Goal: Task Accomplishment & Management: Manage account settings

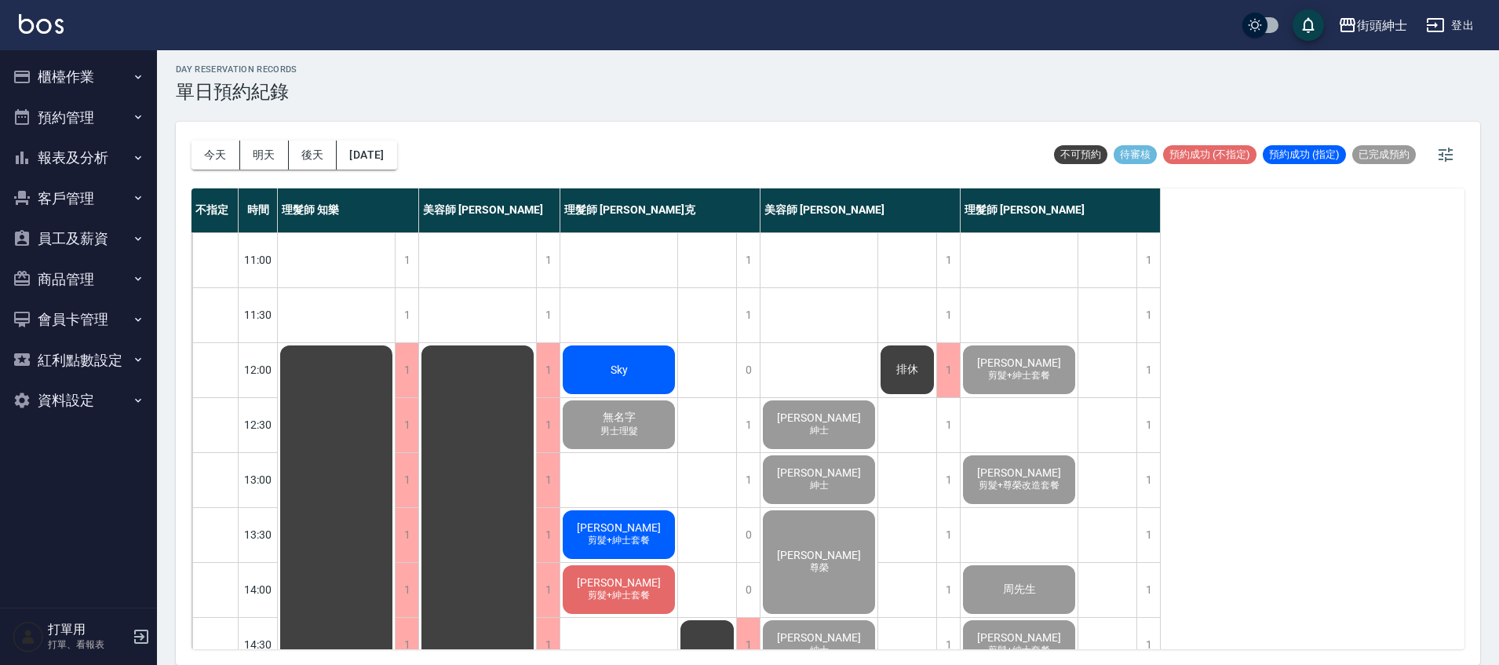
scroll to position [749, 0]
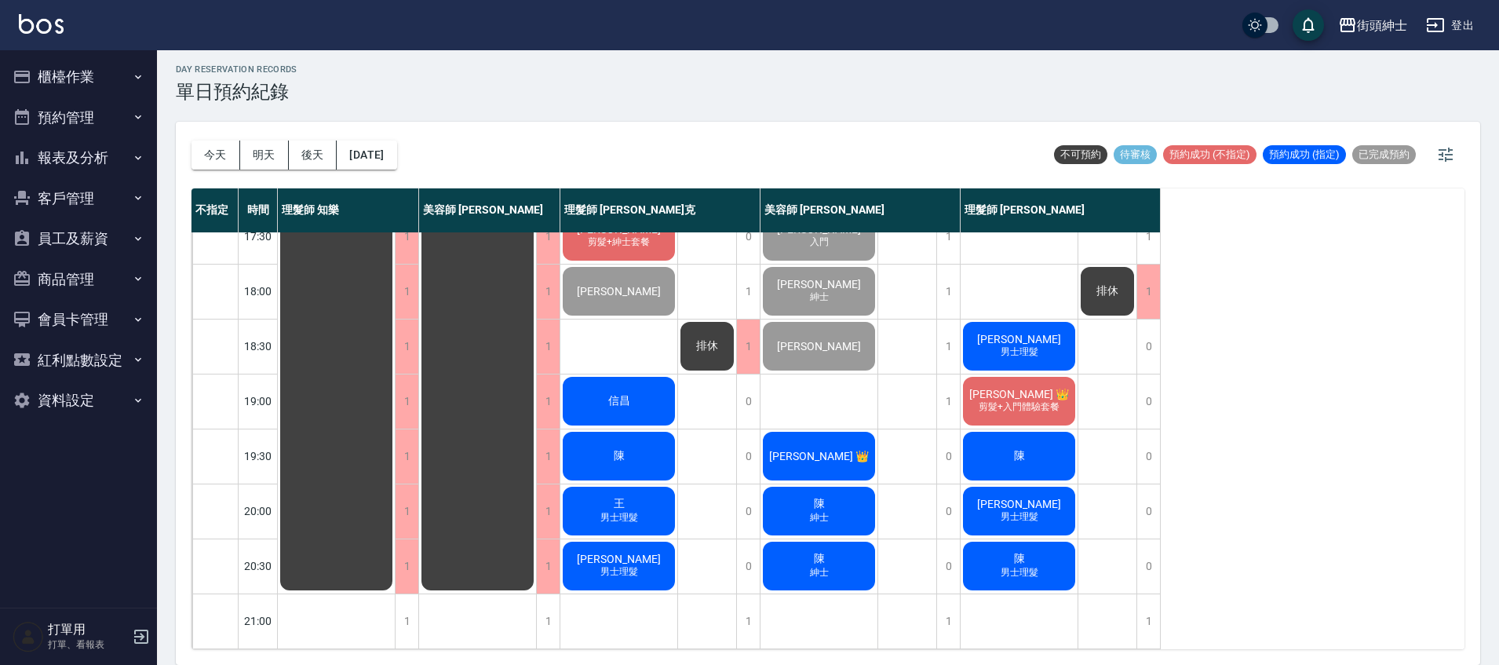
click at [623, 565] on span "男士理髮" at bounding box center [619, 571] width 44 height 13
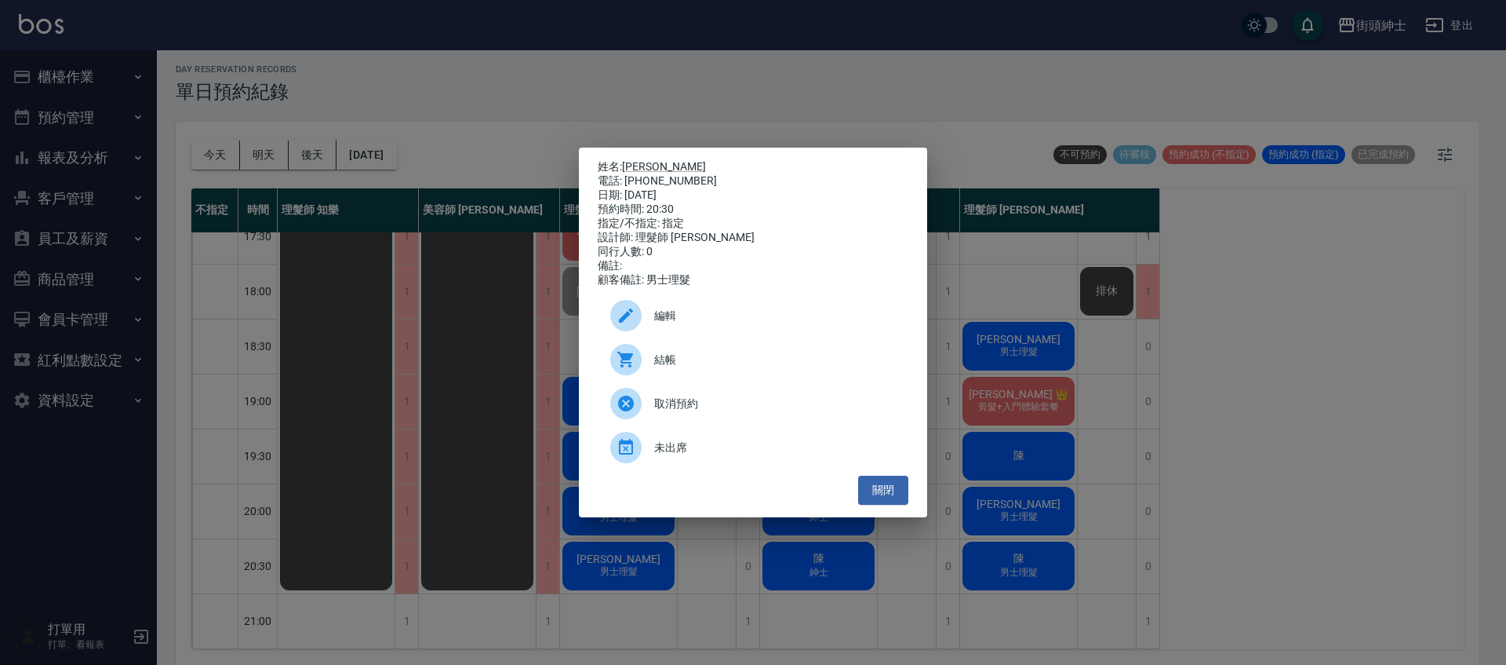
click at [787, 104] on div "姓名: [PERSON_NAME] 電話: [PHONE_NUMBER] 日期: [DATE] 預約時間: 20:30 指定/不指定: 指定 設計師: 理髮師…" at bounding box center [753, 332] width 1506 height 665
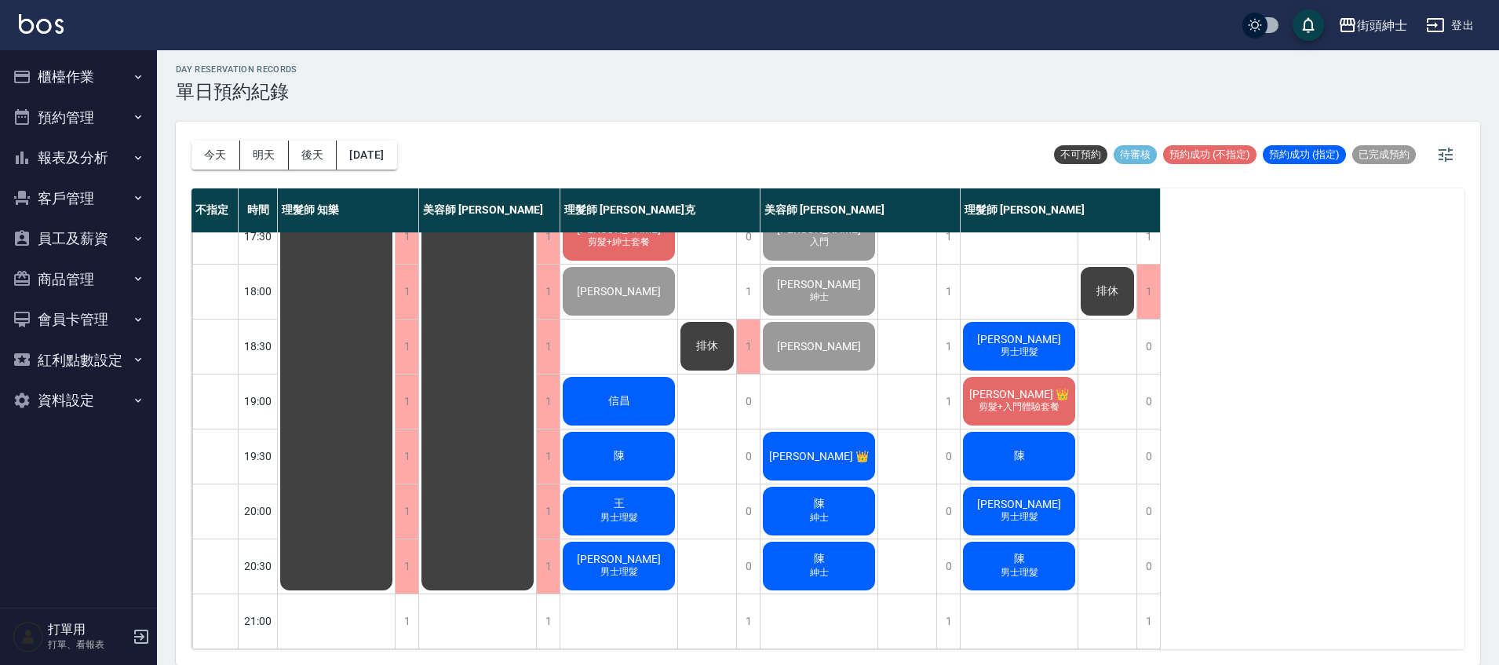
click at [1044, 549] on div "陳 男士理髮" at bounding box center [1018, 565] width 117 height 53
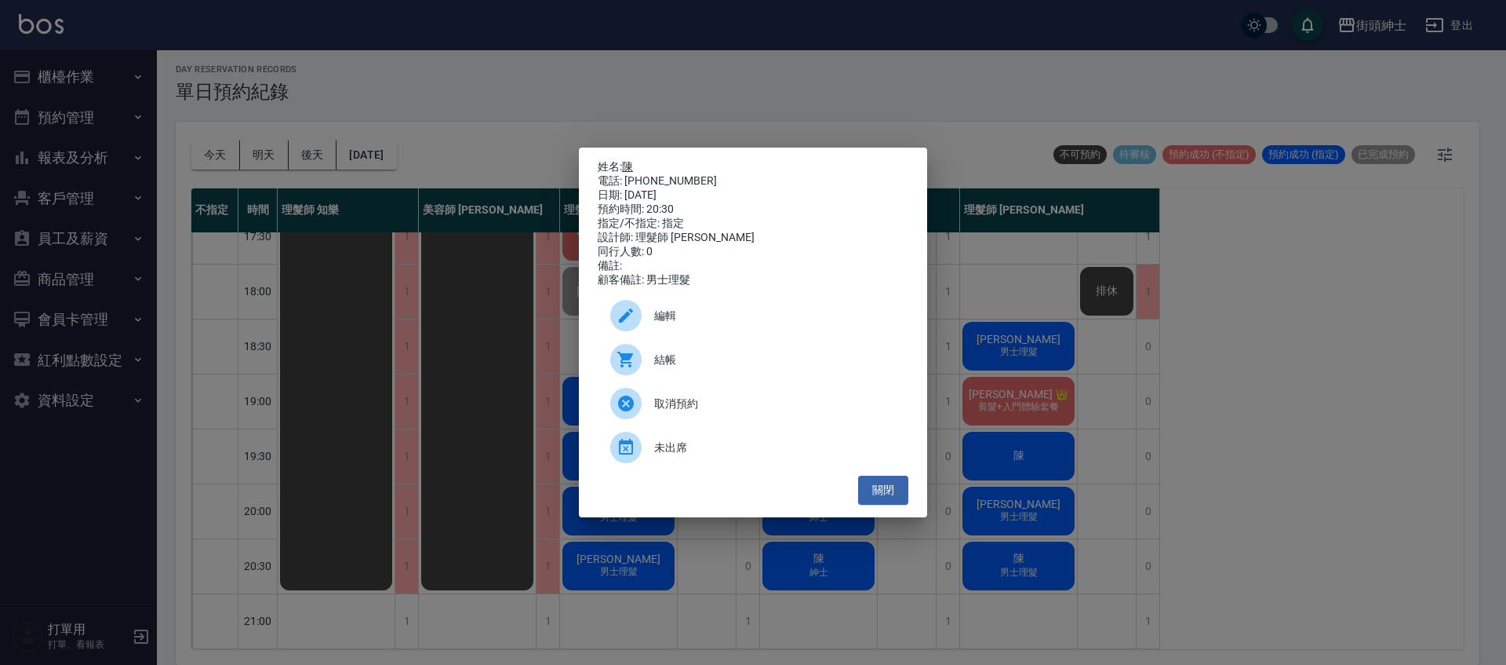
click at [632, 164] on link "陳" at bounding box center [627, 166] width 11 height 13
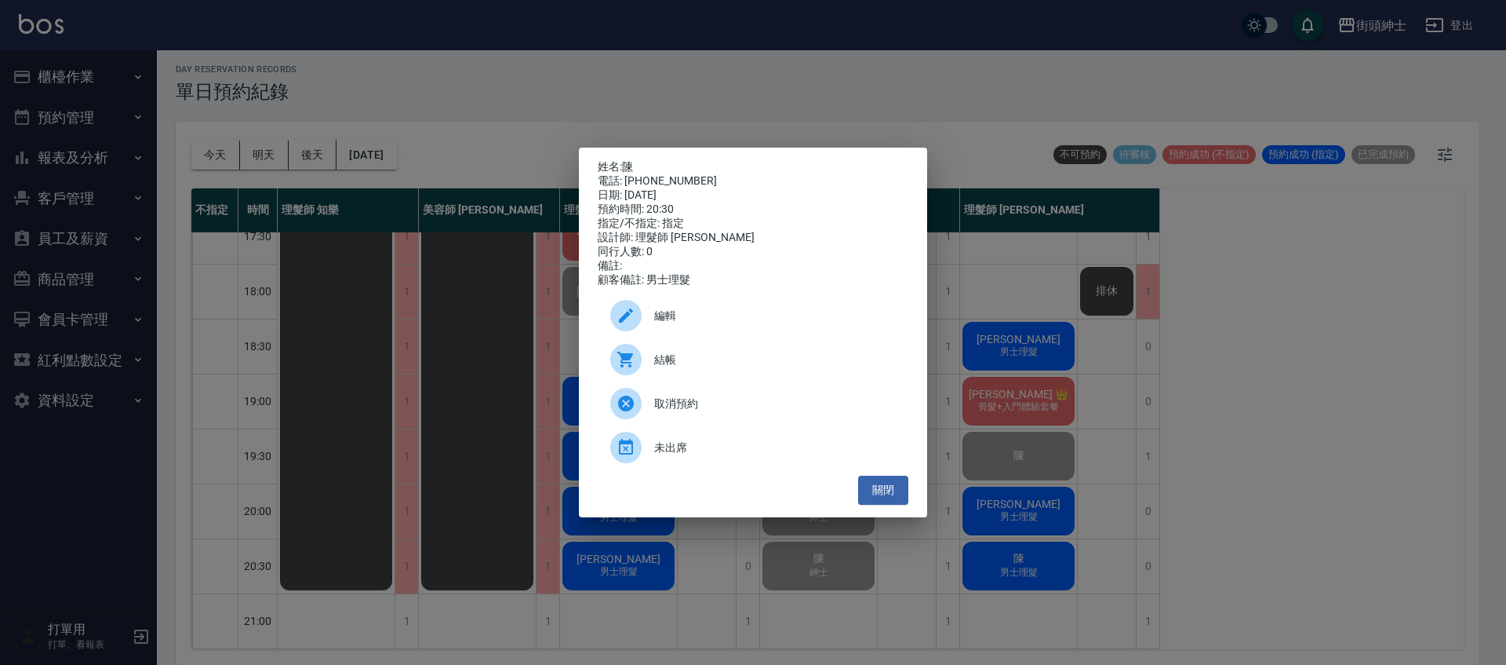
click at [410, 303] on div "姓名: 陳 電話: [PHONE_NUMBER] 日期: [DATE] 預約時間: 20:30 指定/不指定: 指定 設計師: 理髮師 [PERSON_NAM…" at bounding box center [753, 332] width 1506 height 665
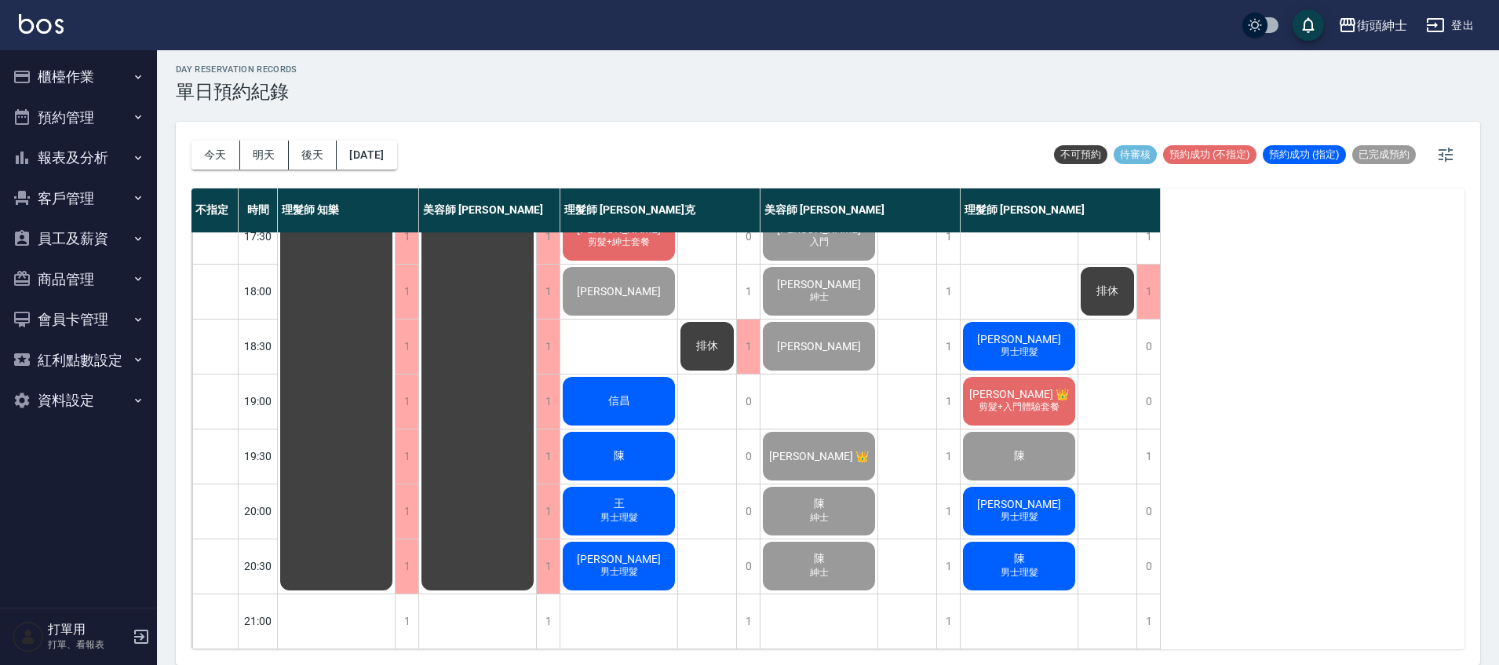
click at [1044, 562] on div "陳 男士理髮" at bounding box center [1018, 565] width 117 height 53
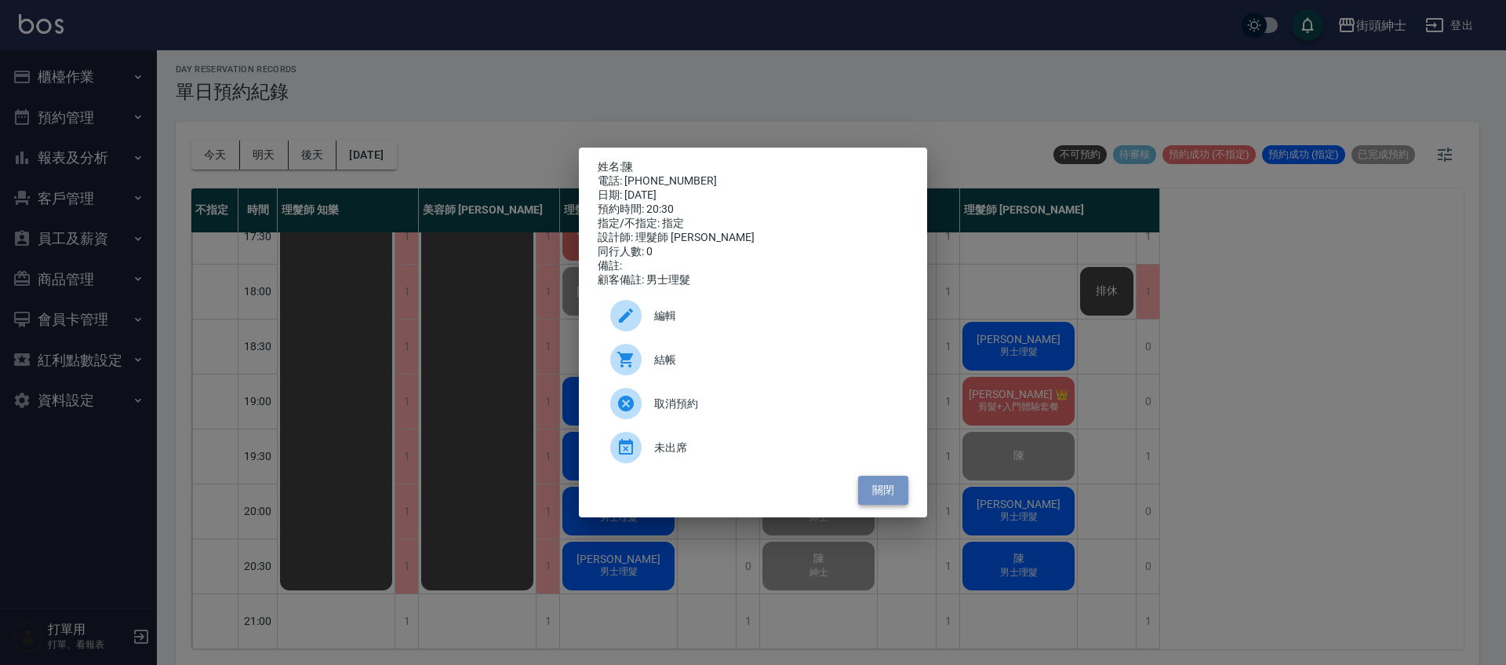
click at [888, 492] on button "關閉" at bounding box center [883, 489] width 50 height 29
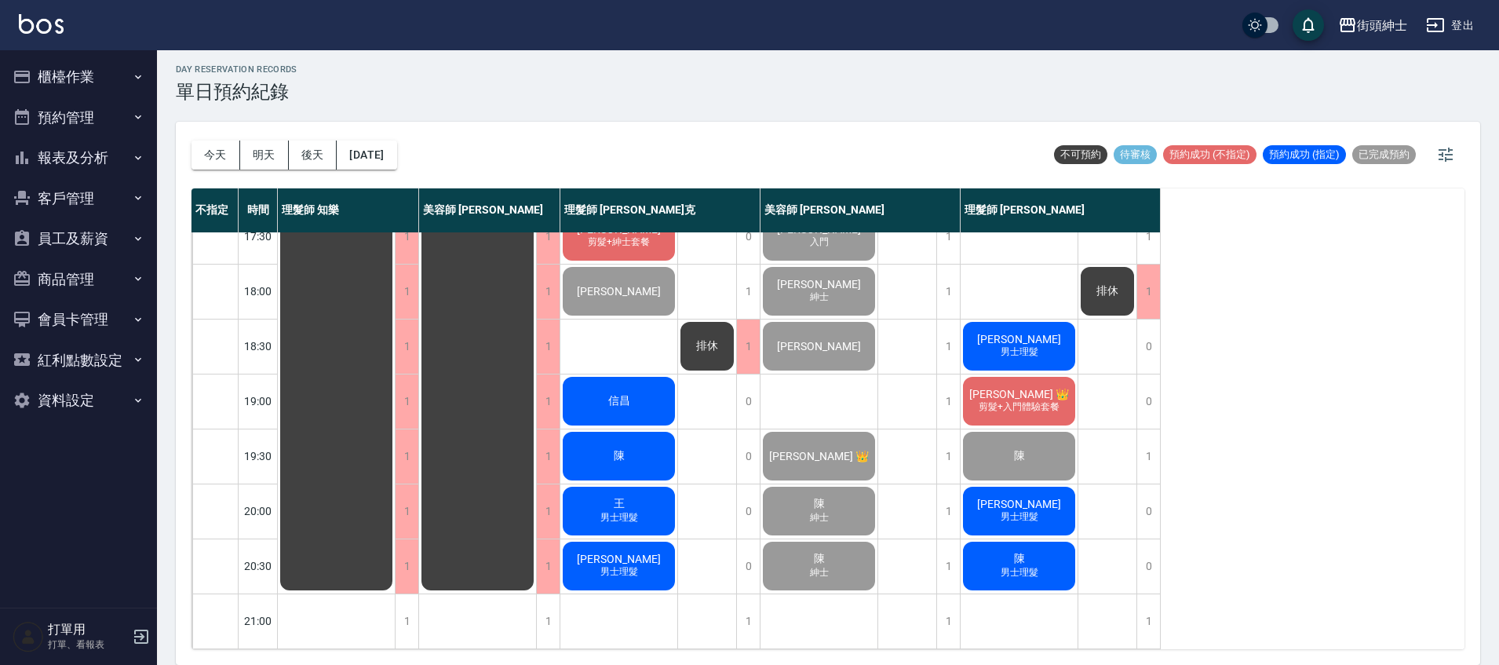
click at [1041, 566] on div "陳 男士理髮" at bounding box center [1018, 565] width 117 height 53
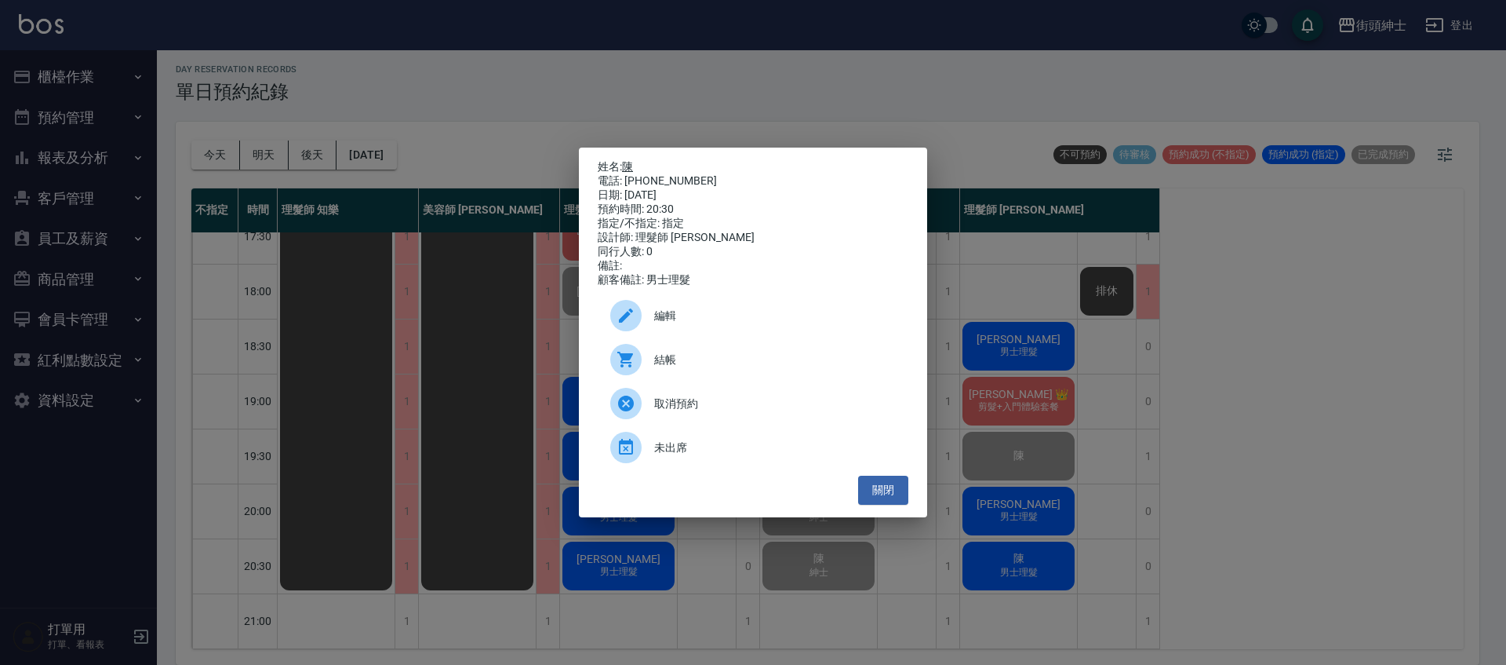
click at [631, 164] on link "陳" at bounding box center [627, 166] width 11 height 13
click at [901, 496] on button "關閉" at bounding box center [883, 489] width 50 height 29
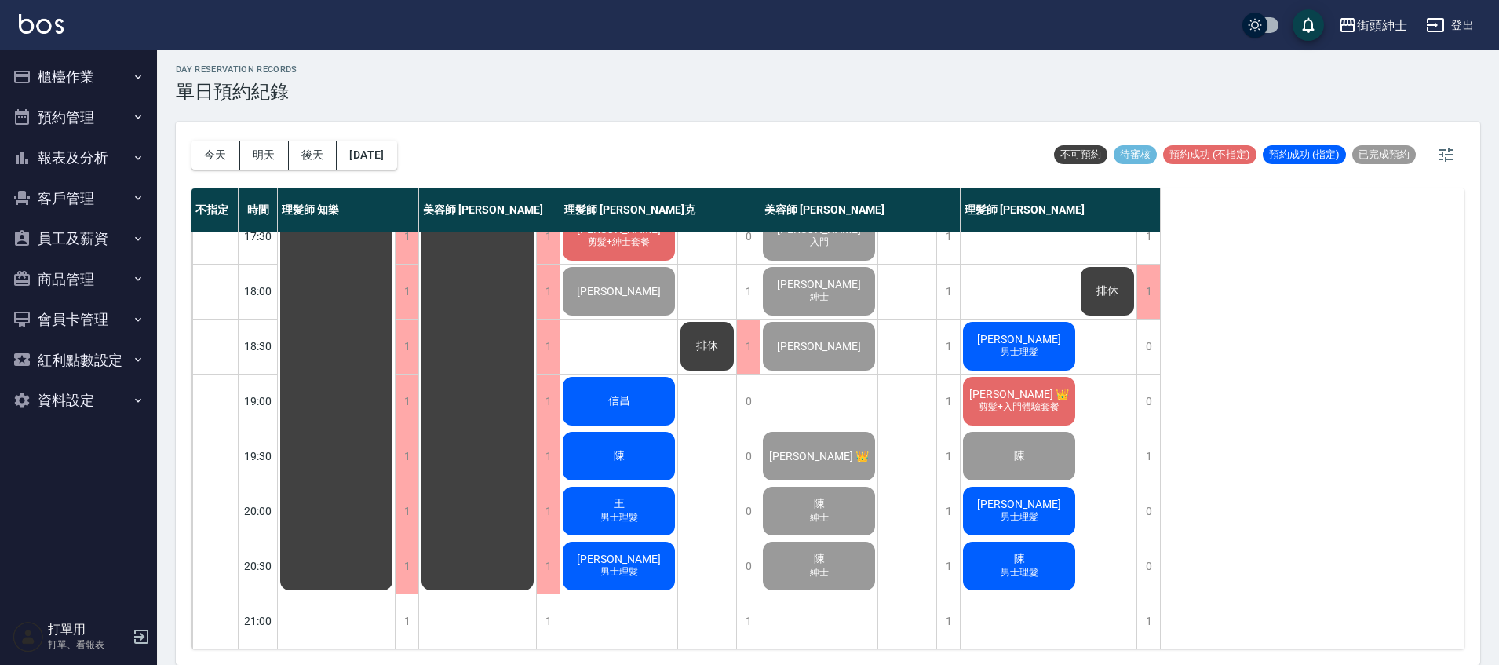
click at [1040, 566] on span "男士理髮" at bounding box center [1019, 572] width 44 height 13
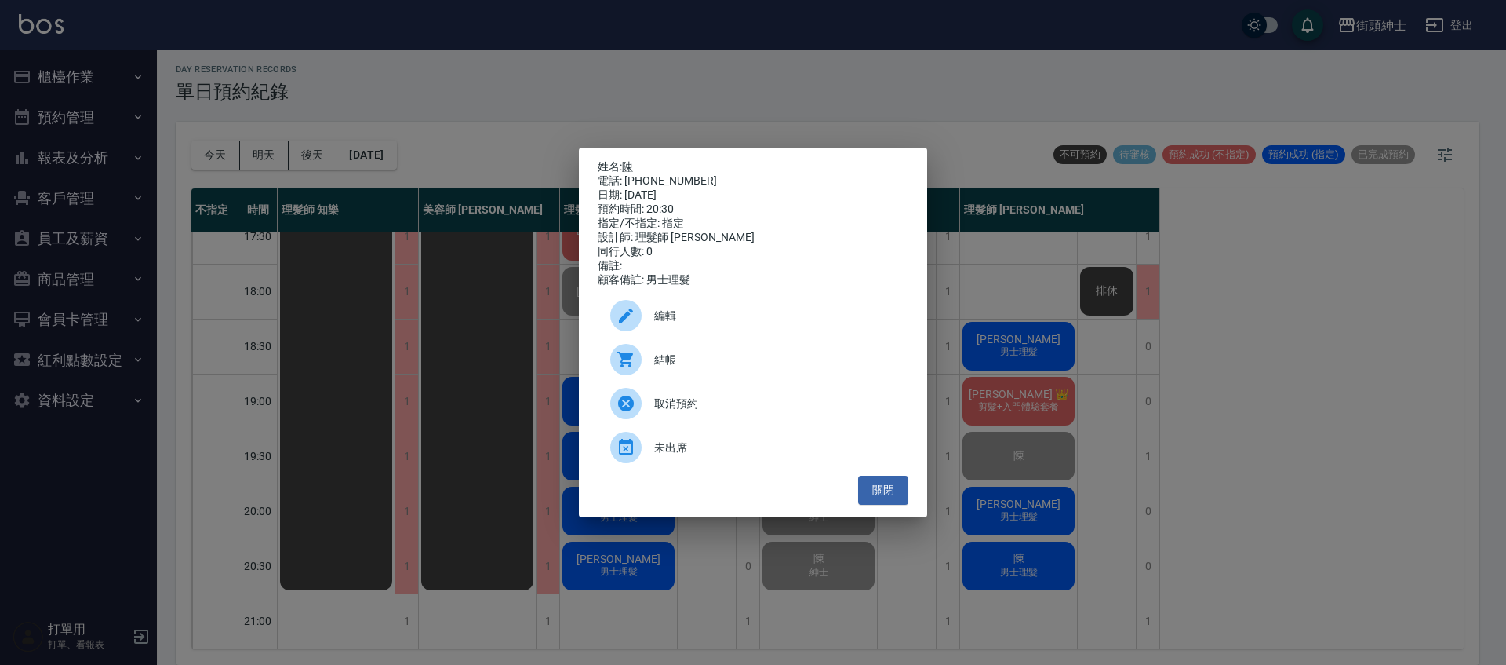
click at [650, 107] on div "姓名: 陳 電話: [PHONE_NUMBER] 日期: [DATE] 預約時間: 20:30 指定/不指定: 指定 設計師: 理髮師 [PERSON_NAM…" at bounding box center [753, 332] width 1506 height 665
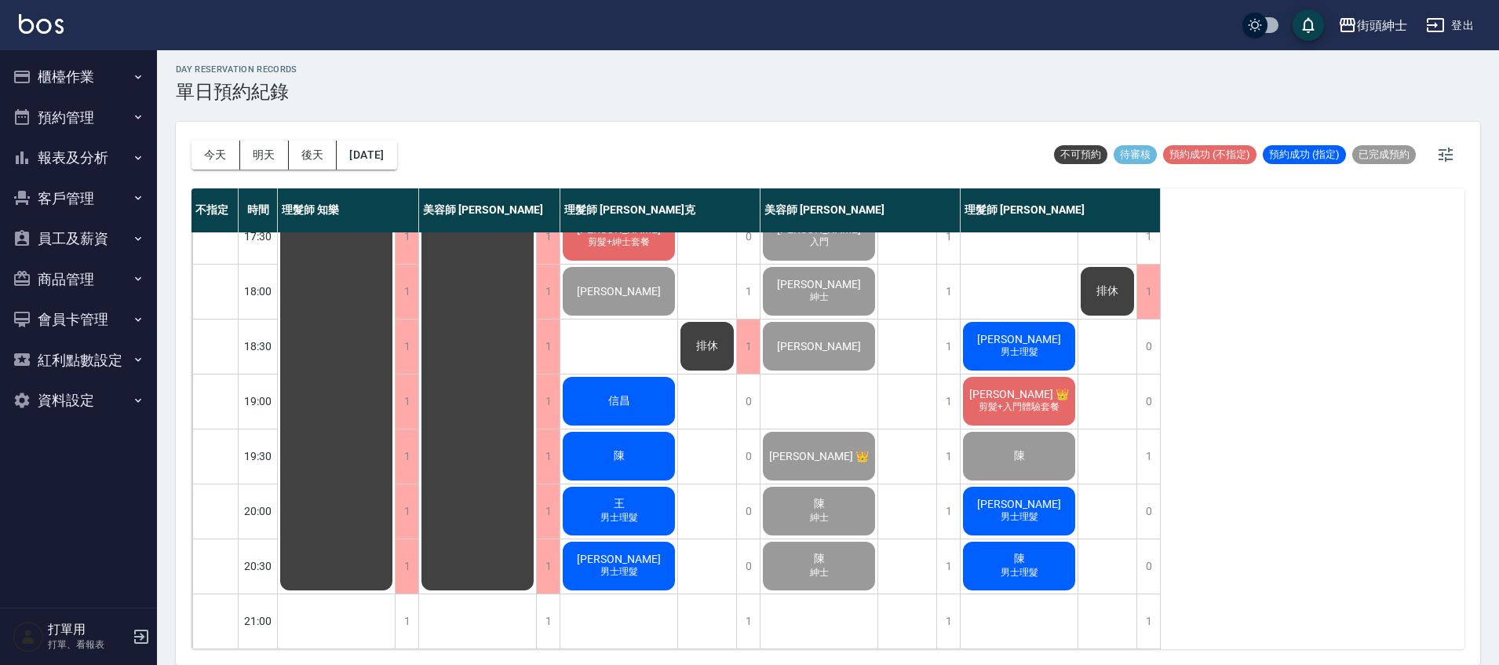
click at [1033, 497] on span "[PERSON_NAME]" at bounding box center [1019, 503] width 90 height 13
click at [1053, 496] on div "[PERSON_NAME] 男士理髮" at bounding box center [1018, 510] width 117 height 53
click at [1042, 493] on div "[PERSON_NAME] 男士理髮" at bounding box center [1018, 510] width 117 height 53
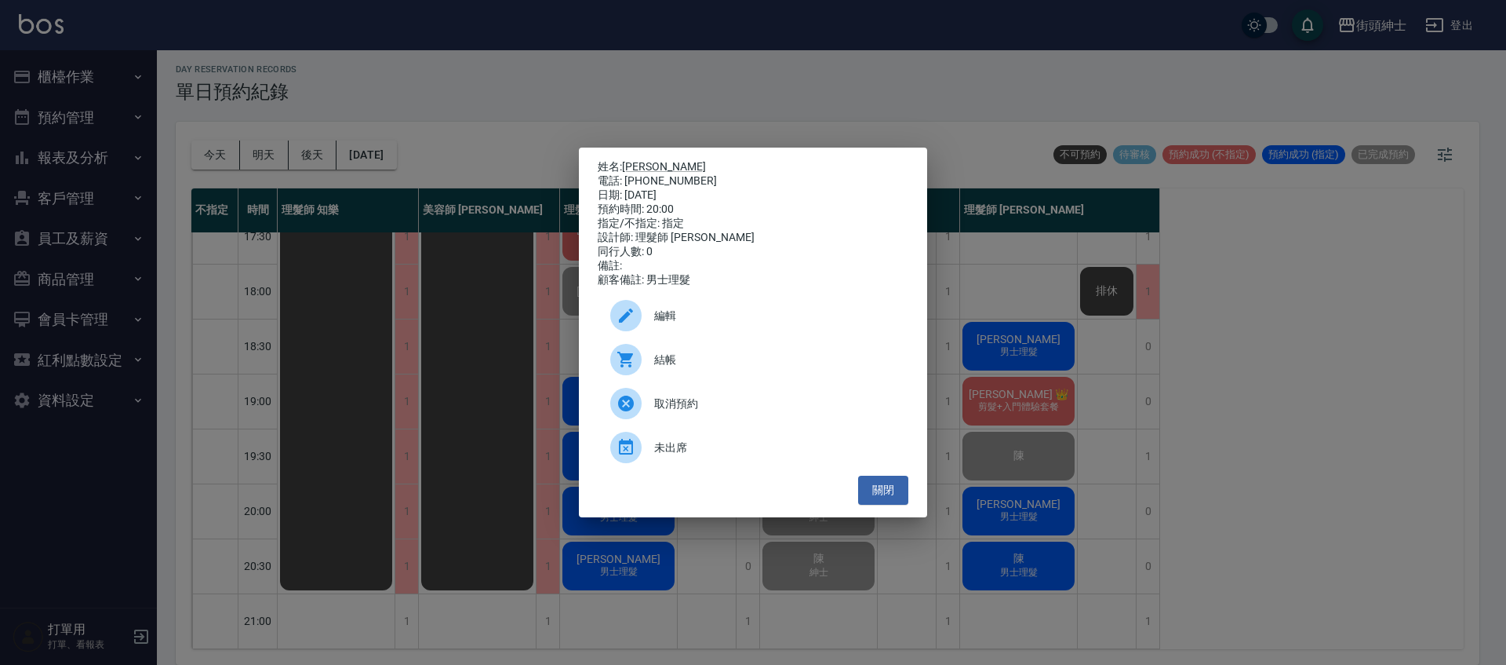
click at [702, 368] on span "結帳" at bounding box center [775, 359] width 242 height 16
click at [894, 501] on button "關閉" at bounding box center [883, 489] width 50 height 29
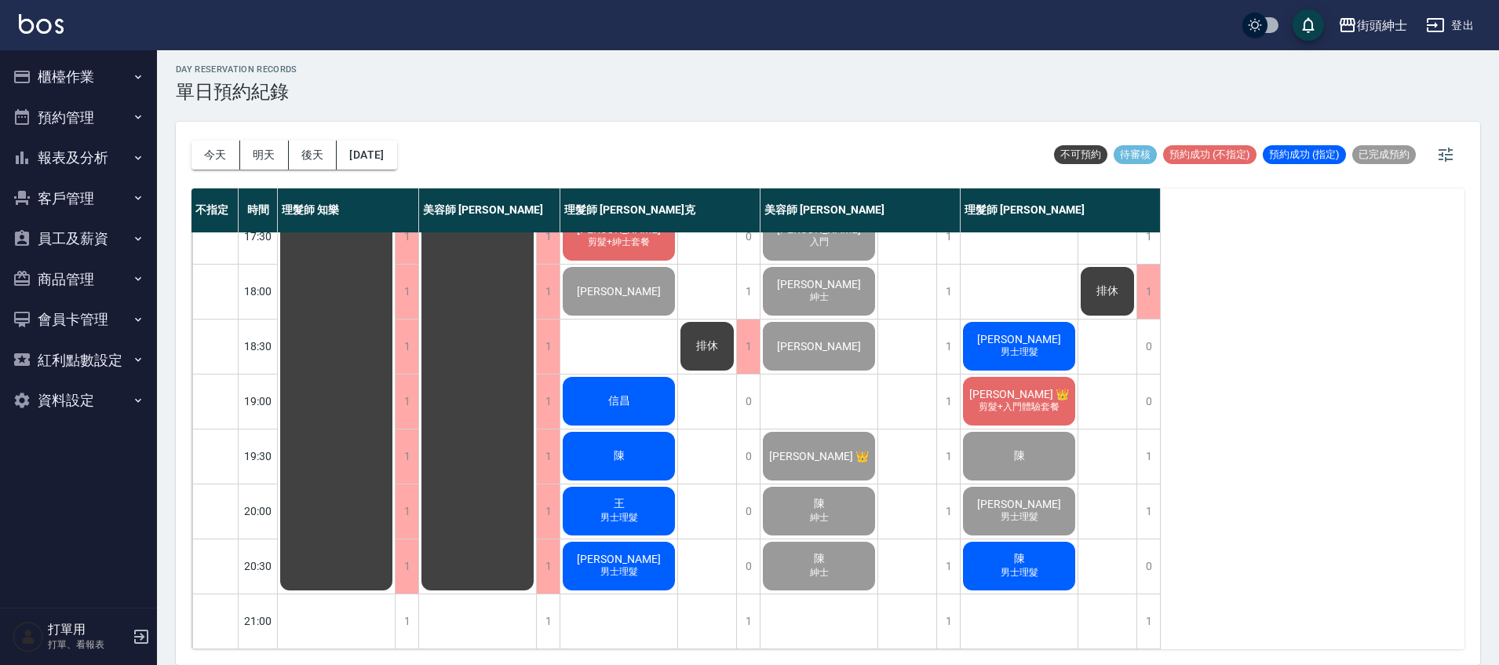
click at [1039, 569] on div "陳 男士理髮" at bounding box center [1018, 565] width 117 height 53
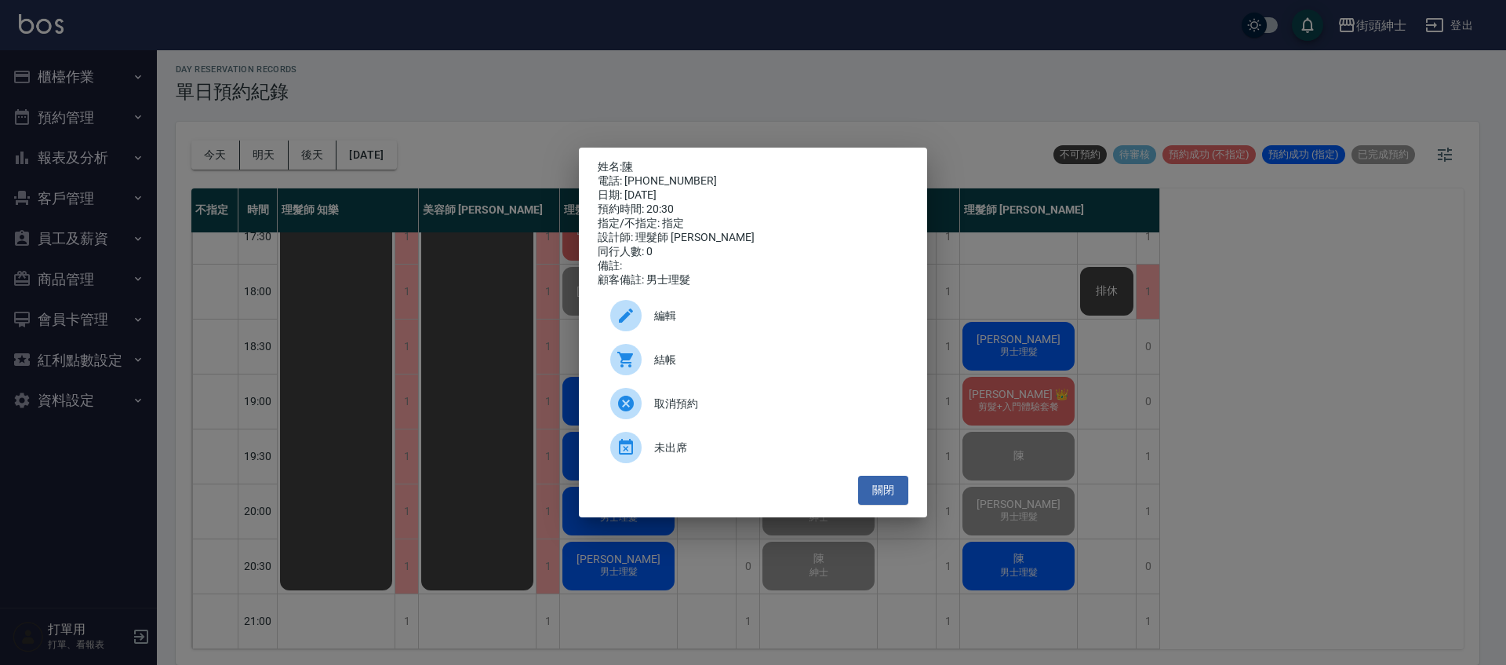
click at [749, 381] on div "結帳" at bounding box center [753, 359] width 311 height 44
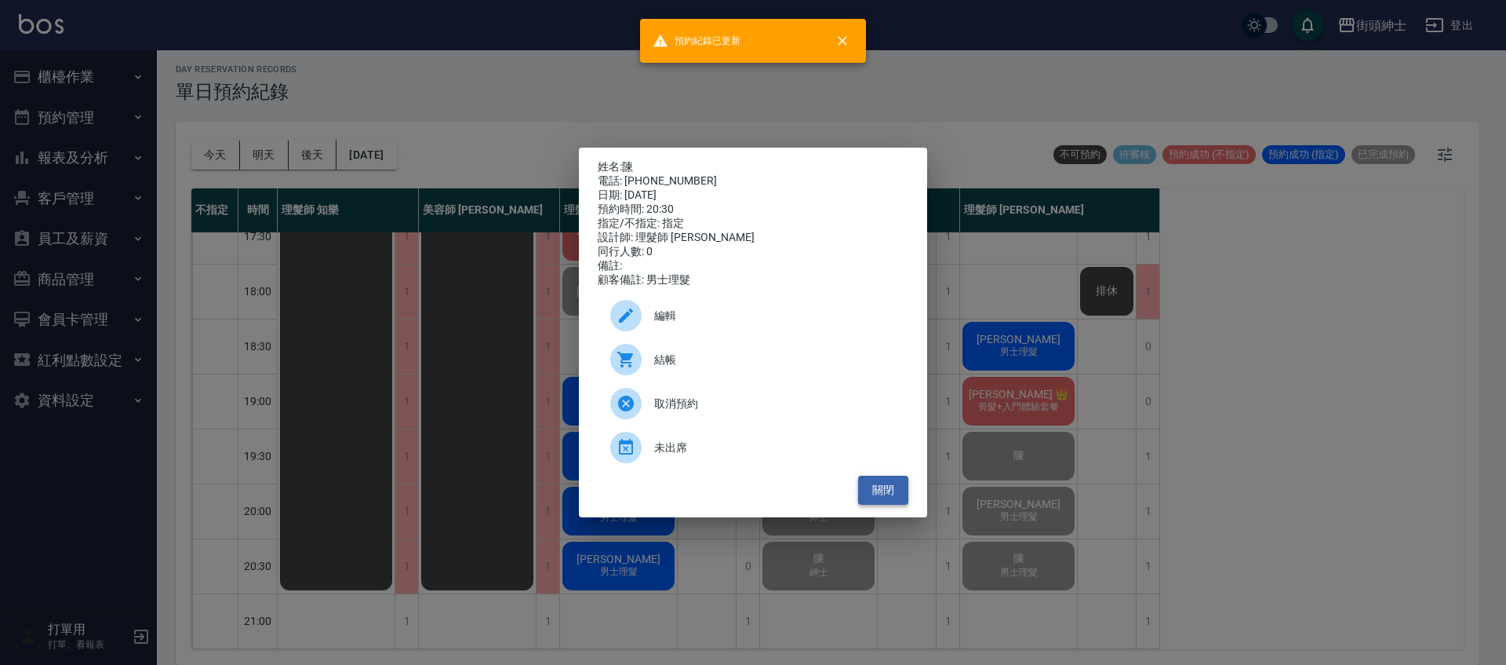
click at [874, 499] on button "關閉" at bounding box center [883, 489] width 50 height 29
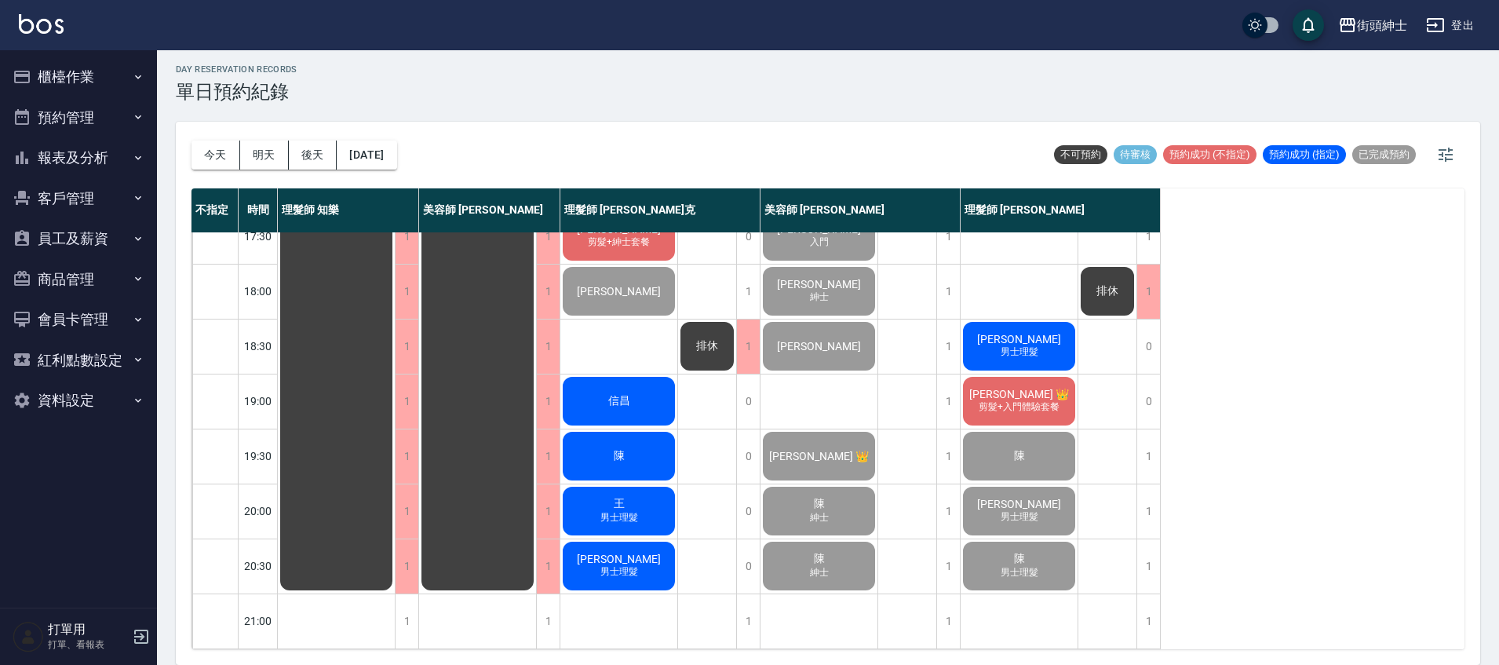
click at [1038, 400] on span "剪髮+入門體驗套餐" at bounding box center [1018, 406] width 87 height 13
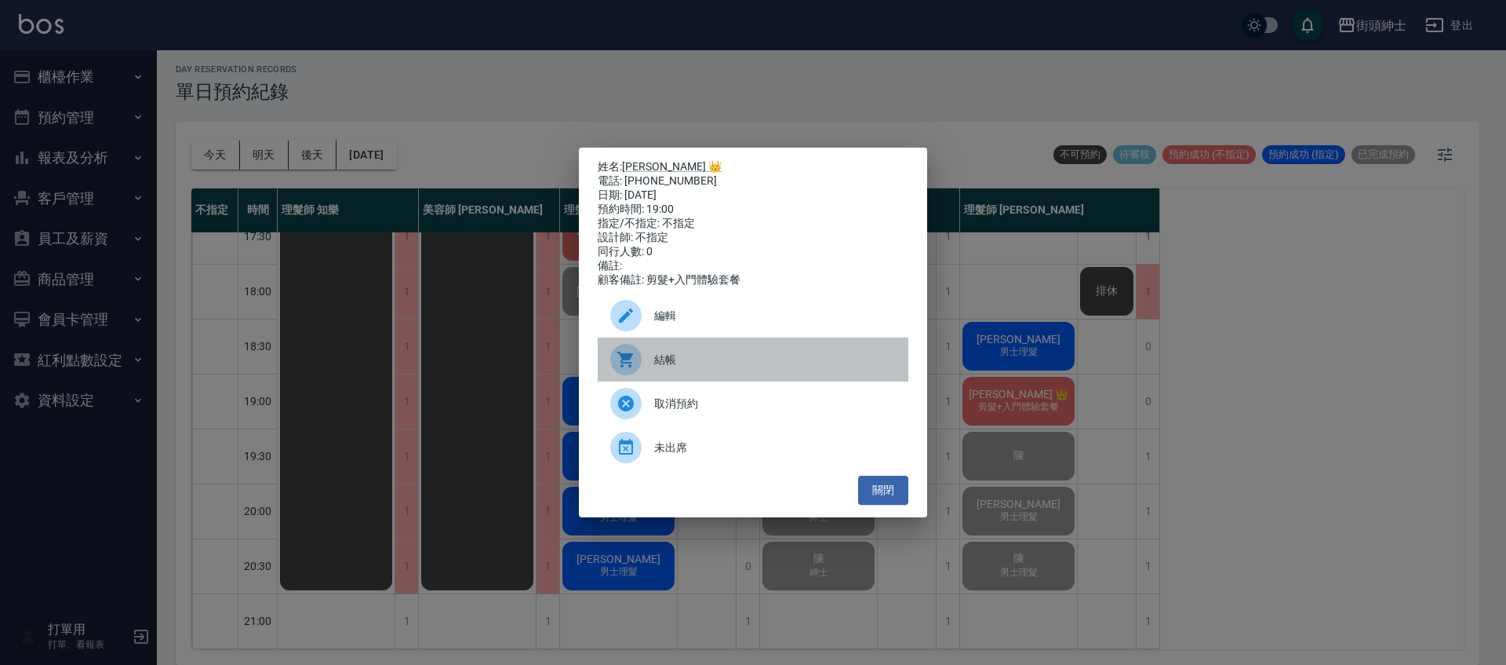
click at [701, 367] on span "結帳" at bounding box center [775, 359] width 242 height 16
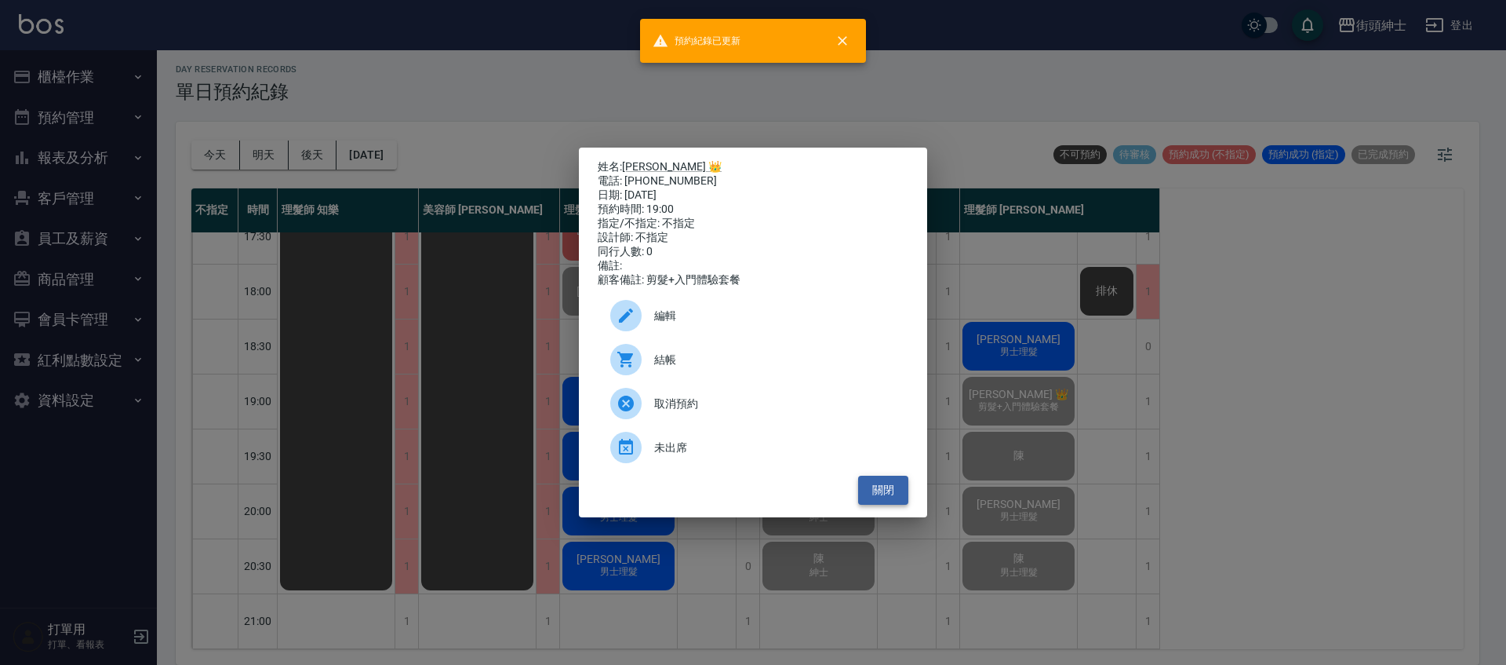
click at [895, 496] on button "關閉" at bounding box center [883, 489] width 50 height 29
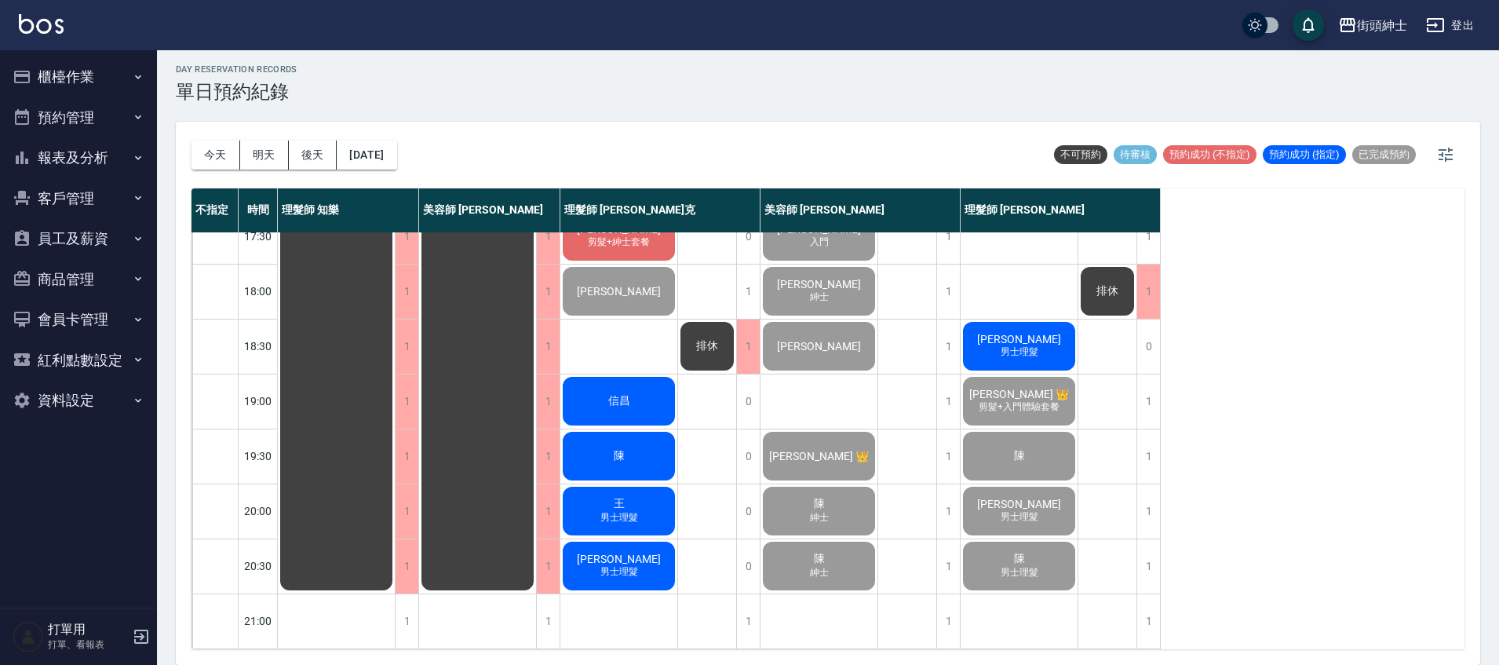
click at [1017, 346] on span "男士理髮" at bounding box center [1019, 351] width 44 height 13
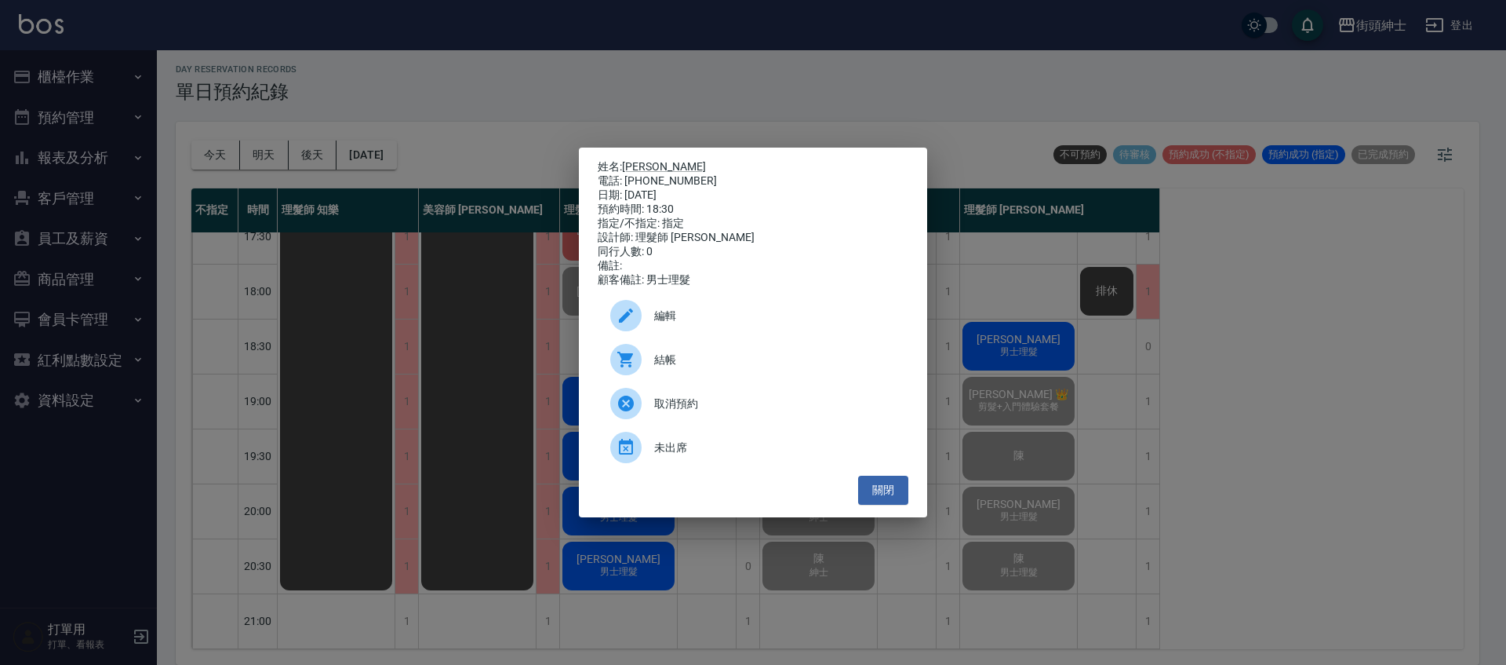
click at [745, 368] on span "結帳" at bounding box center [775, 359] width 242 height 16
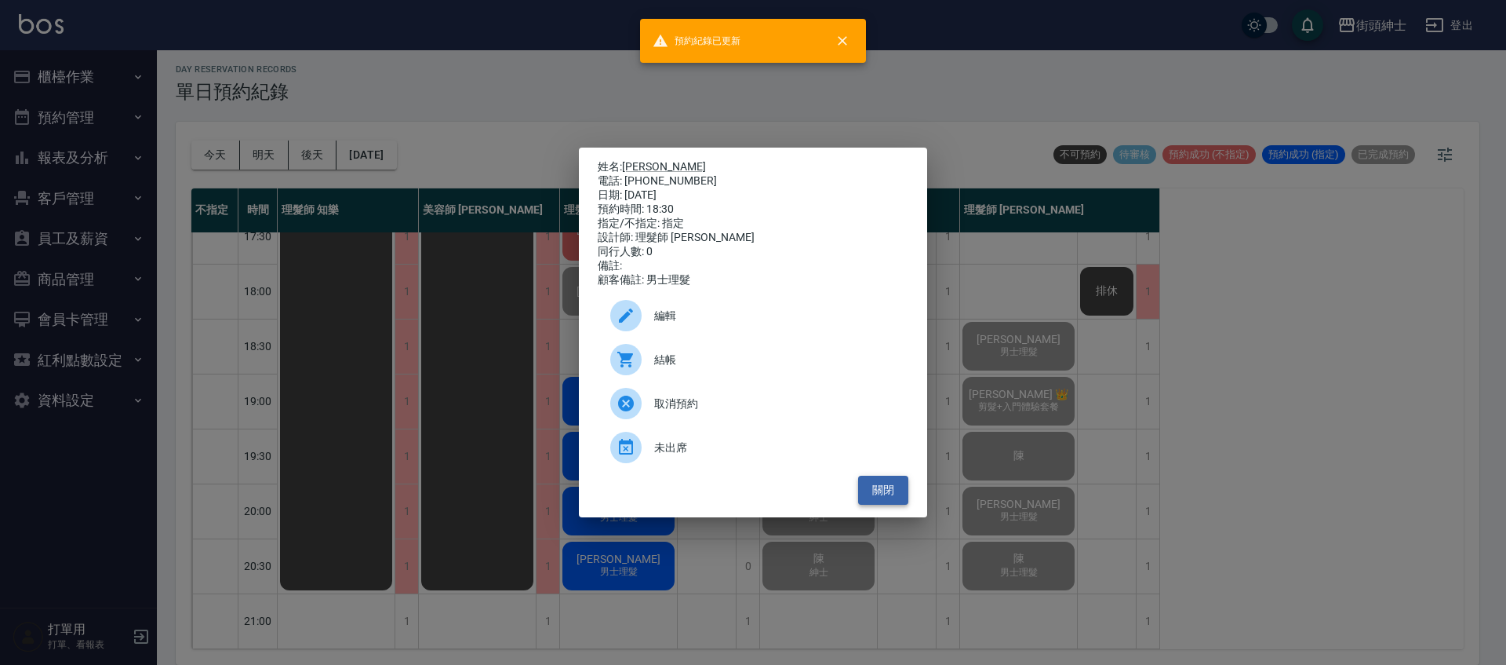
click at [891, 504] on button "關閉" at bounding box center [883, 489] width 50 height 29
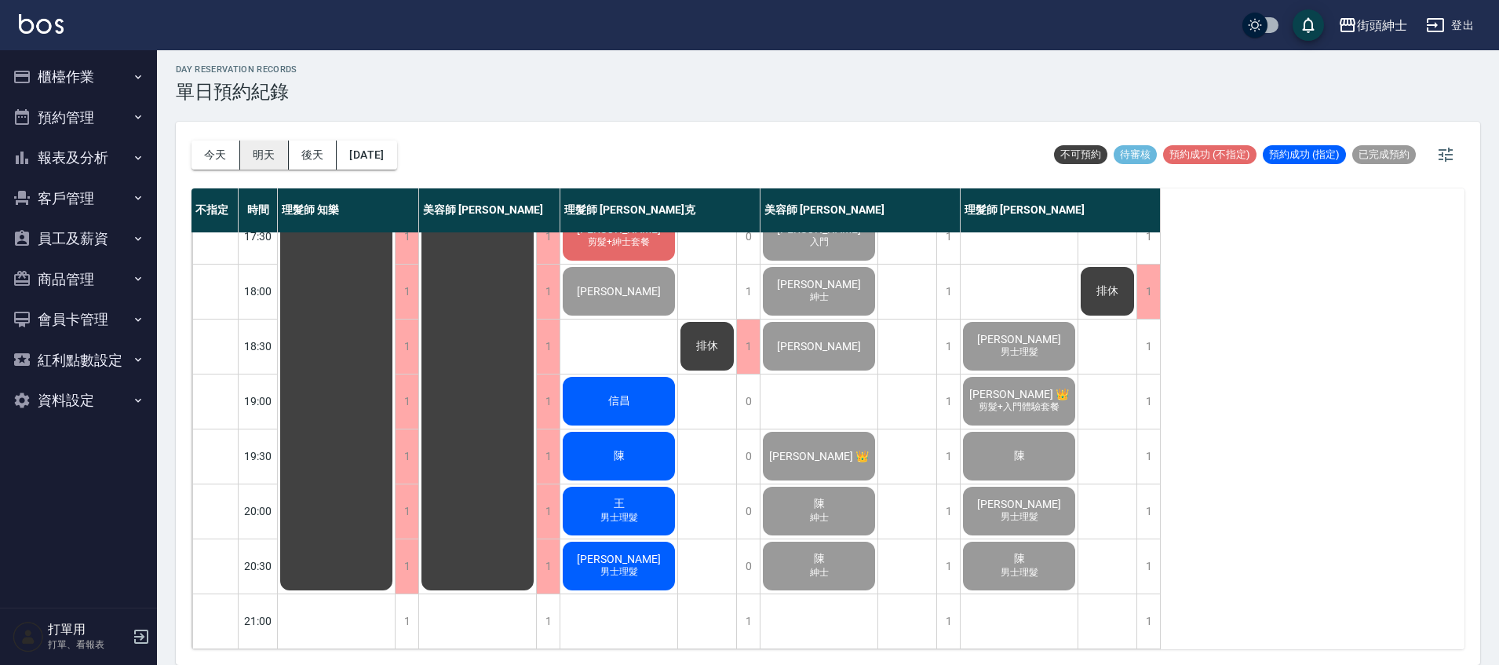
click at [281, 164] on button "明天" at bounding box center [264, 154] width 49 height 29
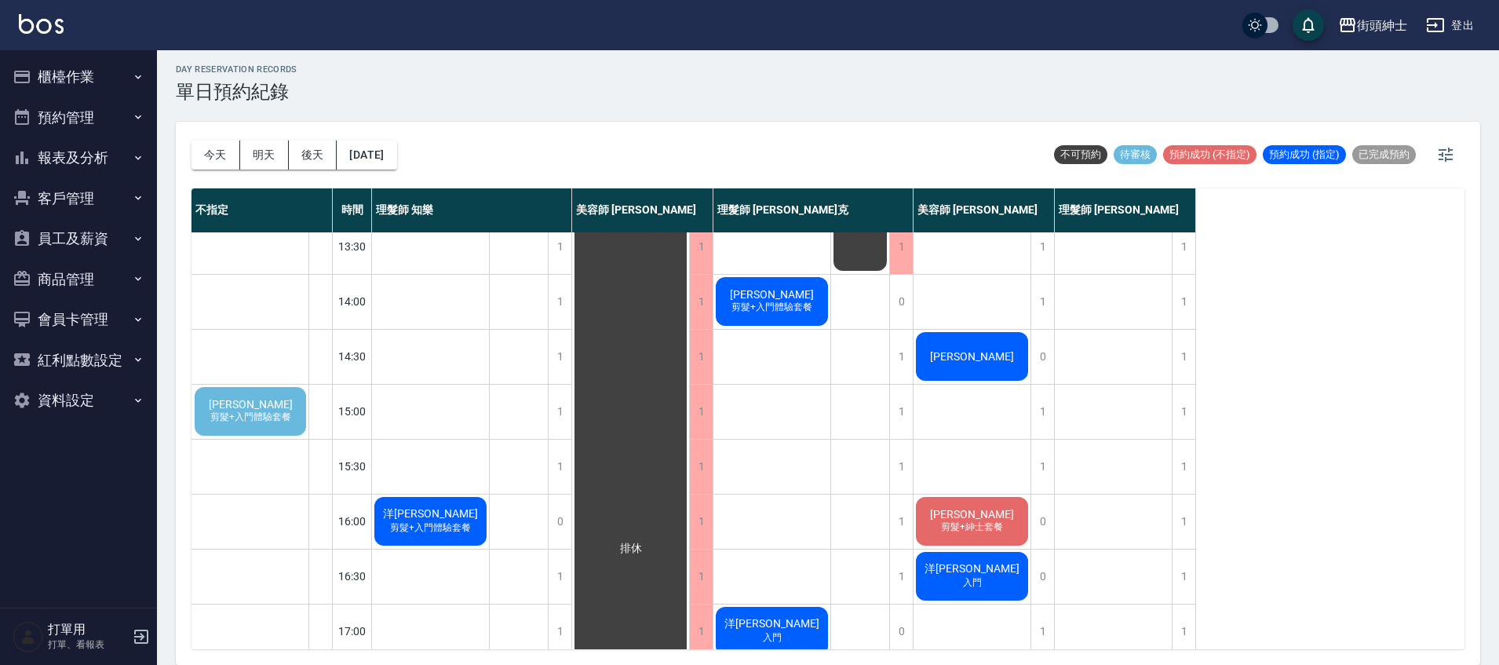
scroll to position [291, 0]
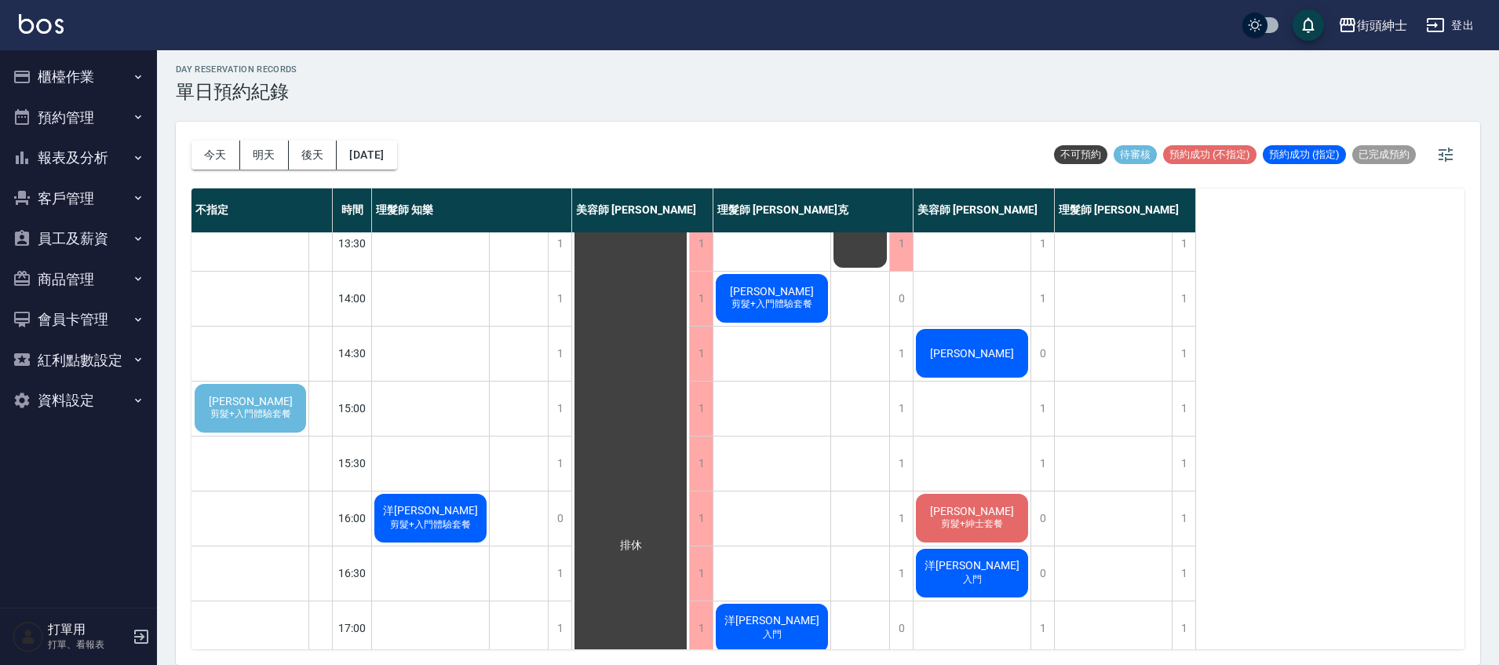
click at [266, 410] on span "剪髮+入門體驗套餐" at bounding box center [250, 413] width 87 height 13
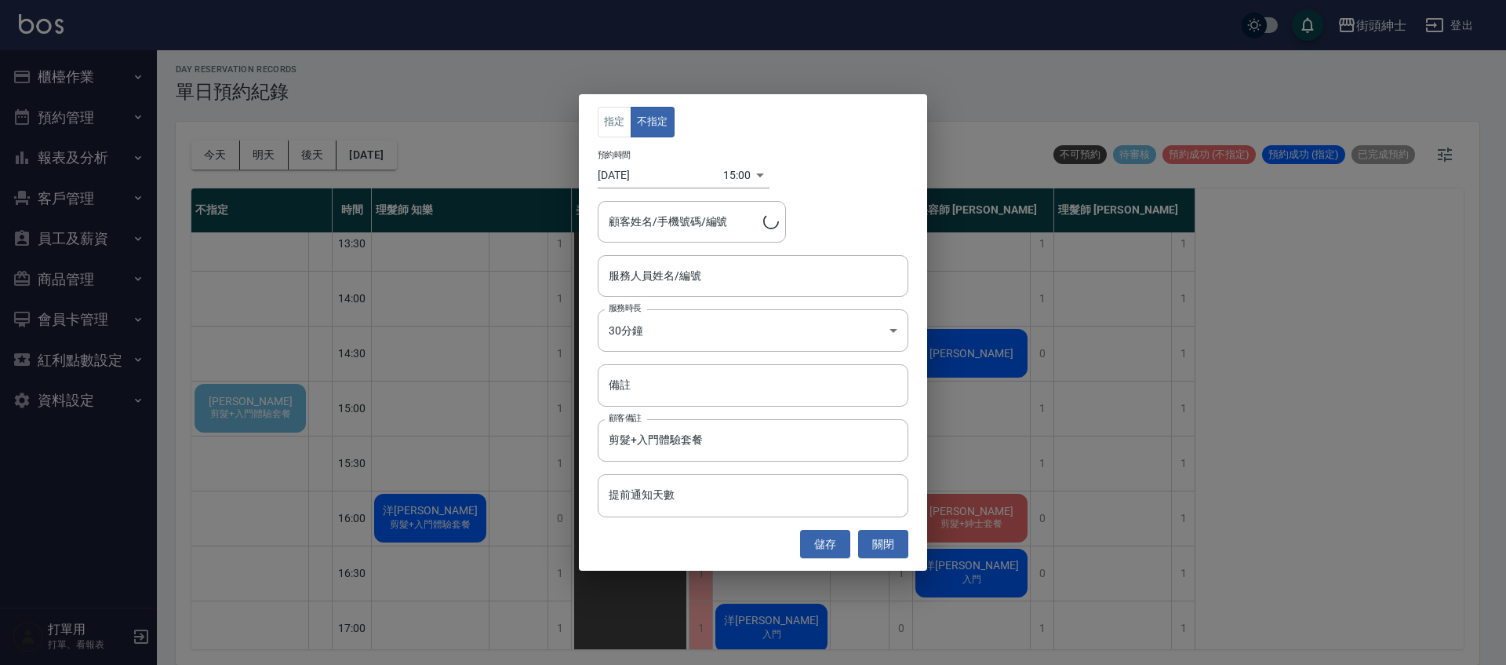
type input "[PERSON_NAME]/0933882931"
click at [727, 283] on input "服務人員姓名/編號" at bounding box center [753, 275] width 297 height 27
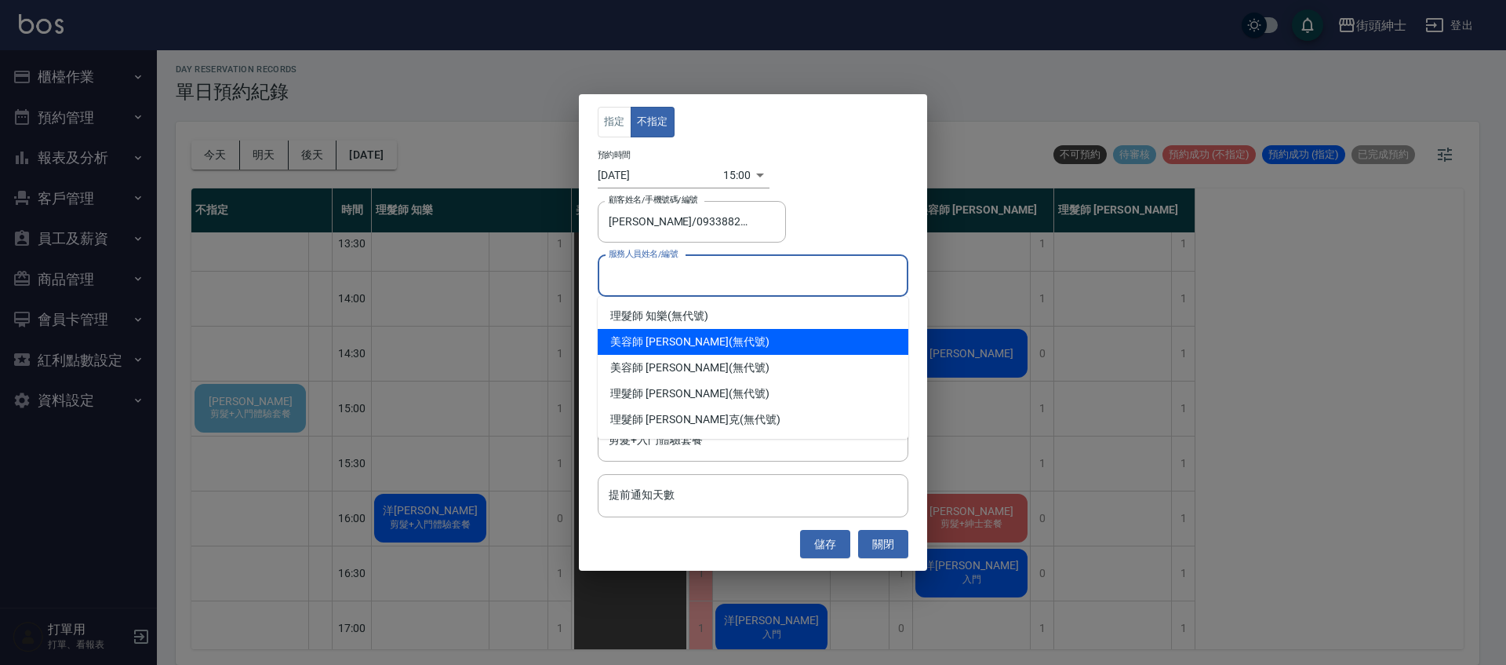
click at [483, 110] on div "指定 不指定 預約時間 [DATE] 15:00 1760425200000 顧客姓名/手機號碼/編號 [PERSON_NAME]/0933882931 顧客…" at bounding box center [753, 332] width 1506 height 665
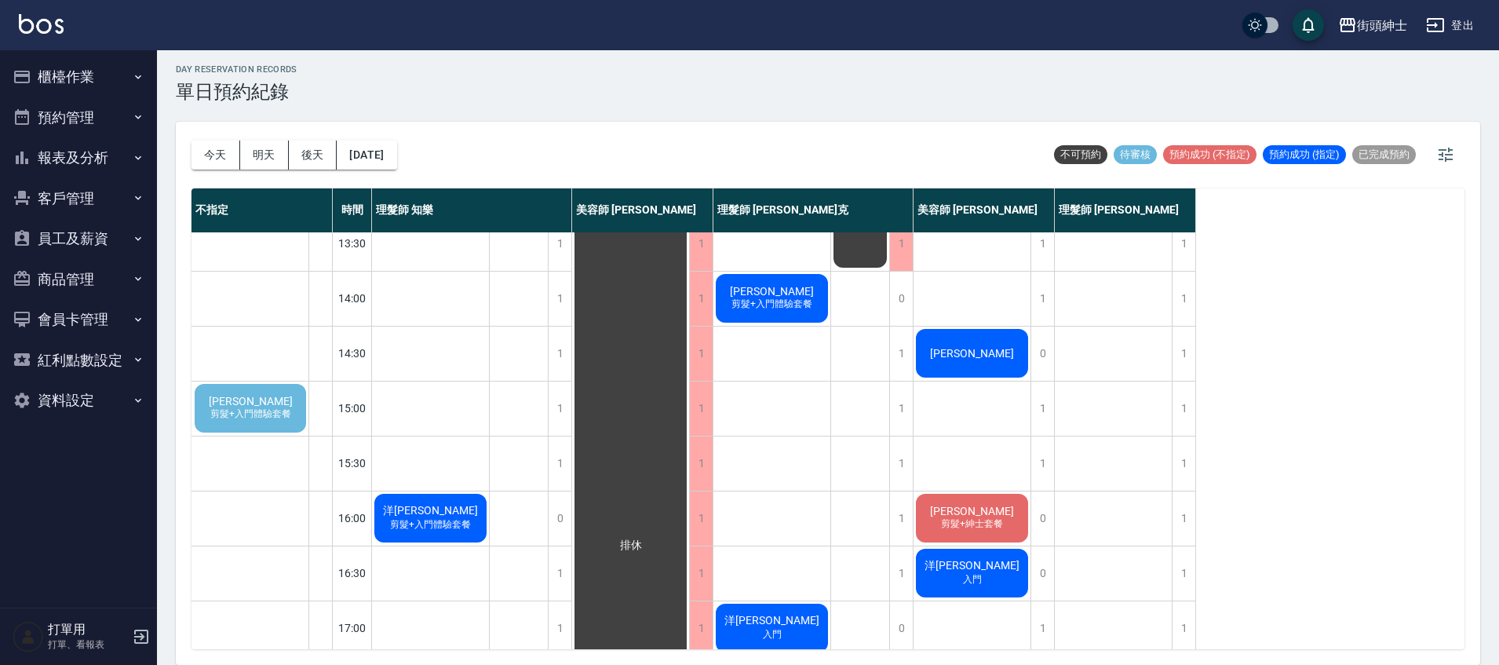
click at [281, 406] on div "[PERSON_NAME] 剪髮+入門體驗套餐" at bounding box center [250, 407] width 116 height 53
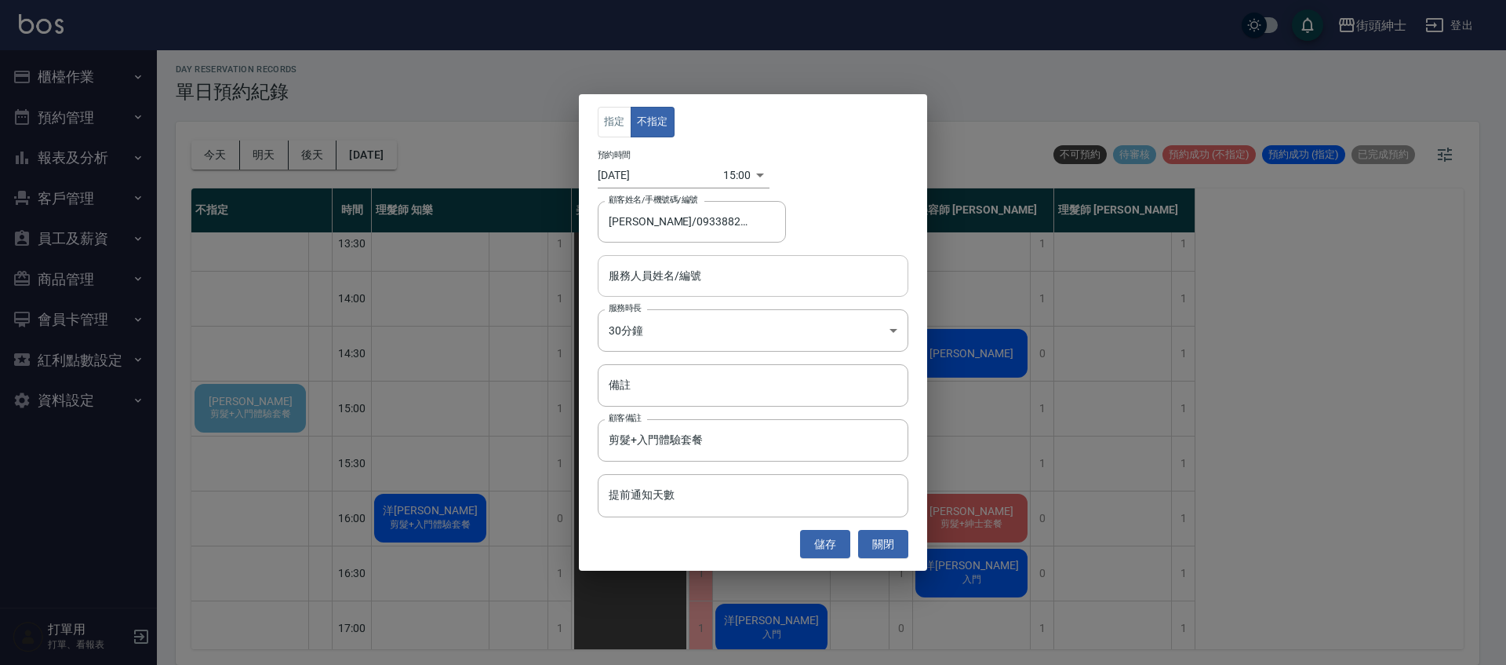
click at [732, 275] on input "服務人員姓名/編號" at bounding box center [753, 275] width 297 height 27
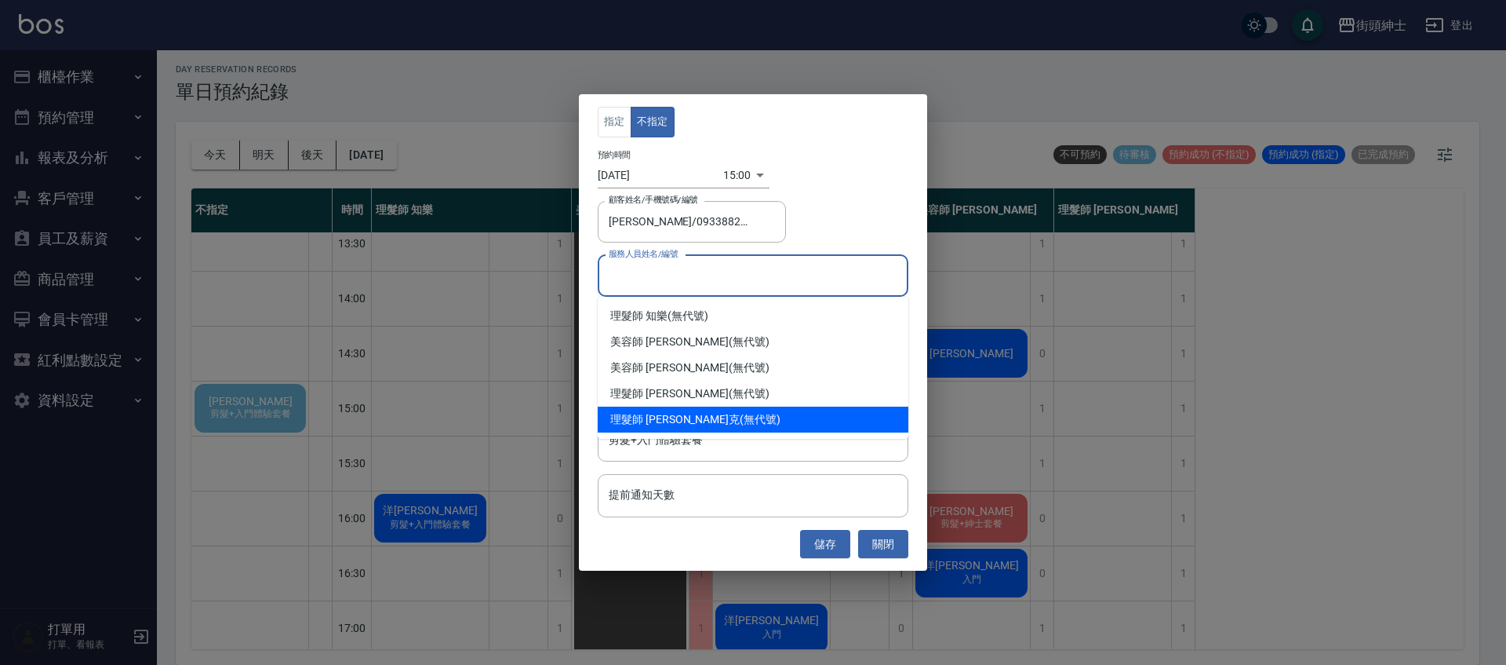
click at [669, 411] on span "理髮師 [PERSON_NAME]克" at bounding box center [674, 419] width 129 height 16
type input "理髮師 [PERSON_NAME]克(無代號)"
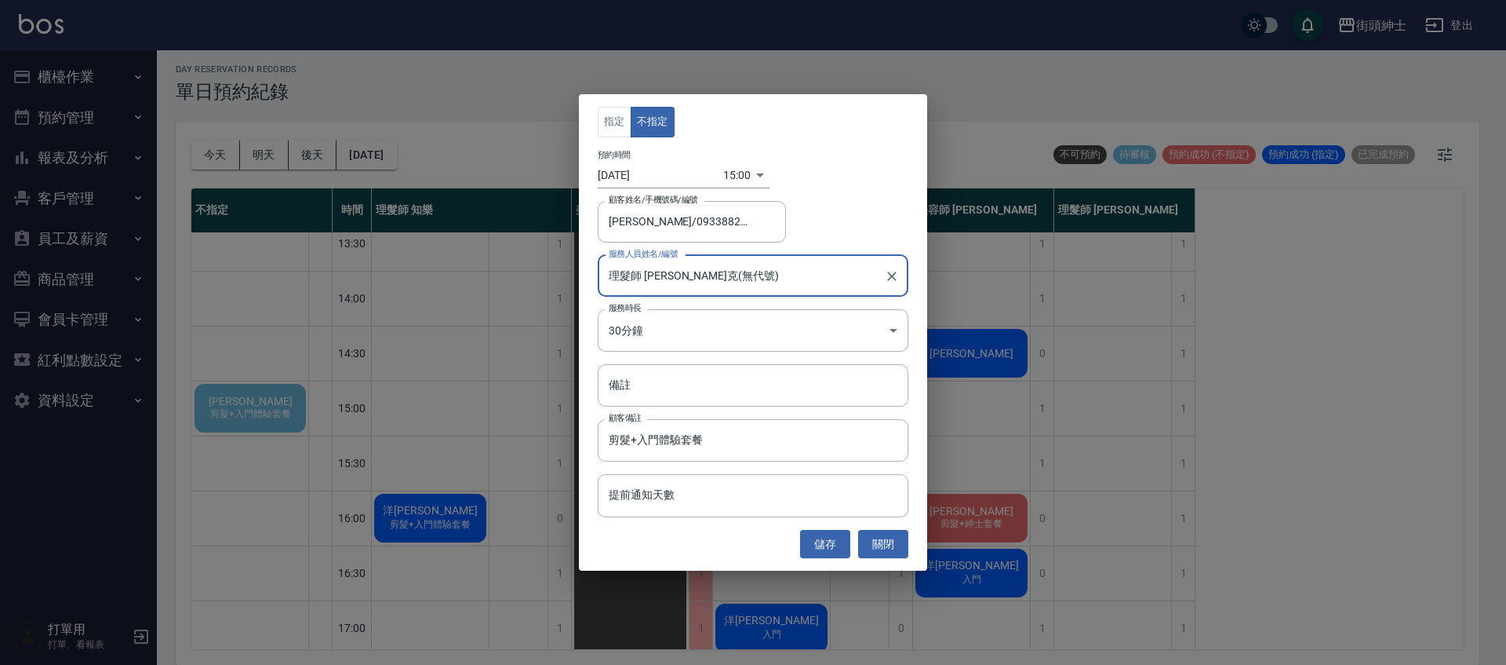
click at [821, 540] on button "儲存" at bounding box center [825, 544] width 50 height 29
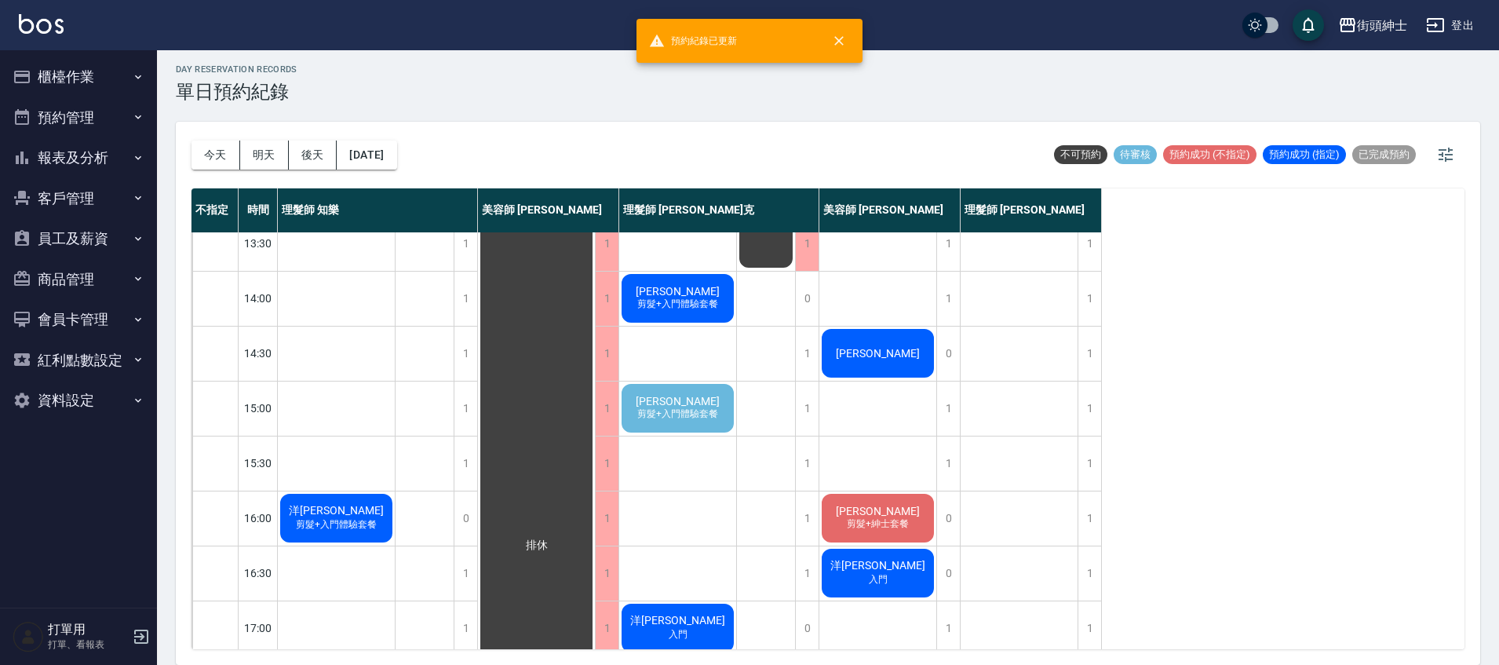
click at [719, 421] on span "剪髮+入門體驗套餐" at bounding box center [677, 413] width 87 height 13
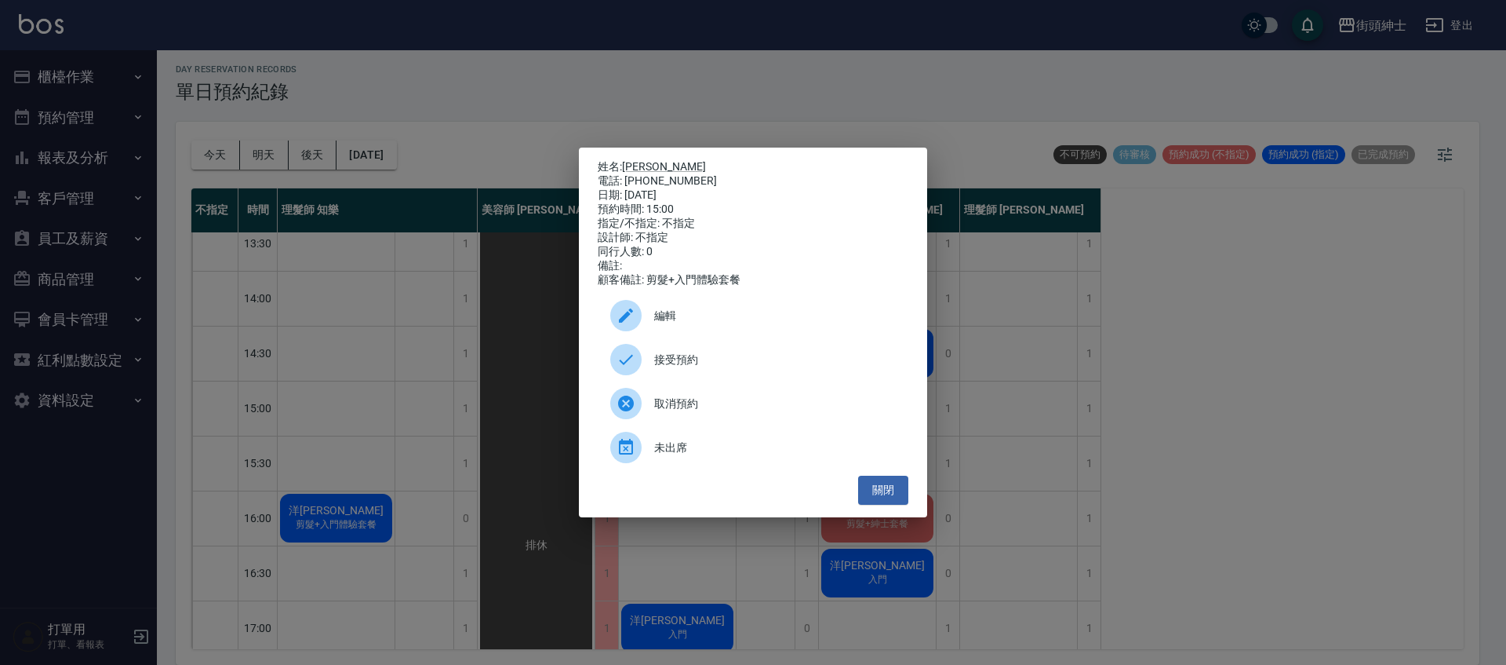
click at [689, 368] on span "接受預約" at bounding box center [775, 359] width 242 height 16
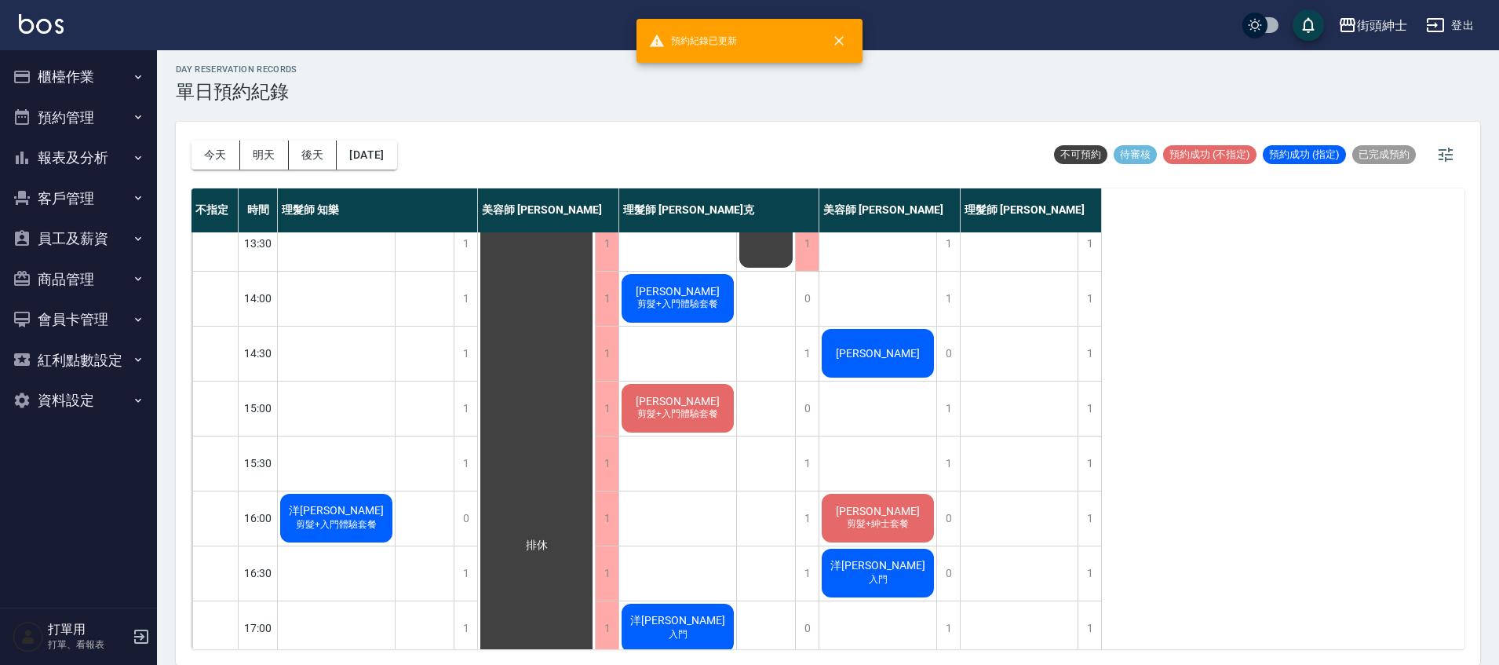
click at [710, 408] on div "[PERSON_NAME] 剪髮+入門體驗套餐" at bounding box center [677, 407] width 117 height 53
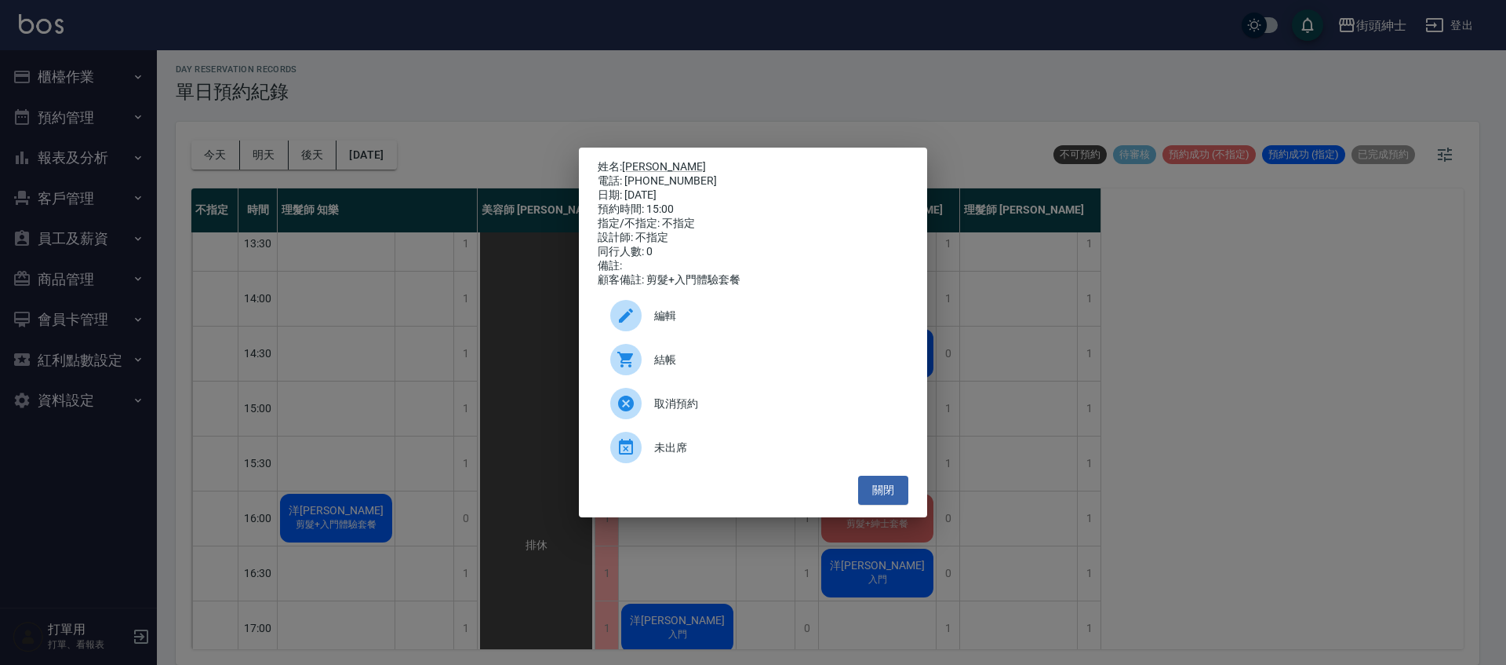
drag, startPoint x: 624, startPoint y: 162, endPoint x: 672, endPoint y: 169, distance: 48.5
click at [672, 169] on div "姓名: [PERSON_NAME] 電話: [PHONE_NUMBER] 日期: [DATE] 預約時間: 15:00 指定/不指定: 不指定 設計師: 不指…" at bounding box center [753, 223] width 311 height 127
drag, startPoint x: 623, startPoint y: 162, endPoint x: 689, endPoint y: 173, distance: 66.9
click at [689, 173] on div "姓名: [PERSON_NAME] 電話: [PHONE_NUMBER] 日期: [DATE] 預約時間: 15:00 指定/不指定: 不指定 設計師: 不指…" at bounding box center [753, 223] width 311 height 127
copy div "[PERSON_NAME] 電話: [PHONE_NUMBER]"
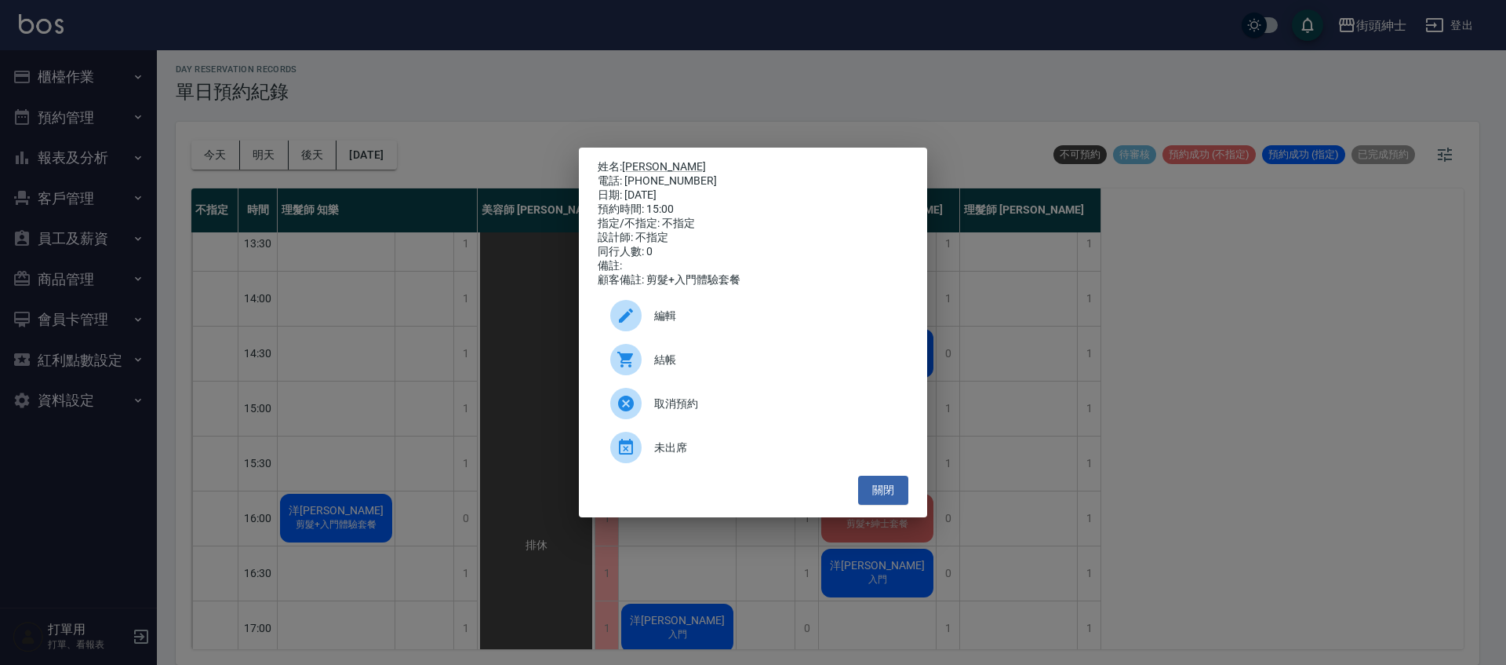
click at [757, 123] on div "姓名: [PERSON_NAME] 電話: [PHONE_NUMBER] 日期: [DATE] 預約時間: 15:00 指定/不指定: 不指定 設計師: 不指…" at bounding box center [753, 332] width 1506 height 665
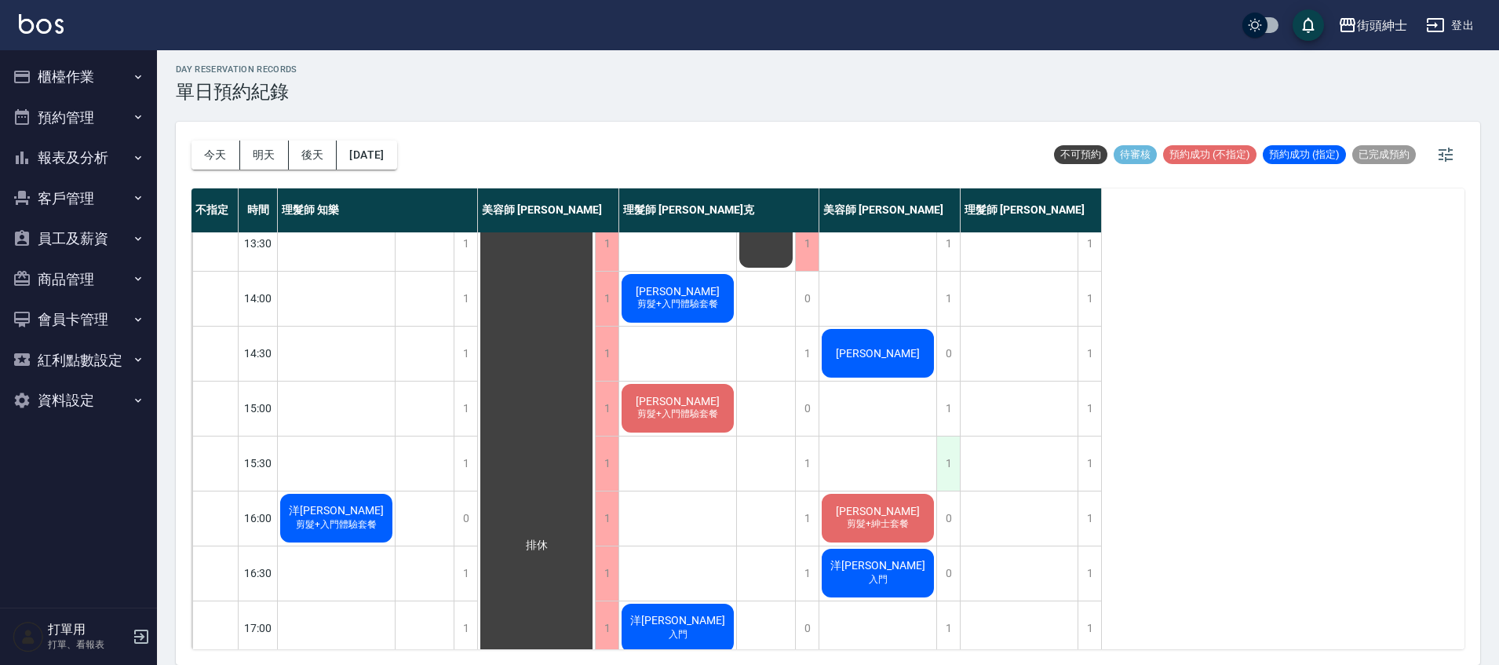
click at [945, 455] on div "1" at bounding box center [948, 463] width 24 height 54
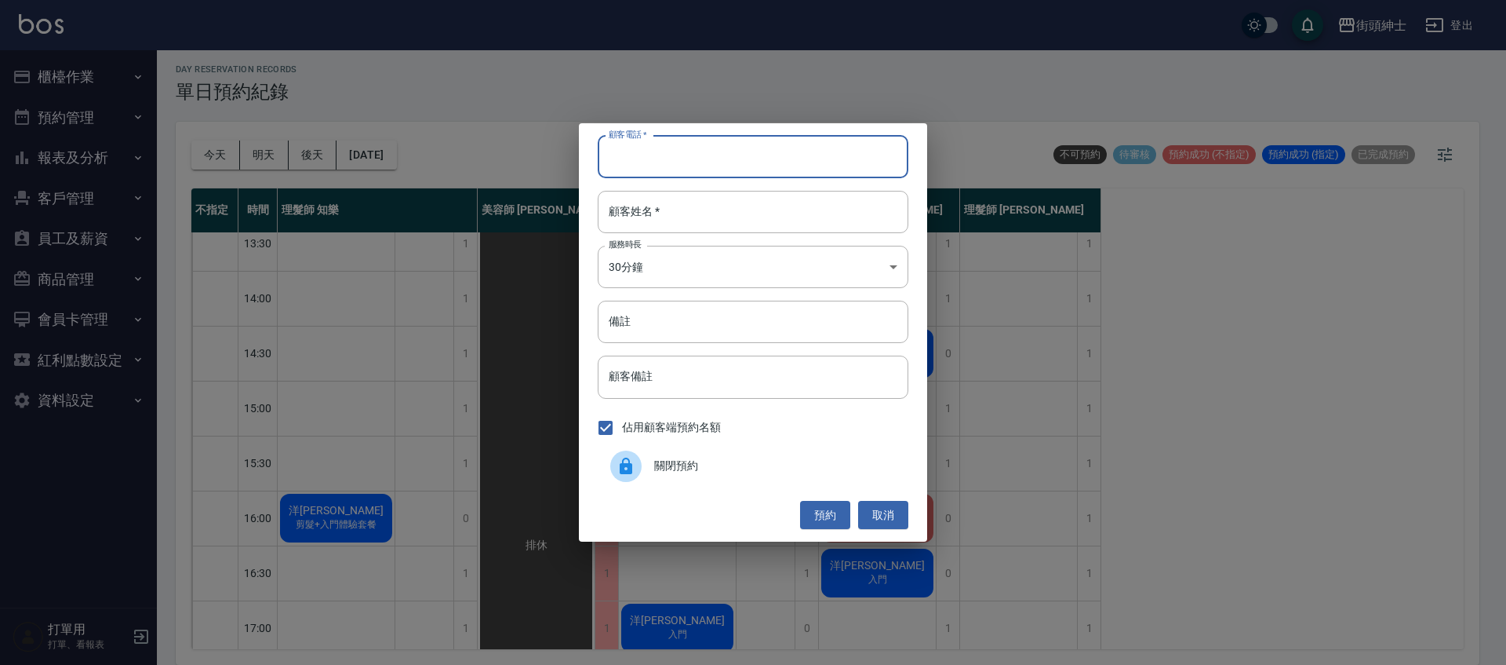
click at [755, 157] on input "顧客電話   *" at bounding box center [753, 157] width 311 height 42
paste input "[PERSON_NAME] 電話: [PHONE_NUMBER]"
drag, startPoint x: 677, startPoint y: 159, endPoint x: 603, endPoint y: 160, distance: 73.8
click at [603, 160] on input "[PERSON_NAME] 電話: [PHONE_NUMBER]" at bounding box center [753, 157] width 311 height 42
type input "0933882931"
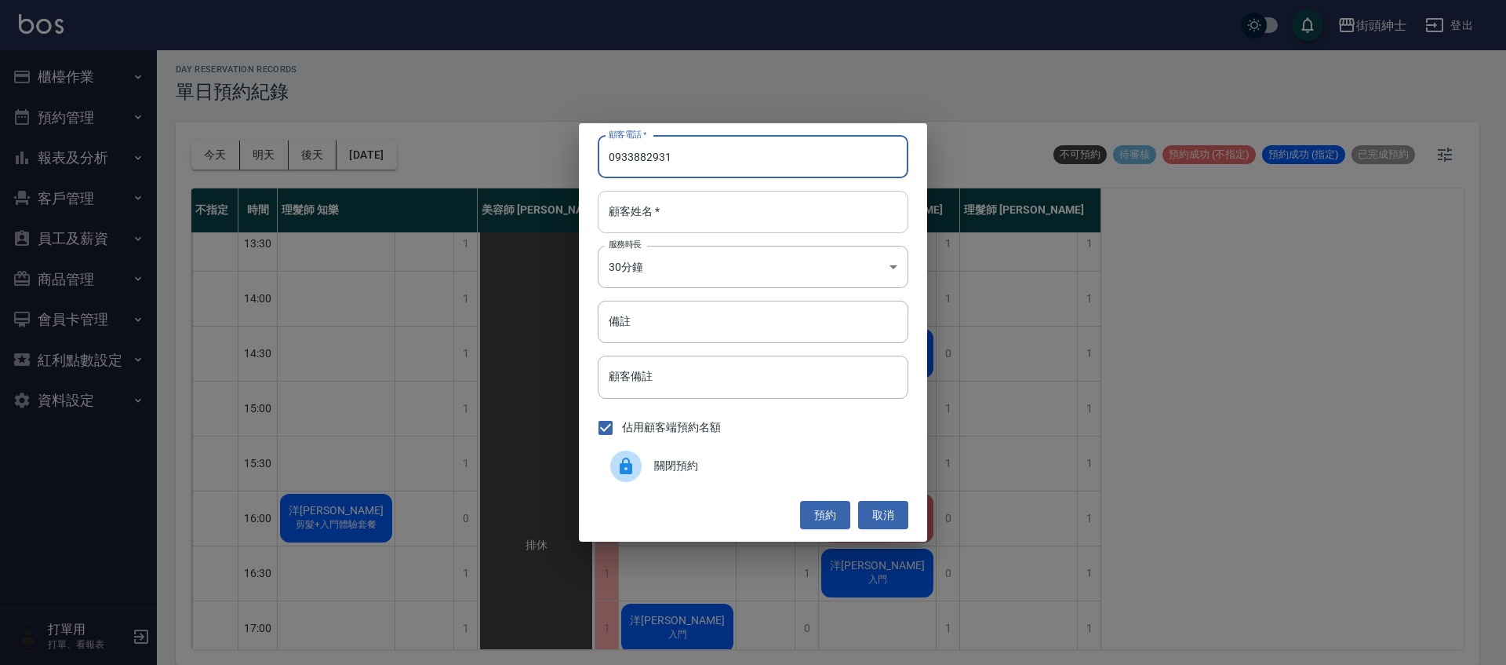
click at [611, 209] on div "顧客姓名   * 顧客姓名   *" at bounding box center [753, 212] width 311 height 42
drag, startPoint x: 611, startPoint y: 209, endPoint x: 629, endPoint y: 220, distance: 20.7
click at [611, 210] on div "顧客姓名   * 顧客姓名   *" at bounding box center [753, 212] width 311 height 42
click at [675, 208] on input "顧客姓名   *" at bounding box center [753, 212] width 311 height 42
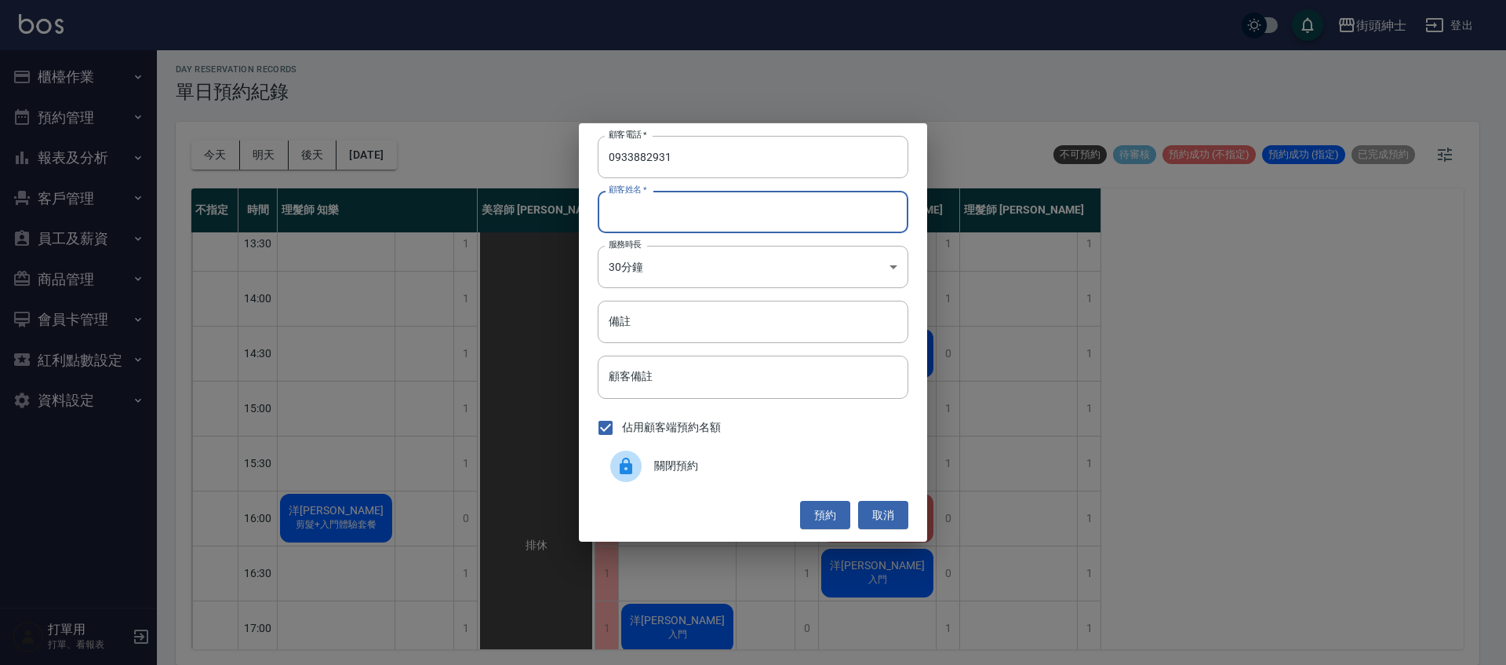
paste input "[PERSON_NAME] 電話: [PHONE_NUMBER]"
drag, startPoint x: 740, startPoint y: 212, endPoint x: 643, endPoint y: 218, distance: 96.7
click at [643, 218] on input "[PERSON_NAME] 電話: [PHONE_NUMBER]" at bounding box center [753, 212] width 311 height 42
type input "[PERSON_NAME]"
click at [712, 325] on input "備註" at bounding box center [753, 322] width 311 height 42
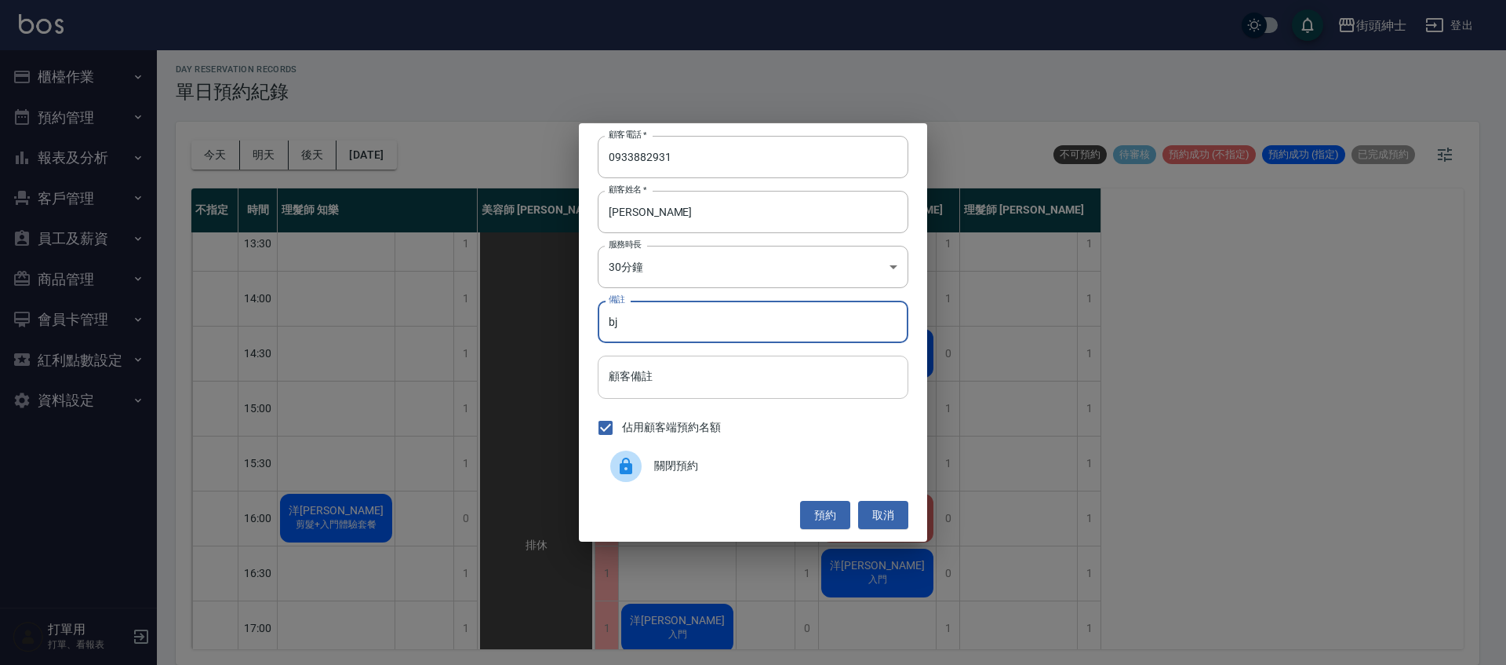
type input "b"
type input "入門"
click at [830, 511] on button "預約" at bounding box center [825, 515] width 50 height 29
click at [829, 511] on div "預約 取消" at bounding box center [753, 515] width 311 height 29
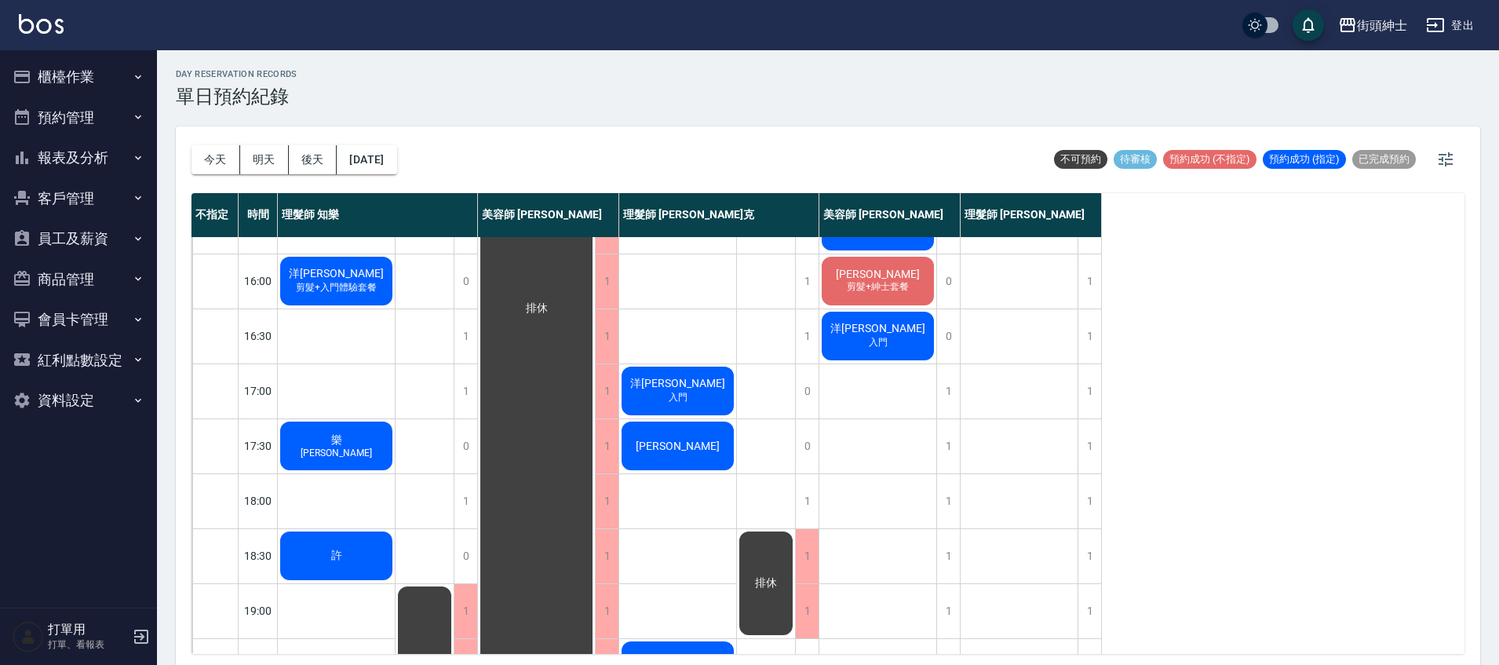
scroll to position [749, 0]
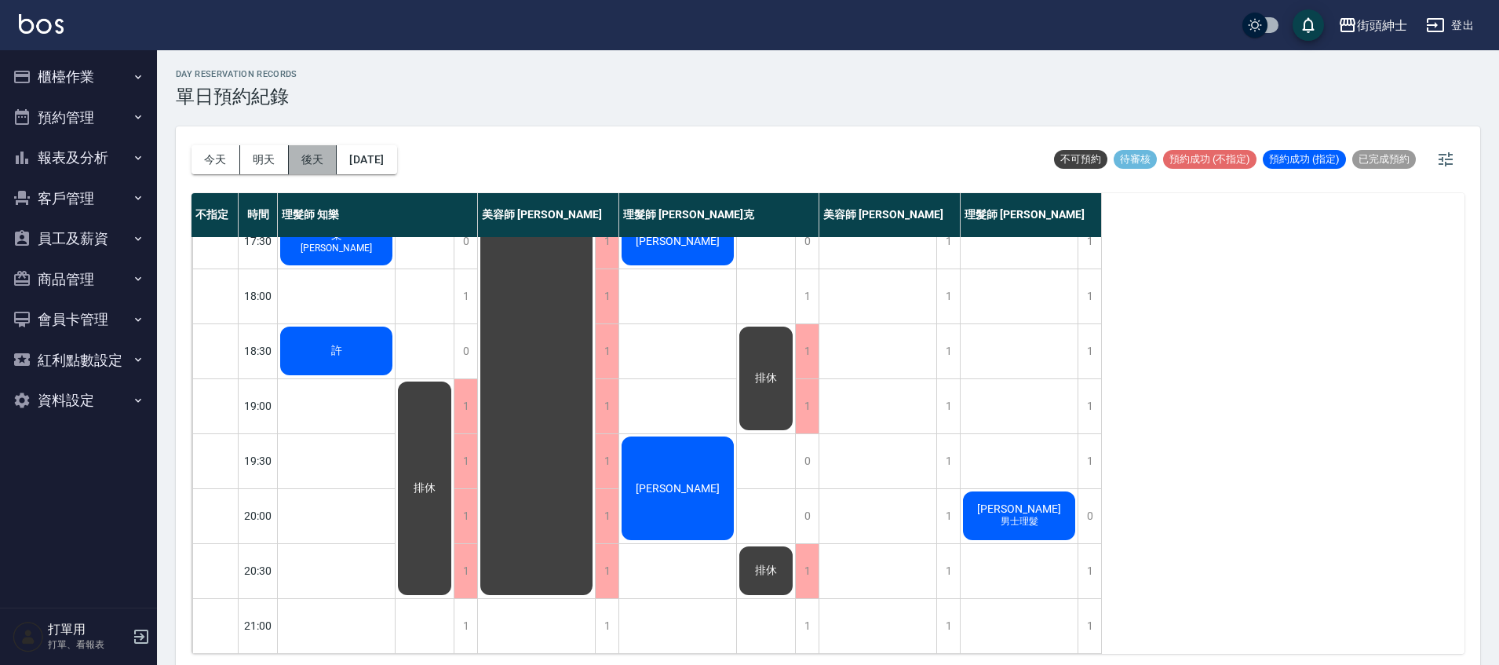
click at [310, 158] on button "後天" at bounding box center [313, 159] width 49 height 29
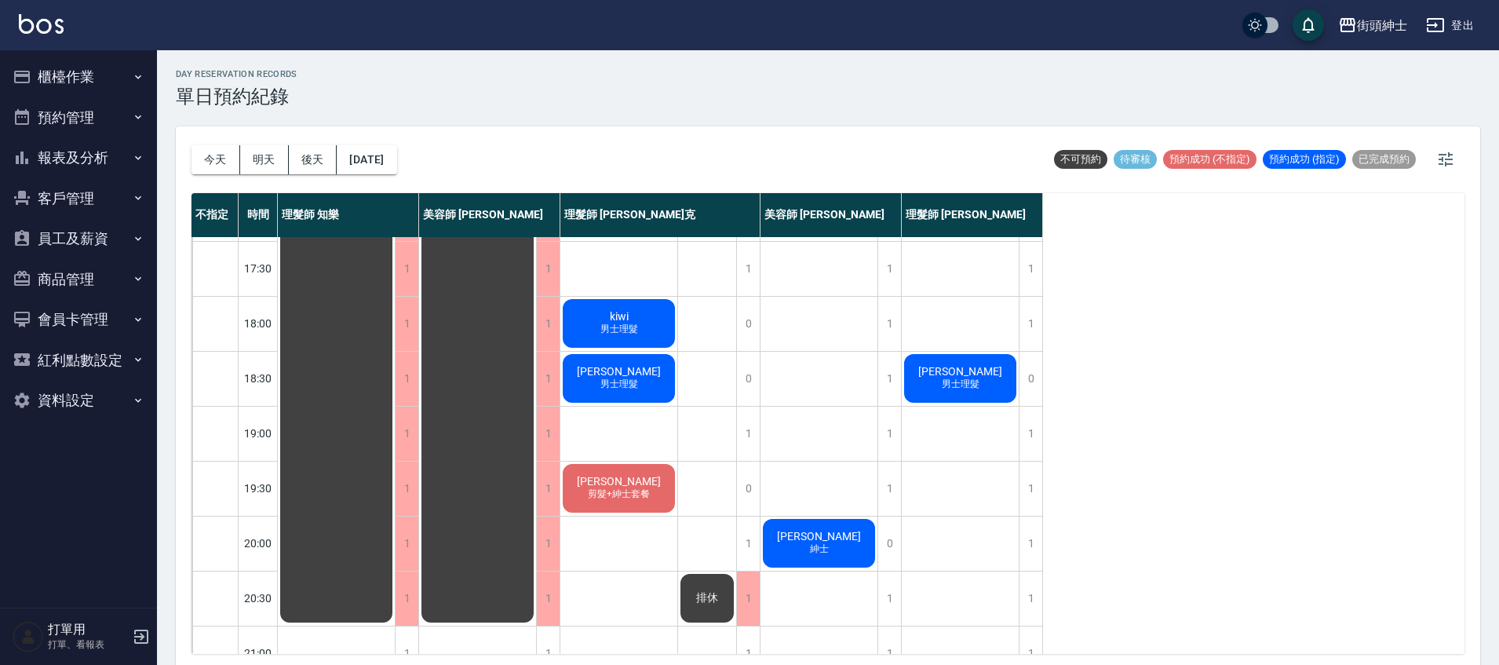
scroll to position [189, 0]
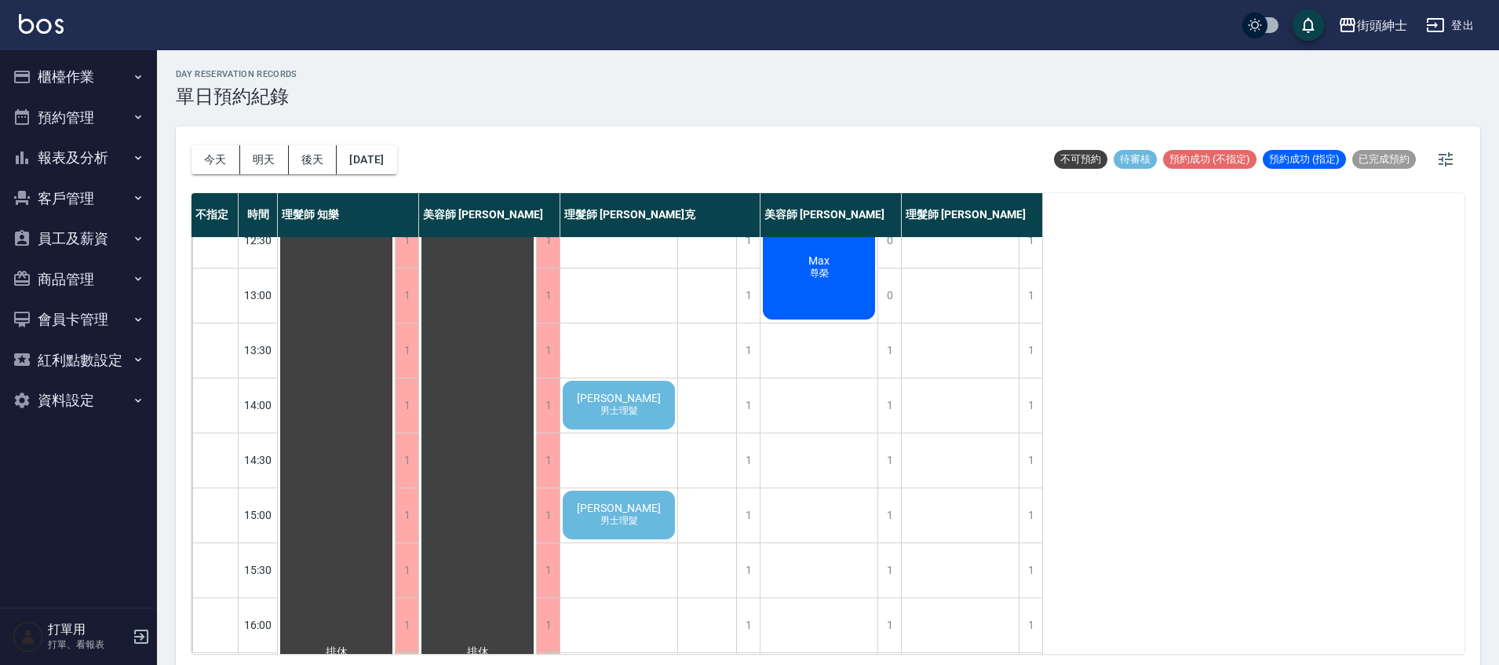
click at [651, 399] on div "[PERSON_NAME] 男士理髮" at bounding box center [618, 404] width 117 height 53
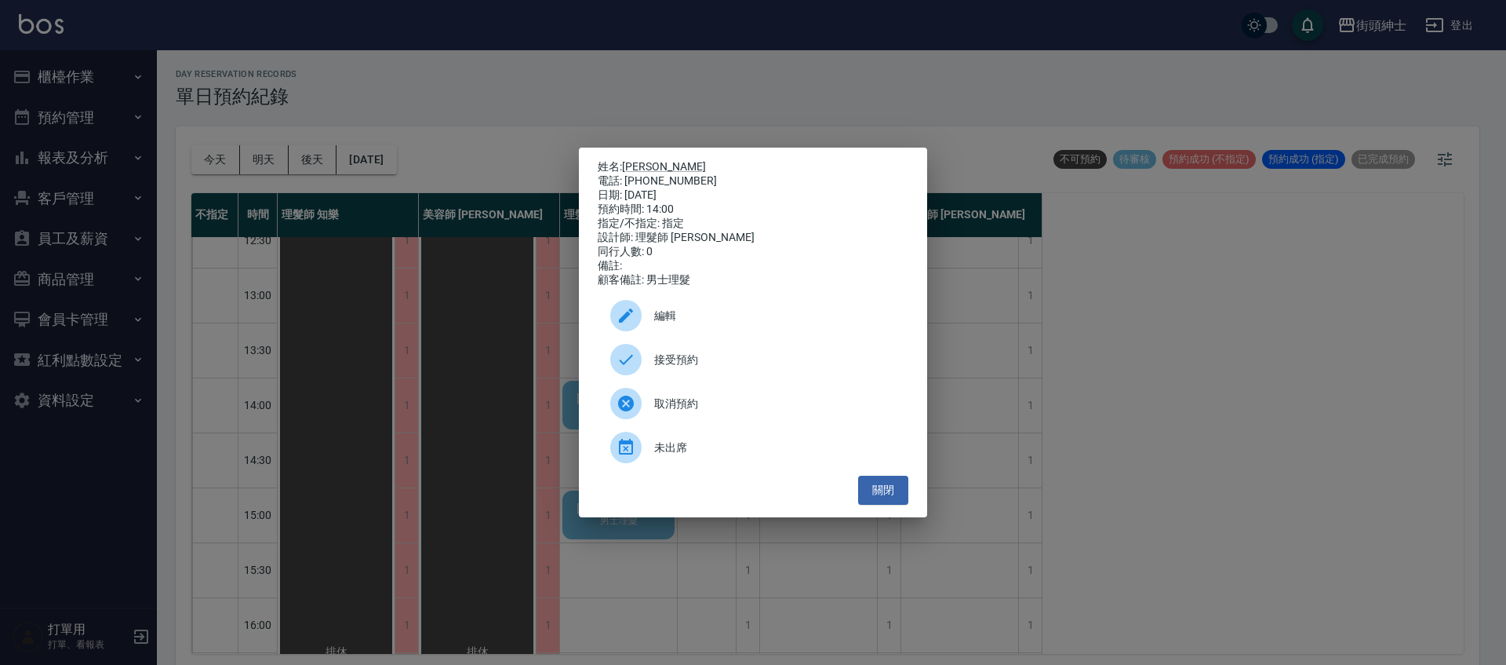
click at [674, 367] on span "接受預約" at bounding box center [775, 359] width 242 height 16
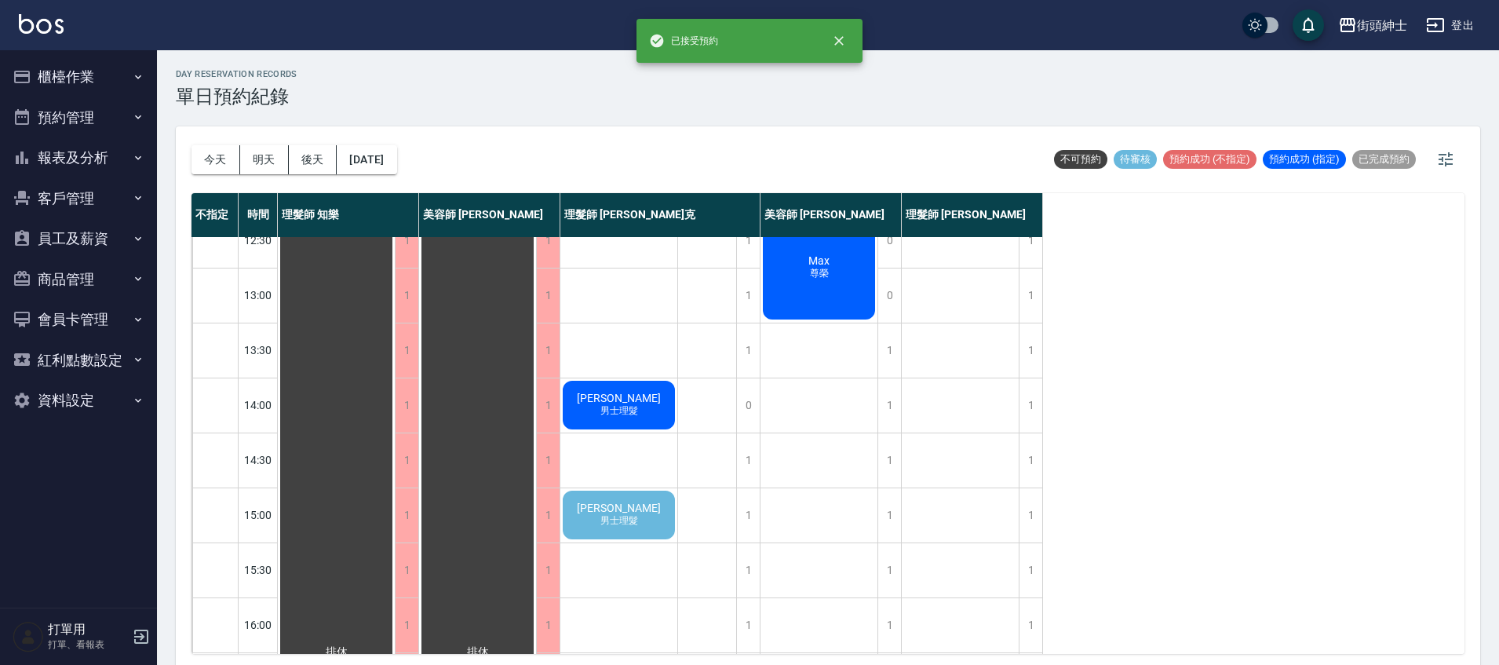
click at [647, 528] on div "小孟 男士理髮" at bounding box center [618, 514] width 117 height 53
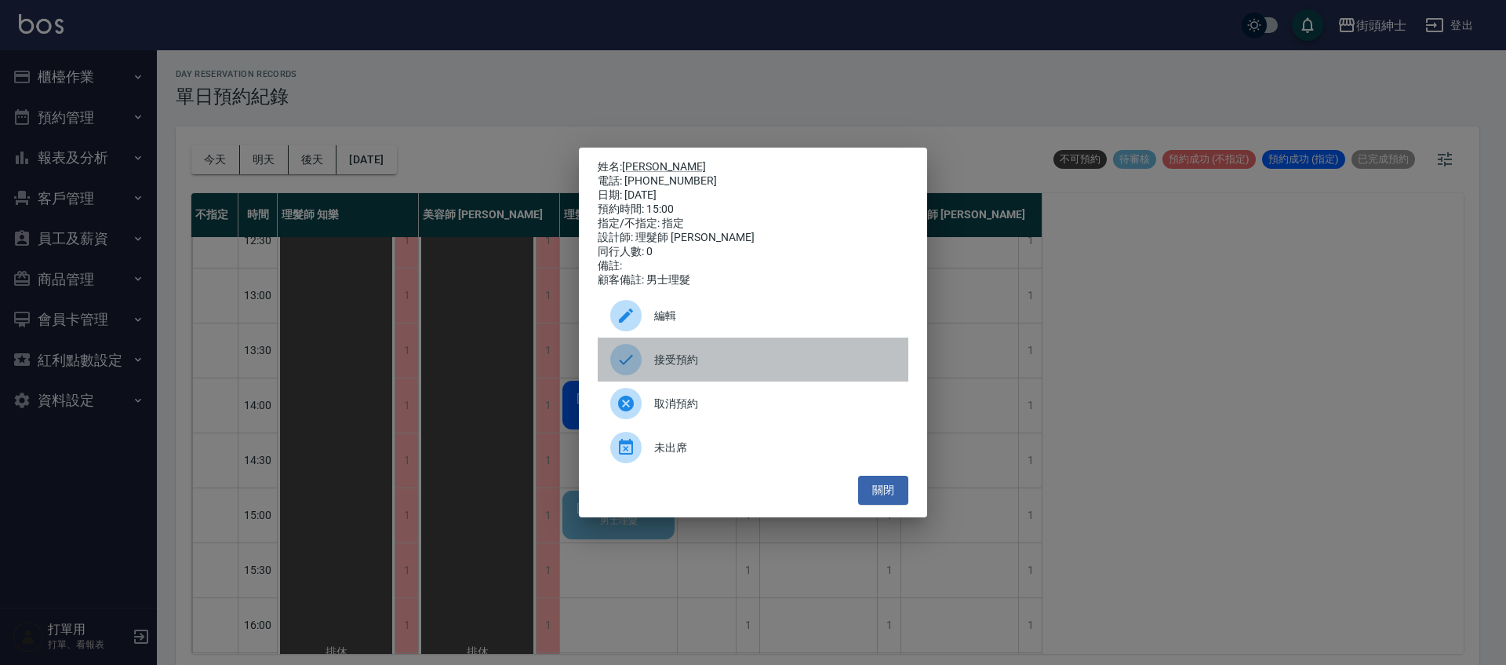
click at [721, 364] on span "接受預約" at bounding box center [775, 359] width 242 height 16
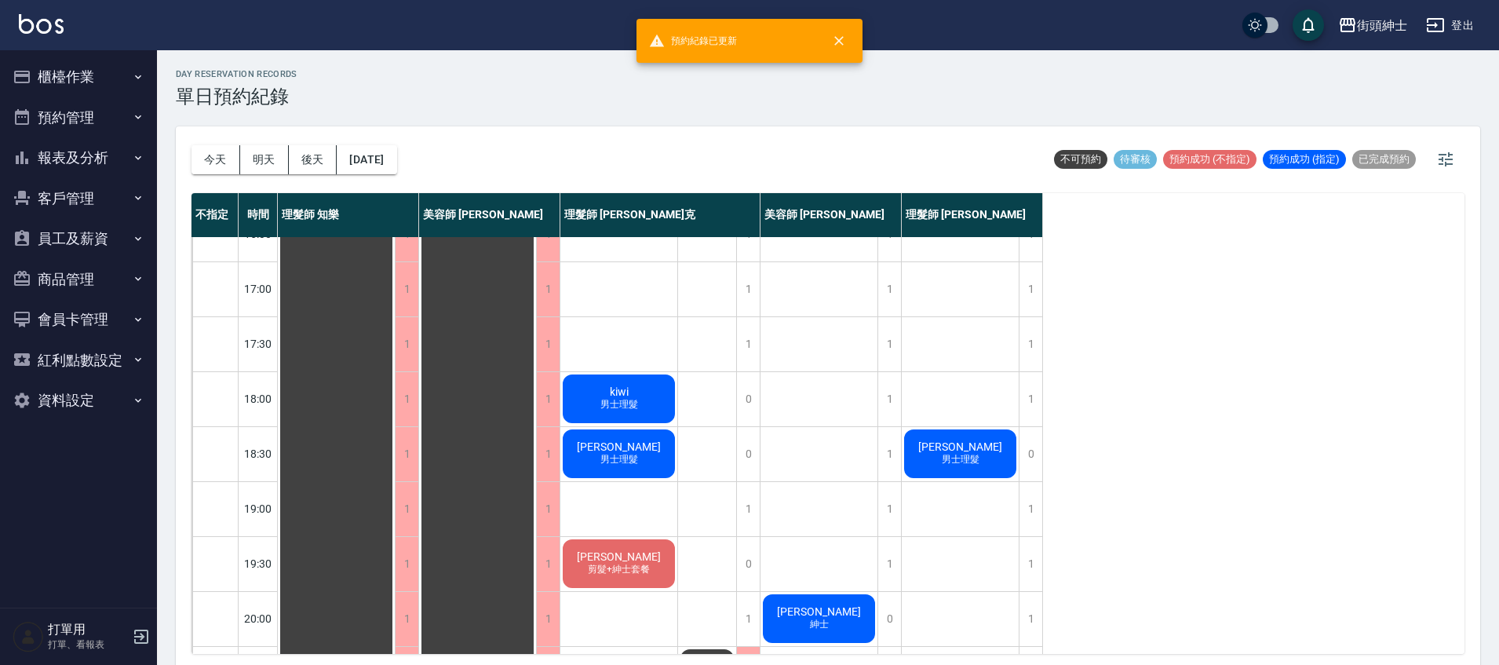
scroll to position [749, 0]
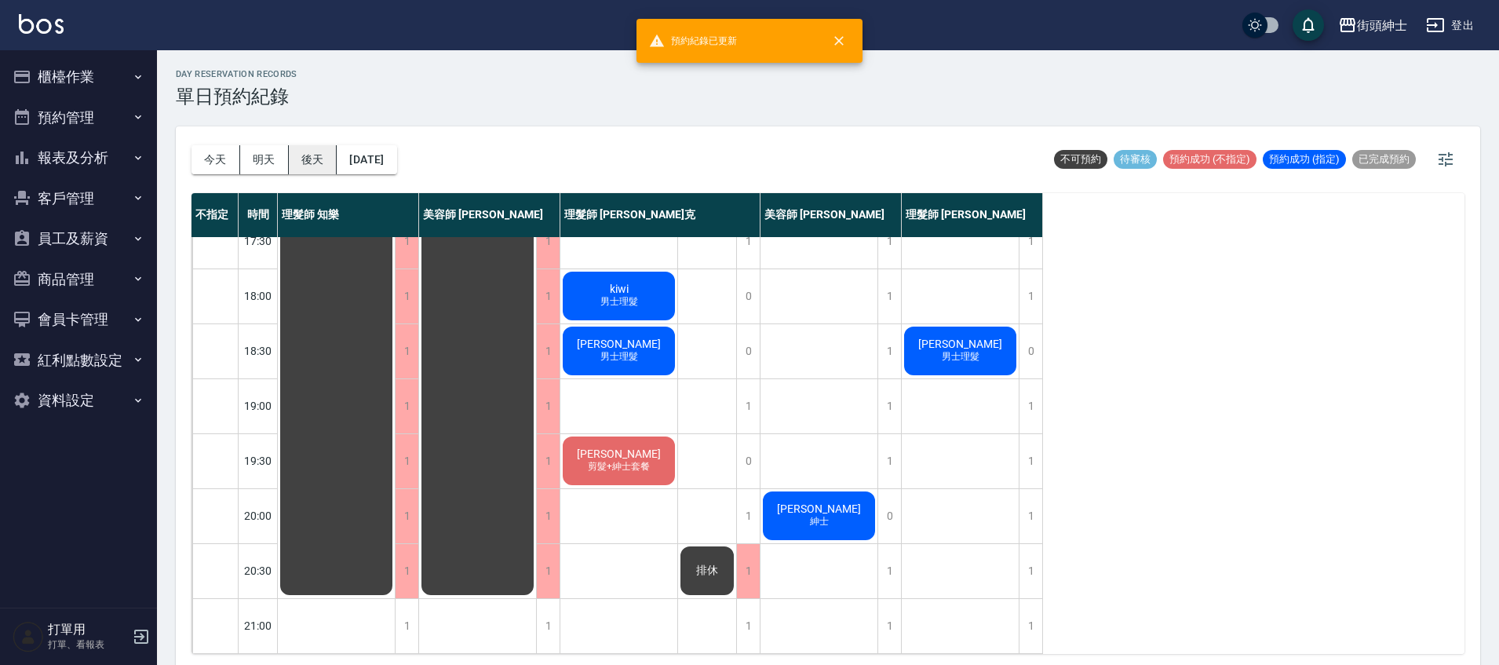
click at [325, 164] on button "後天" at bounding box center [313, 159] width 49 height 29
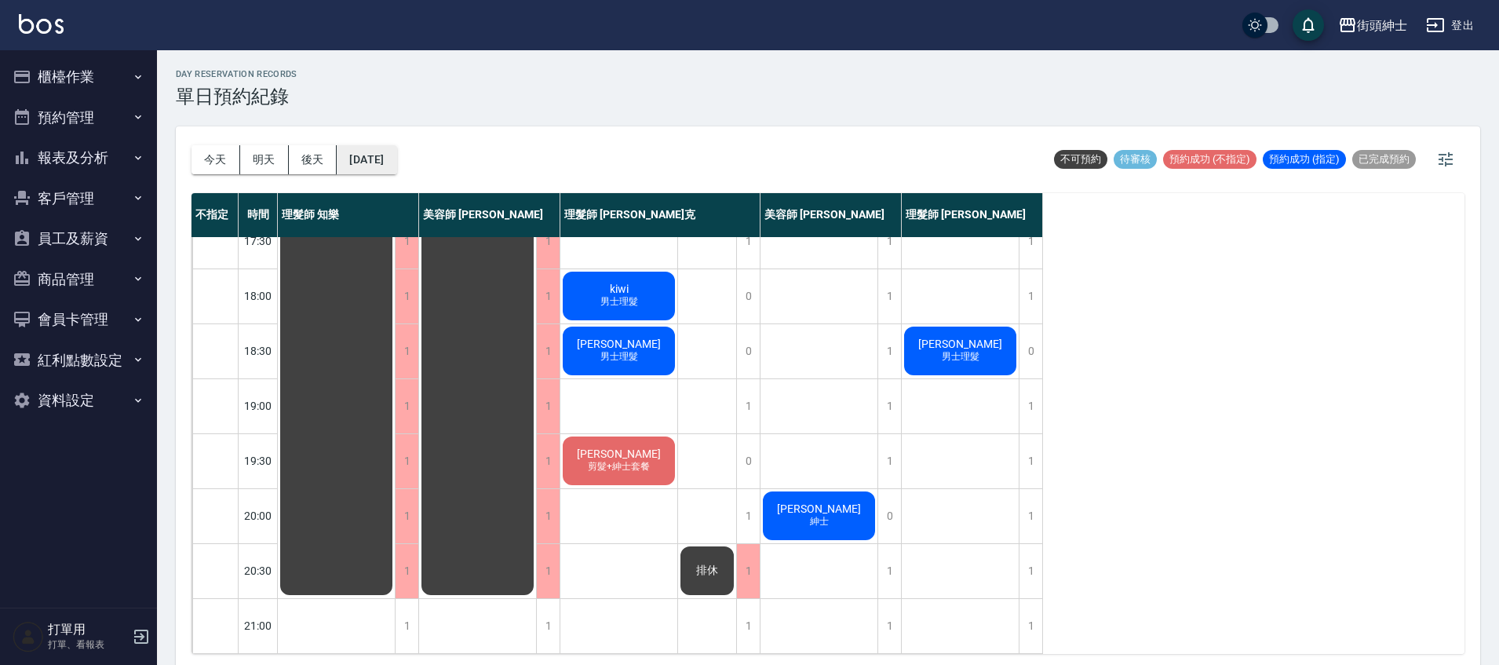
click at [380, 154] on button "[DATE]" at bounding box center [367, 159] width 60 height 29
click at [396, 166] on button "[DATE]" at bounding box center [367, 159] width 60 height 29
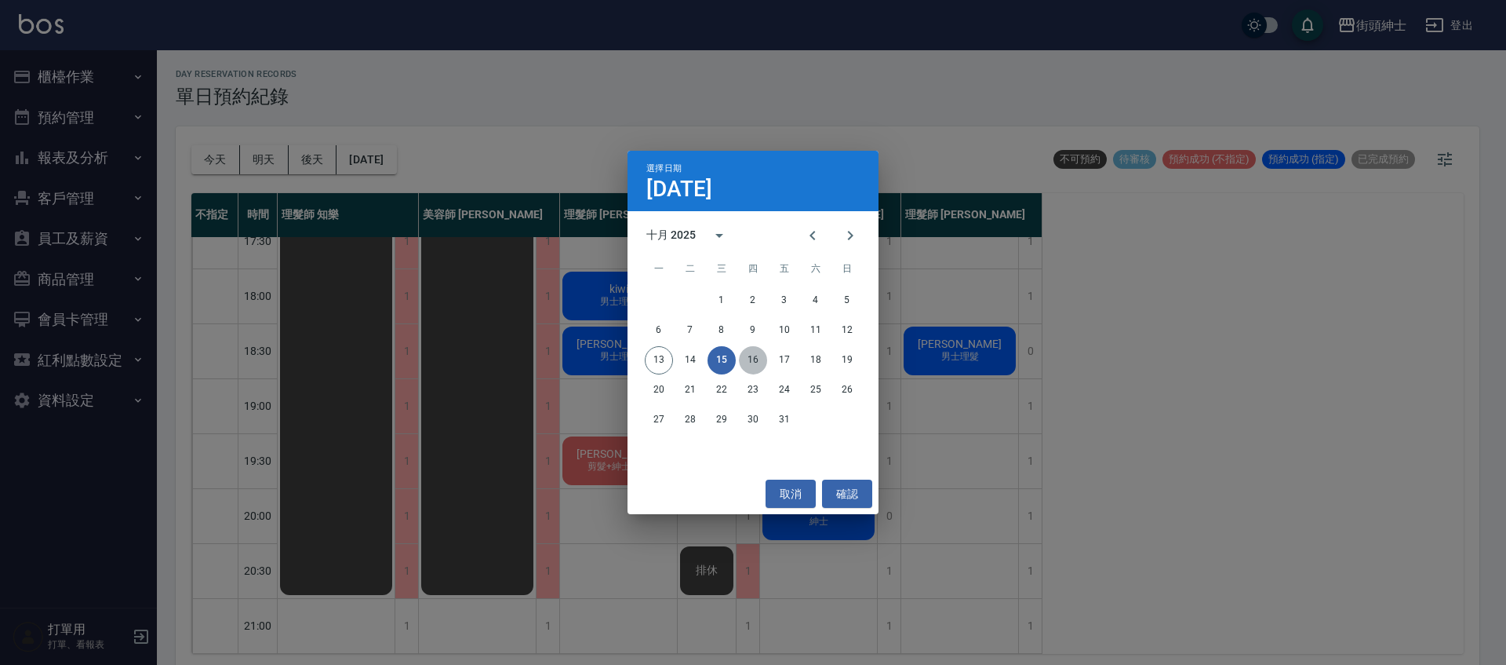
click at [755, 354] on button "16" at bounding box center [753, 360] width 28 height 28
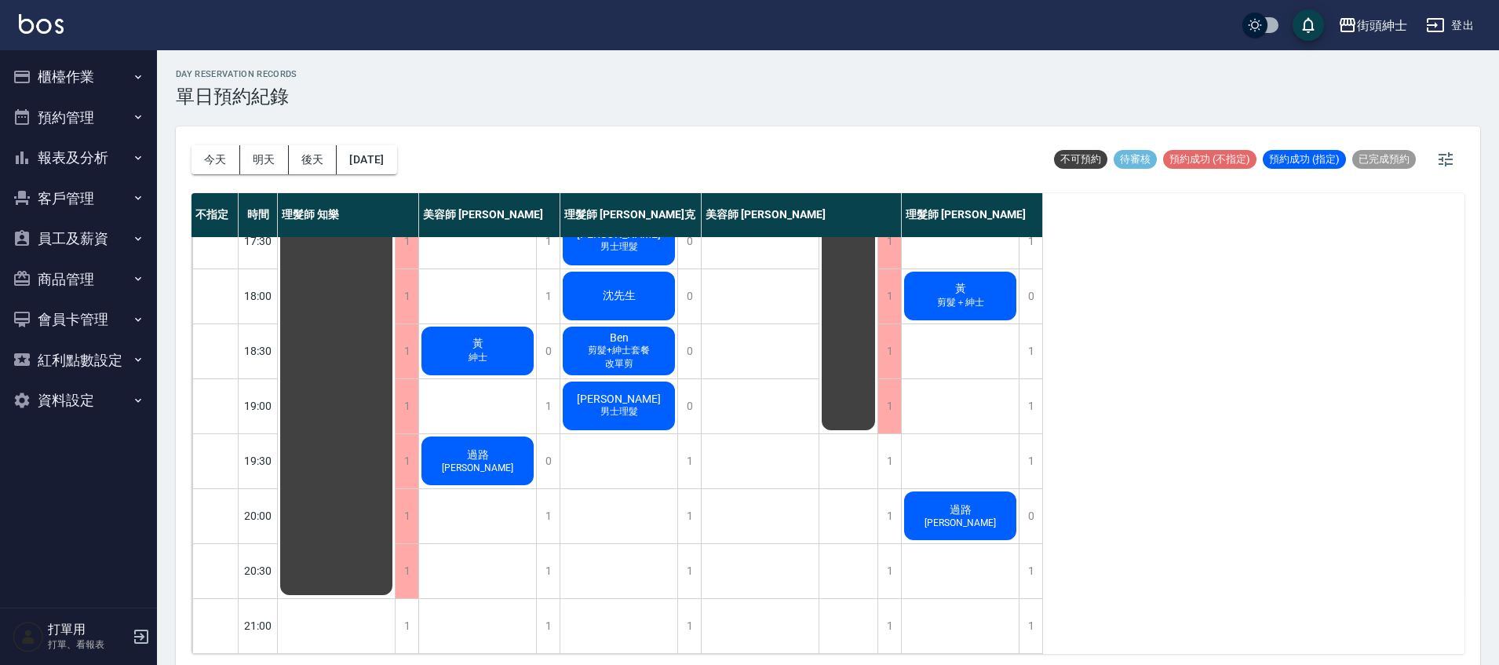
scroll to position [746, 0]
click at [977, 510] on div "過路 [PERSON_NAME]" at bounding box center [960, 515] width 117 height 53
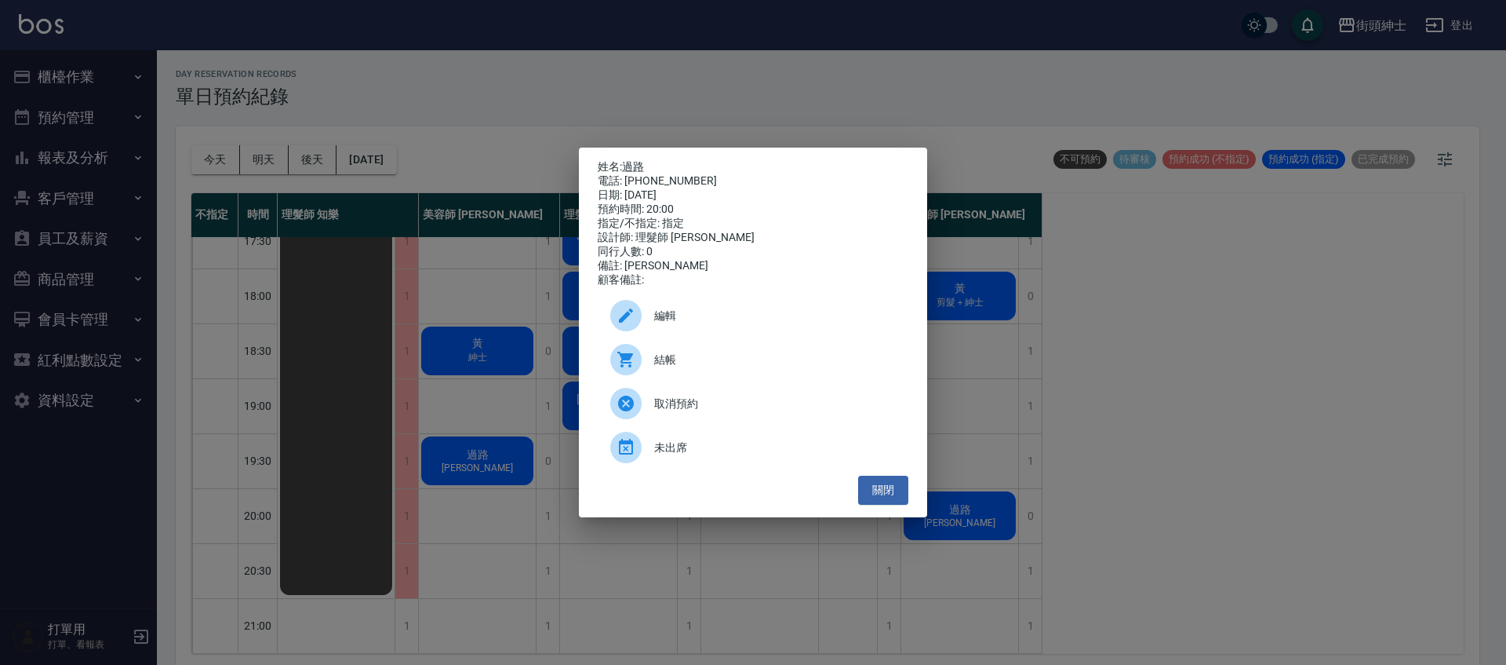
click at [657, 118] on div "姓名: 過路 電話: [PHONE_NUMBER] 日期: [DATE] 預約時間: 20:00 指定/不指定: 指定 設計師: 理髮師 [PERSON_NA…" at bounding box center [753, 332] width 1506 height 665
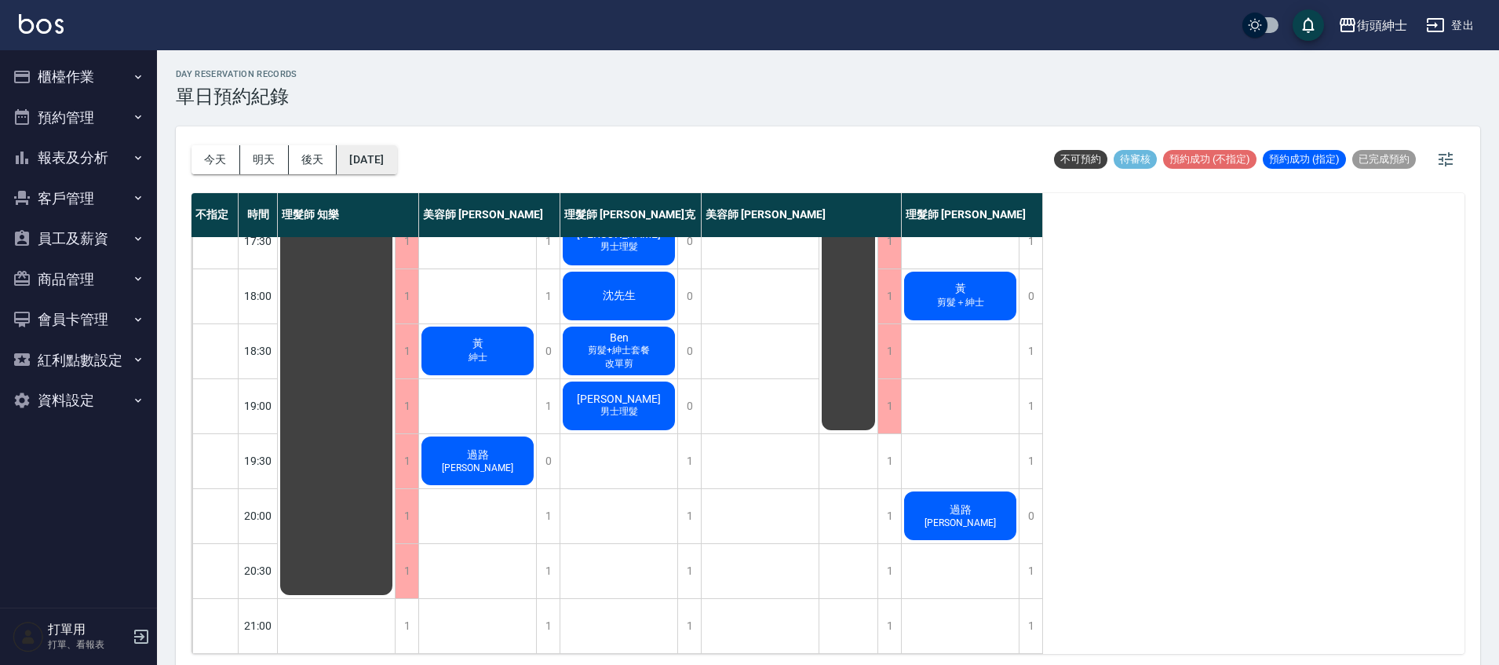
click at [389, 158] on button "[DATE]" at bounding box center [367, 159] width 60 height 29
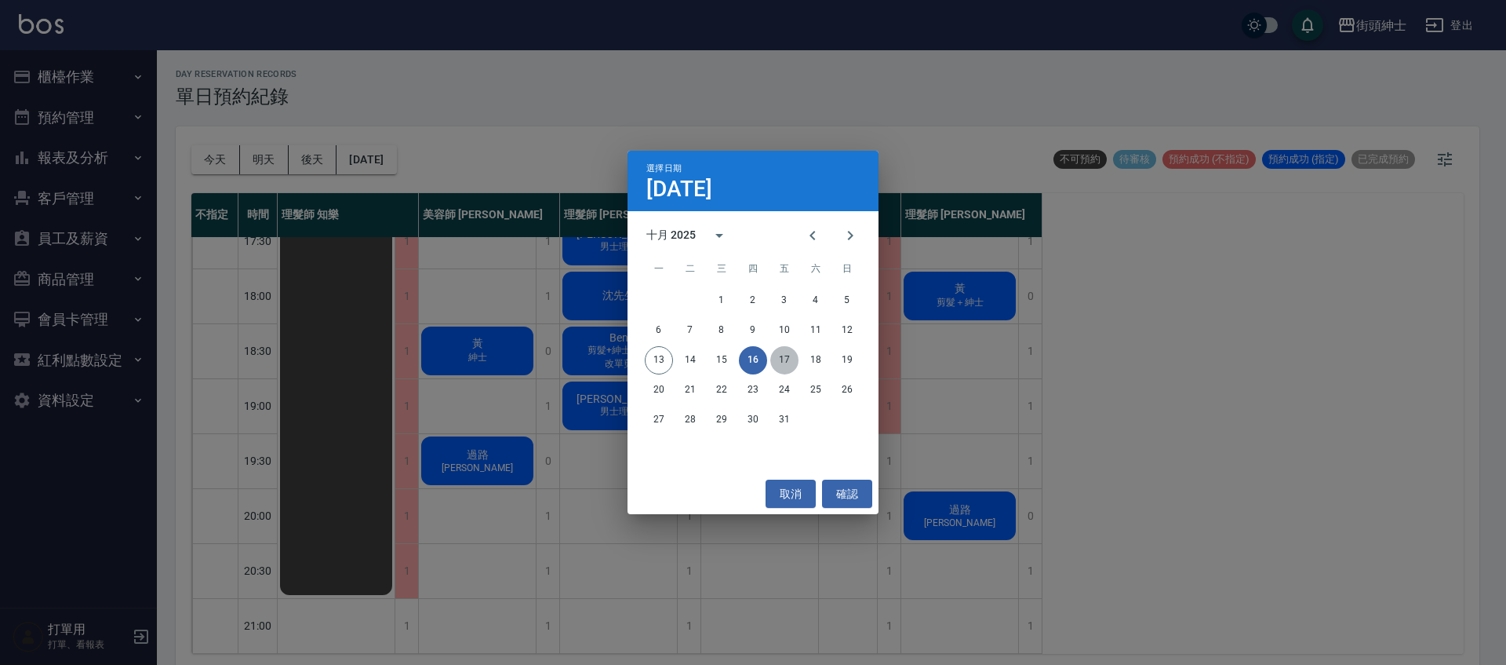
click at [781, 353] on button "17" at bounding box center [784, 360] width 28 height 28
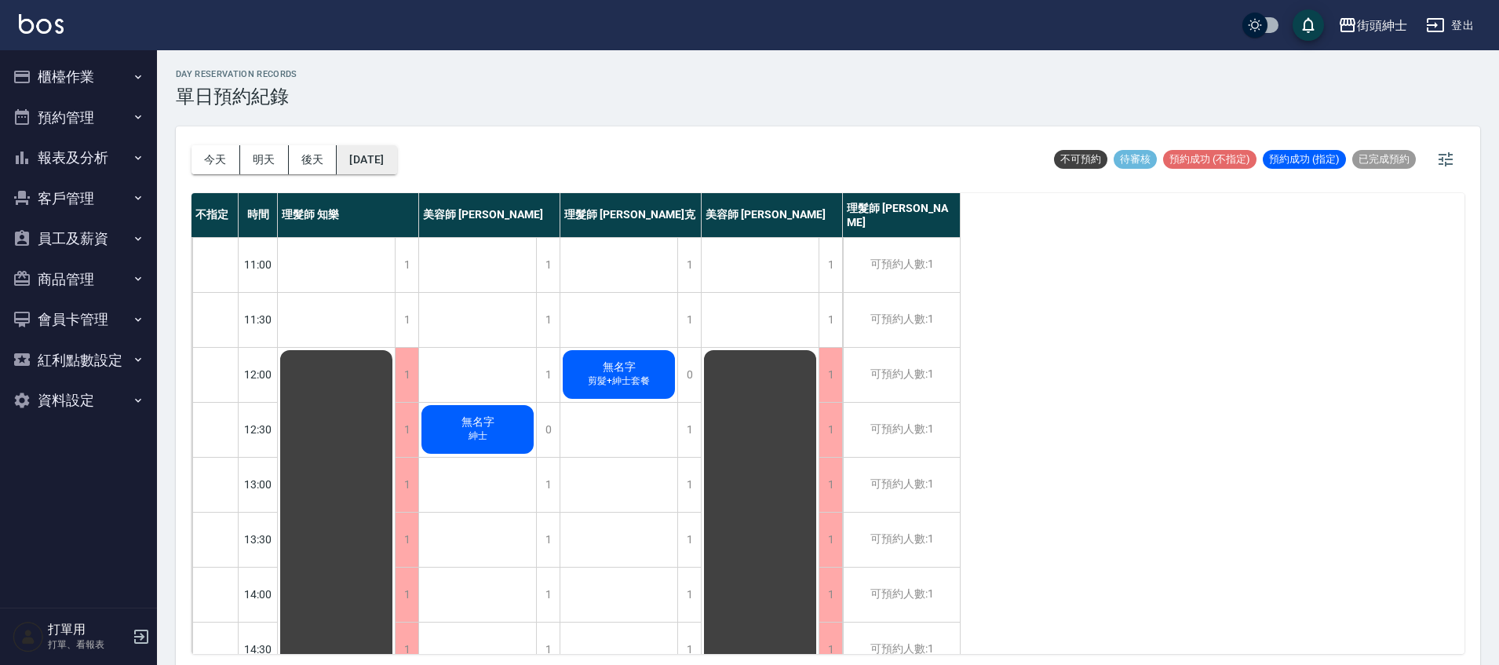
click at [390, 153] on button "[DATE]" at bounding box center [367, 159] width 60 height 29
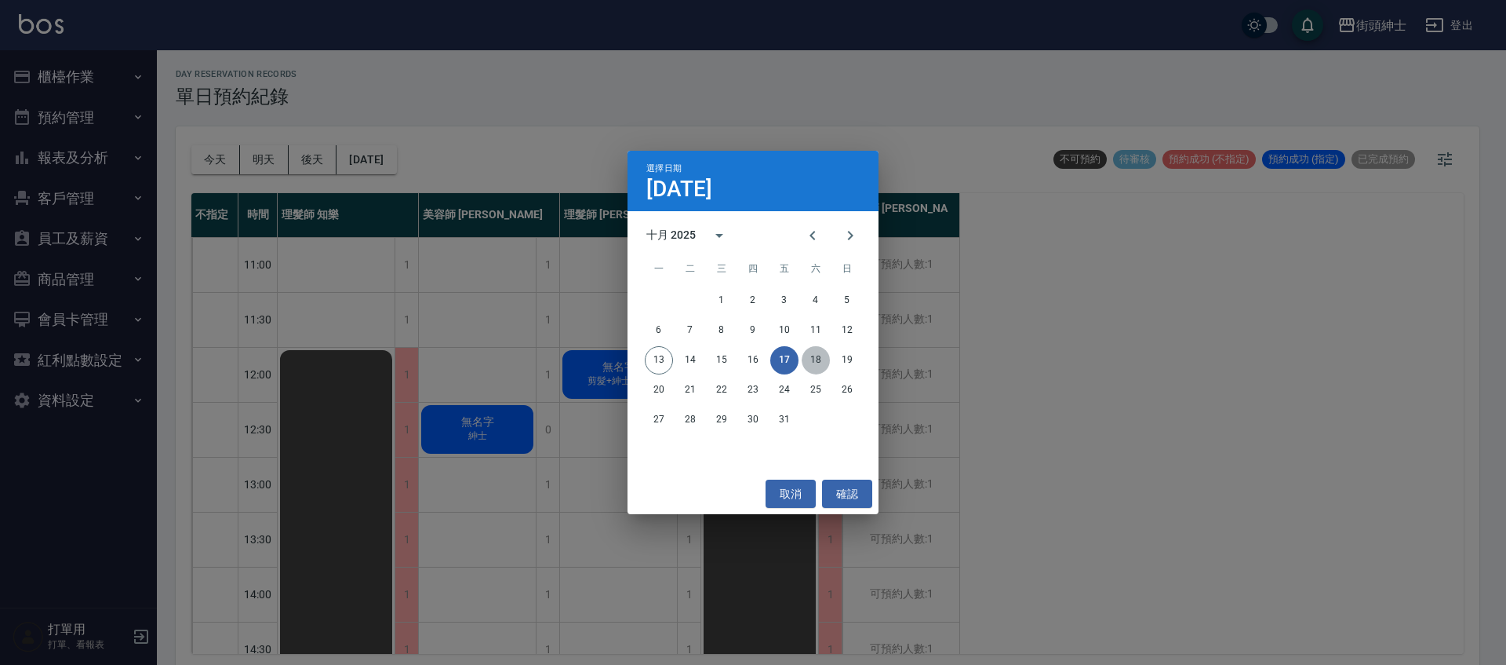
click at [812, 360] on button "18" at bounding box center [816, 360] width 28 height 28
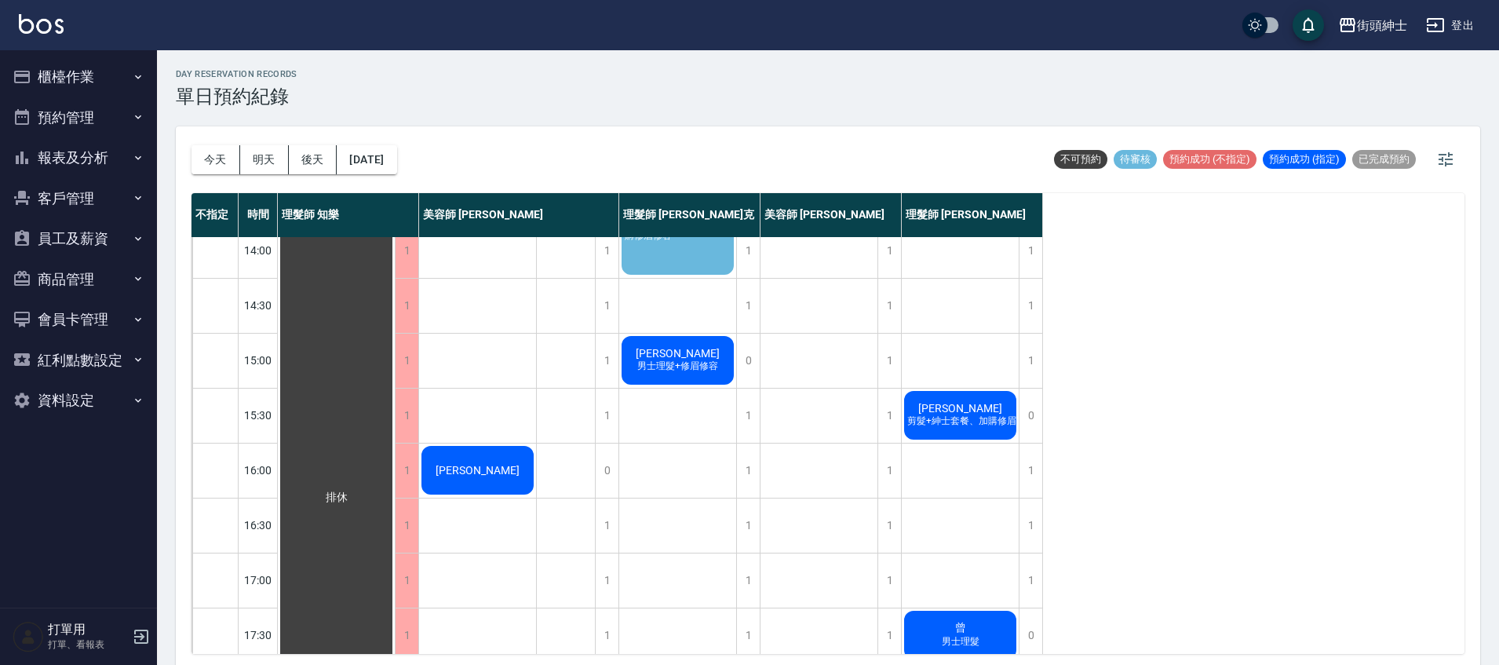
scroll to position [290, 0]
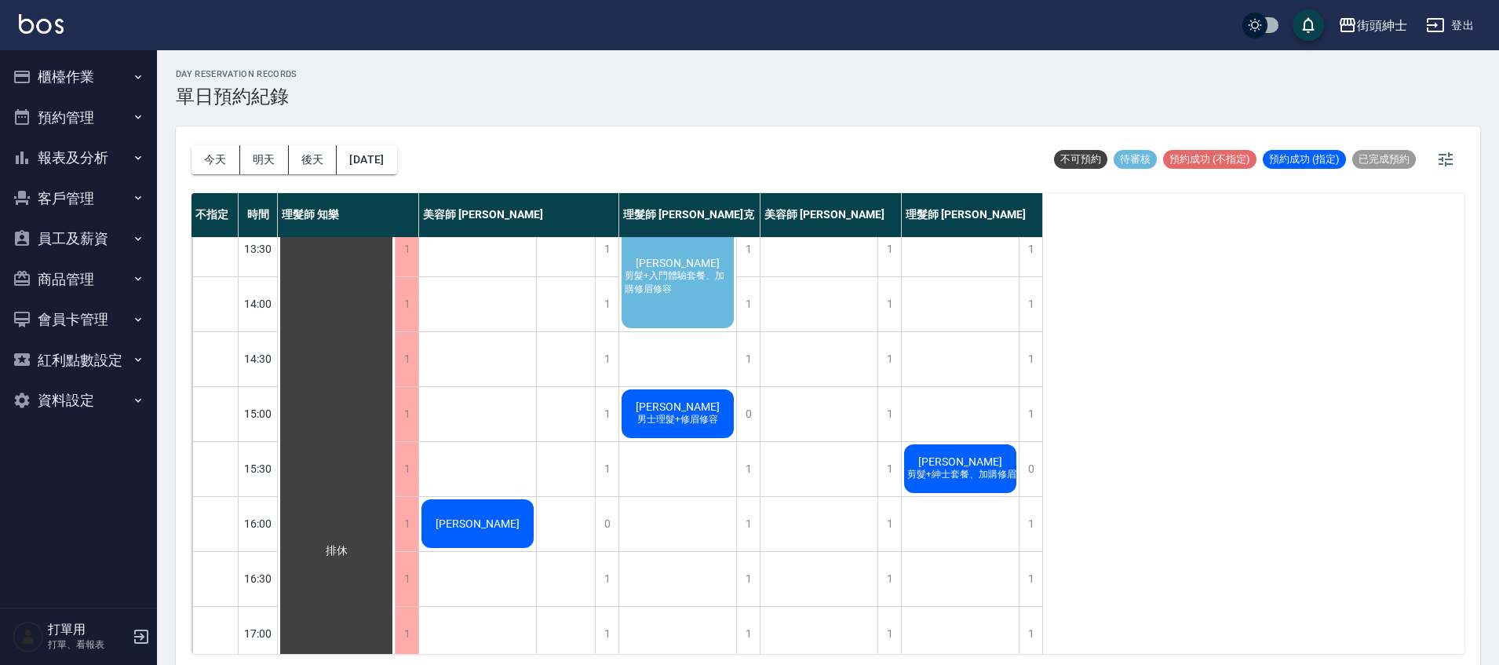
click at [1000, 468] on span "剪髮+紳士套餐、加購修眉修容" at bounding box center [971, 474] width 134 height 13
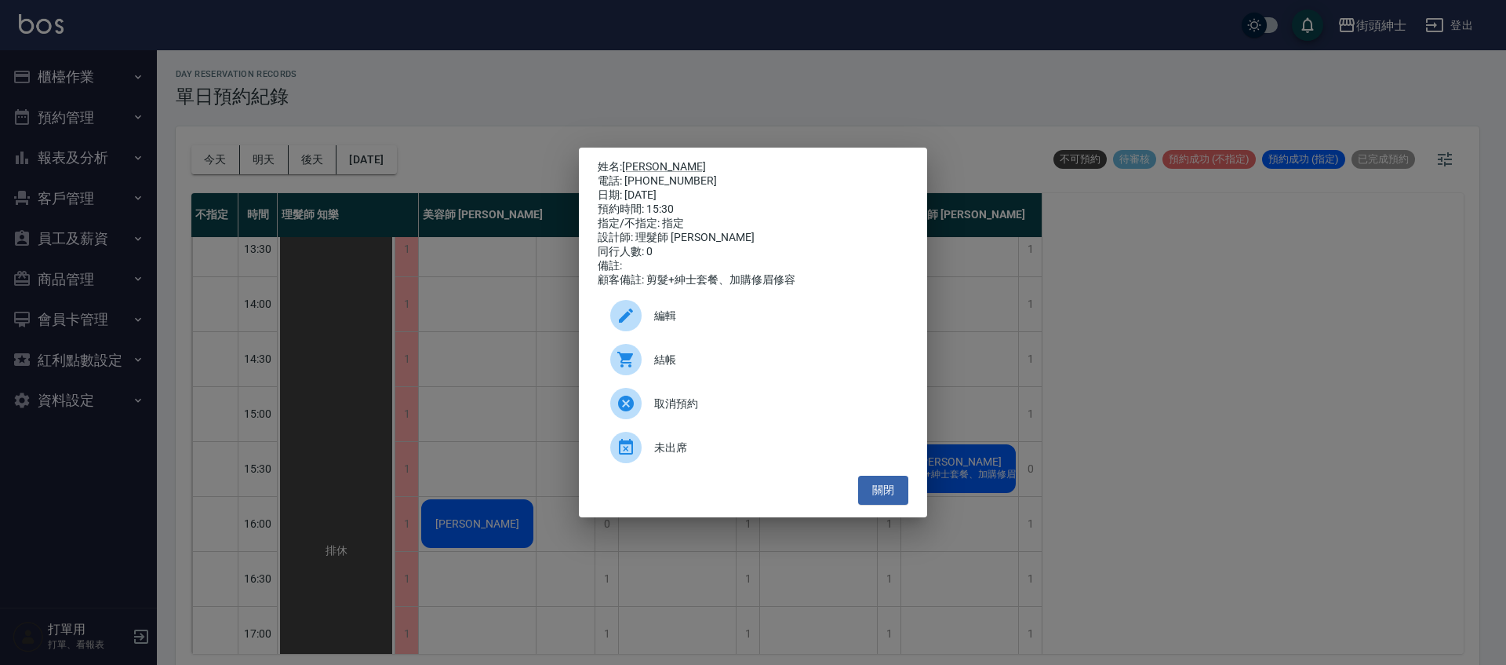
click at [1056, 284] on div "姓名: [PERSON_NAME] 電話: [PHONE_NUMBER] 日期: [DATE] 預約時間: 15:30 指定/不指定: 指定 設計師: 理髮師…" at bounding box center [753, 332] width 1506 height 665
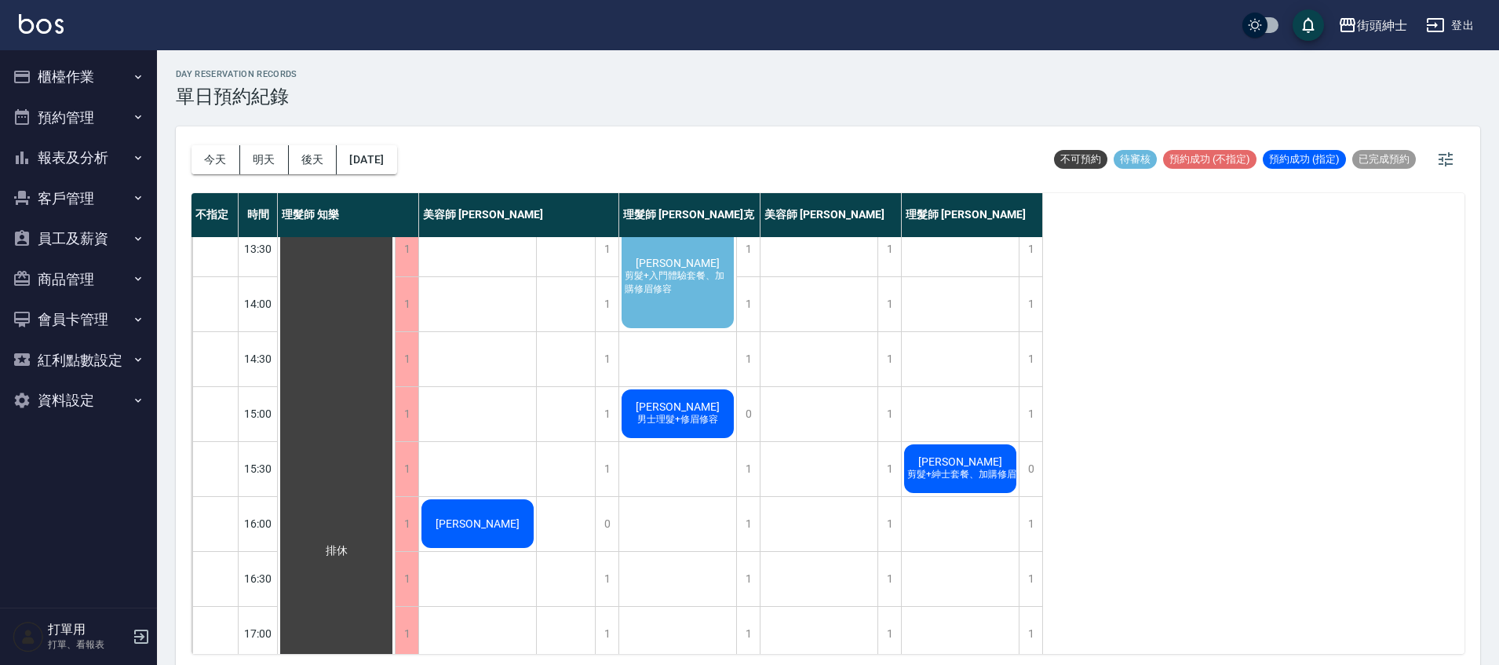
click at [220, 155] on button "今天" at bounding box center [215, 159] width 49 height 29
click at [220, 155] on div at bounding box center [749, 332] width 1499 height 665
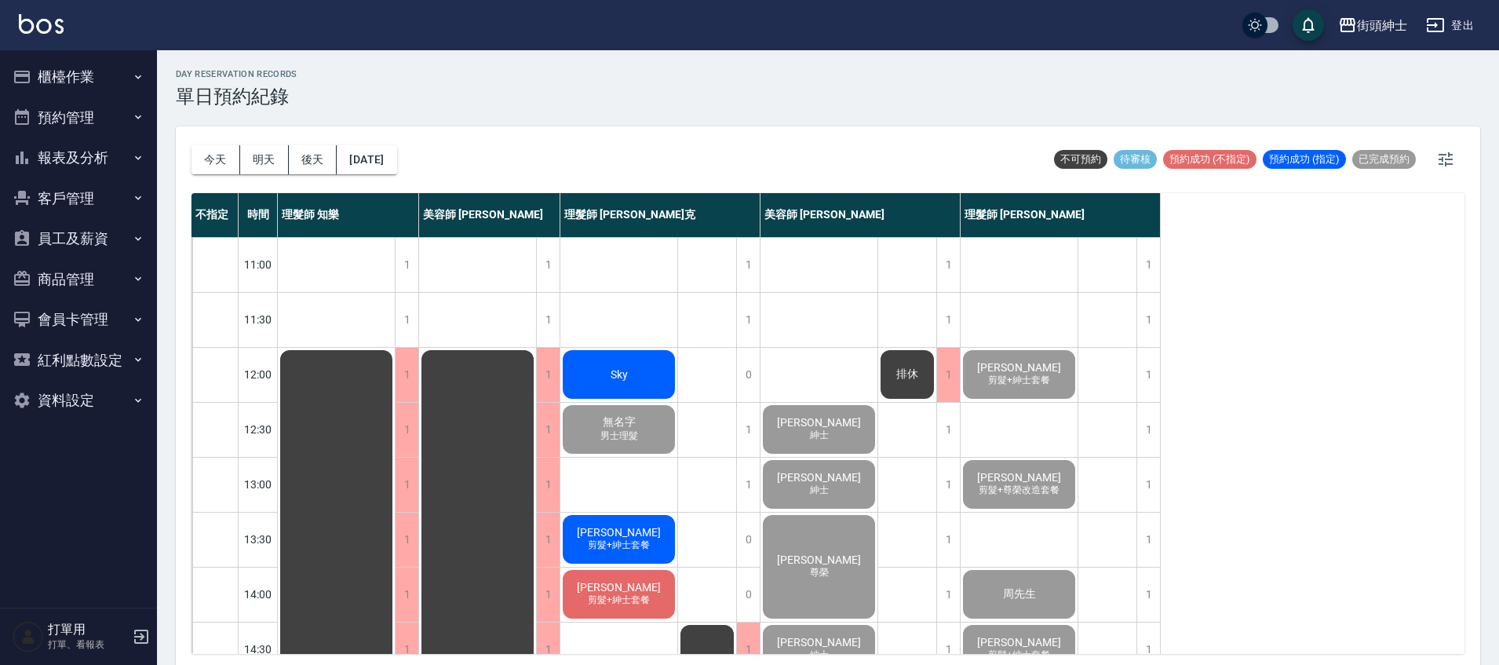
click at [645, 381] on div "Sky" at bounding box center [618, 374] width 117 height 53
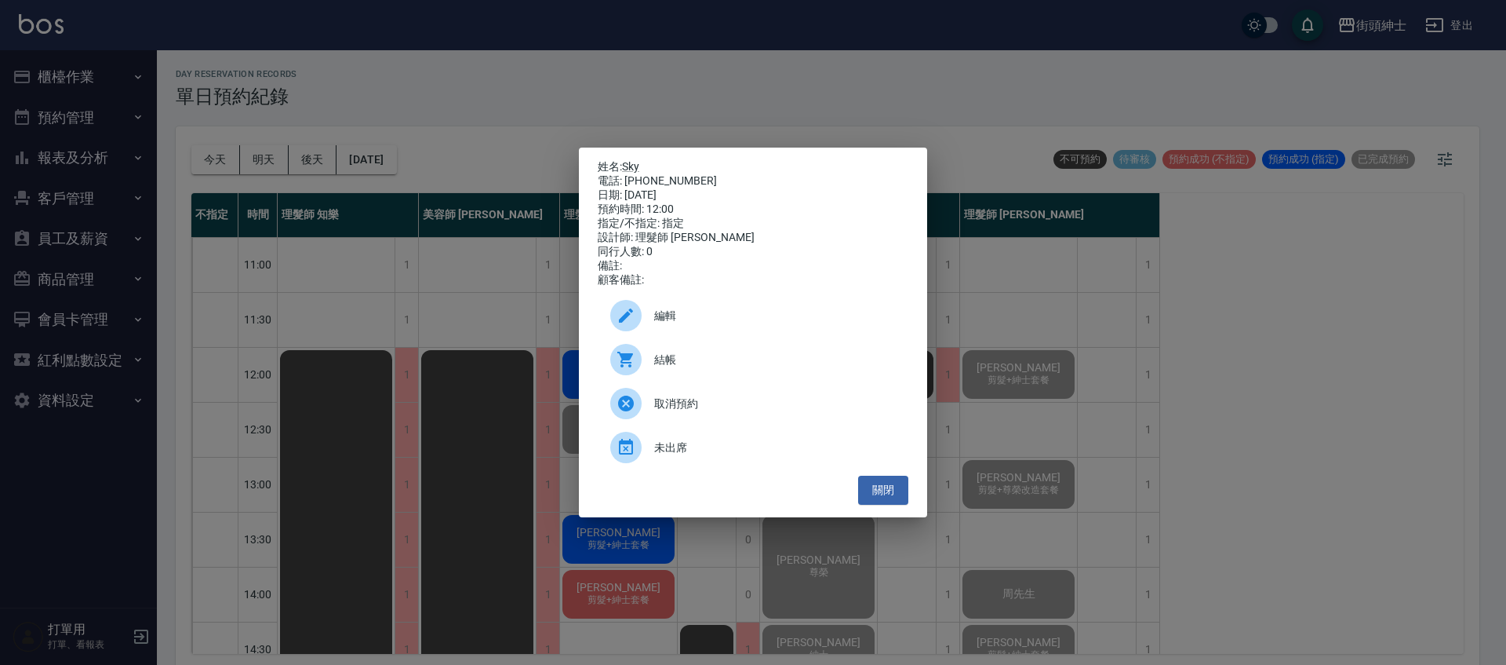
click at [705, 361] on span "結帳" at bounding box center [775, 359] width 242 height 16
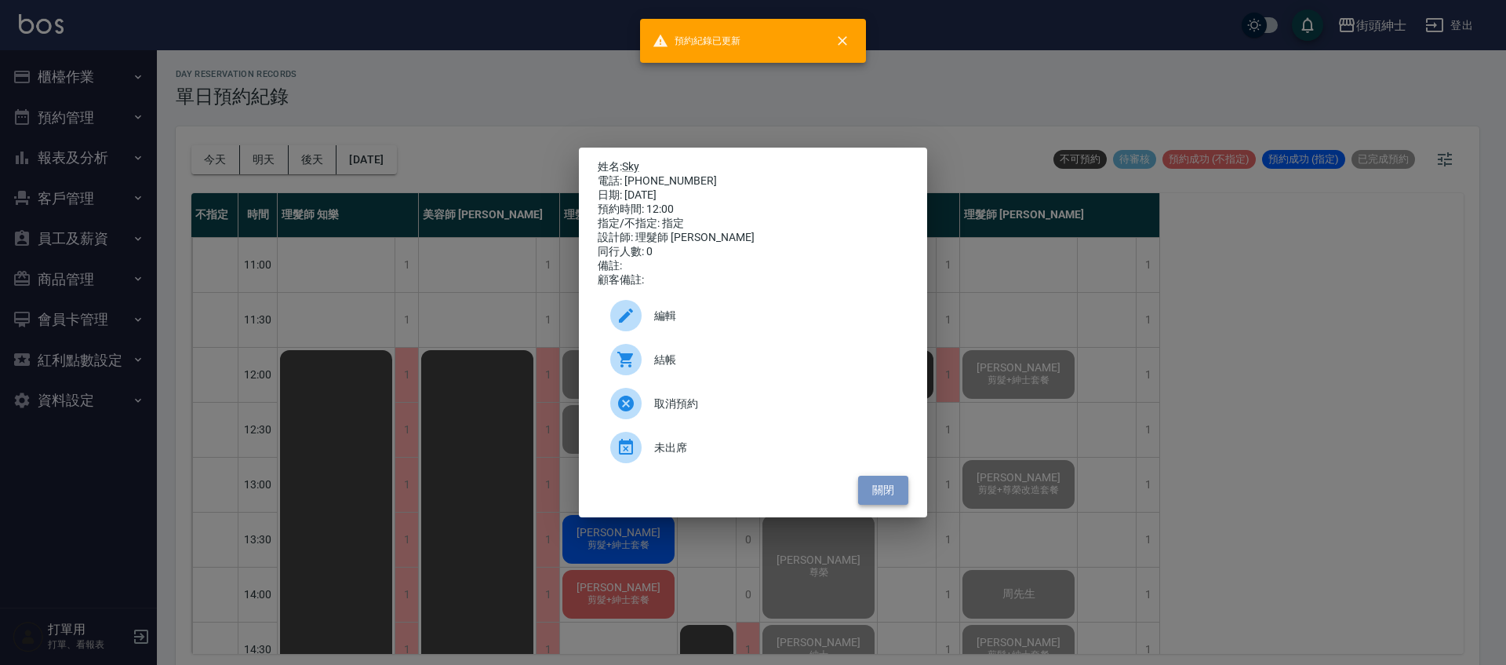
click at [899, 501] on button "關閉" at bounding box center [883, 489] width 50 height 29
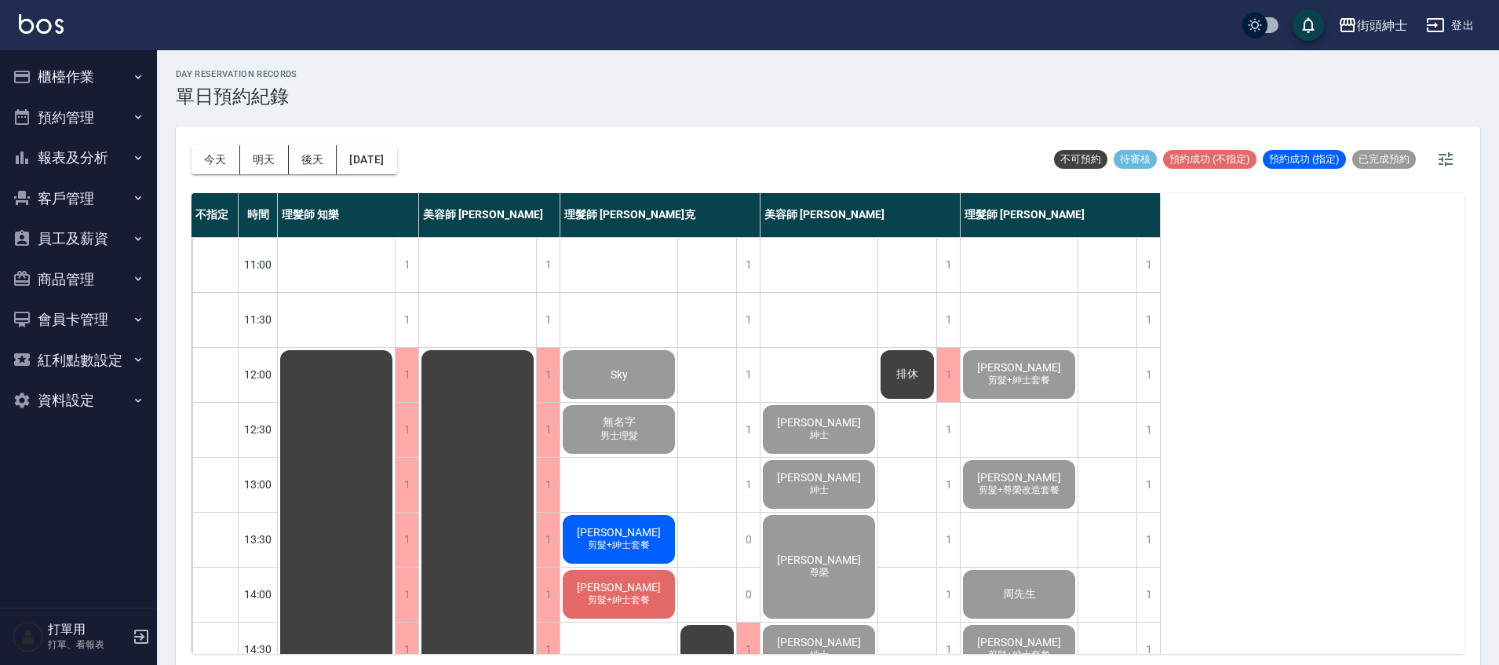
scroll to position [138, 0]
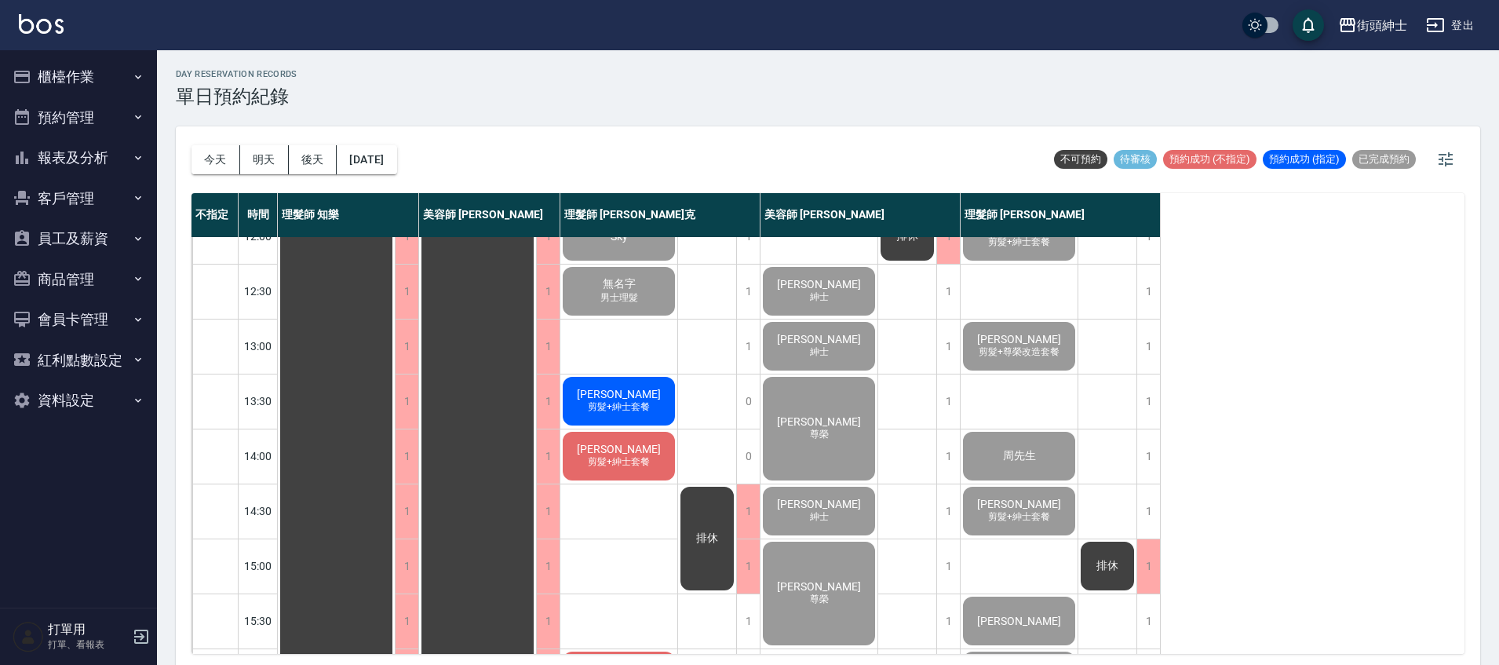
click at [665, 418] on div "[PERSON_NAME] 剪髮+紳士套餐" at bounding box center [618, 400] width 117 height 53
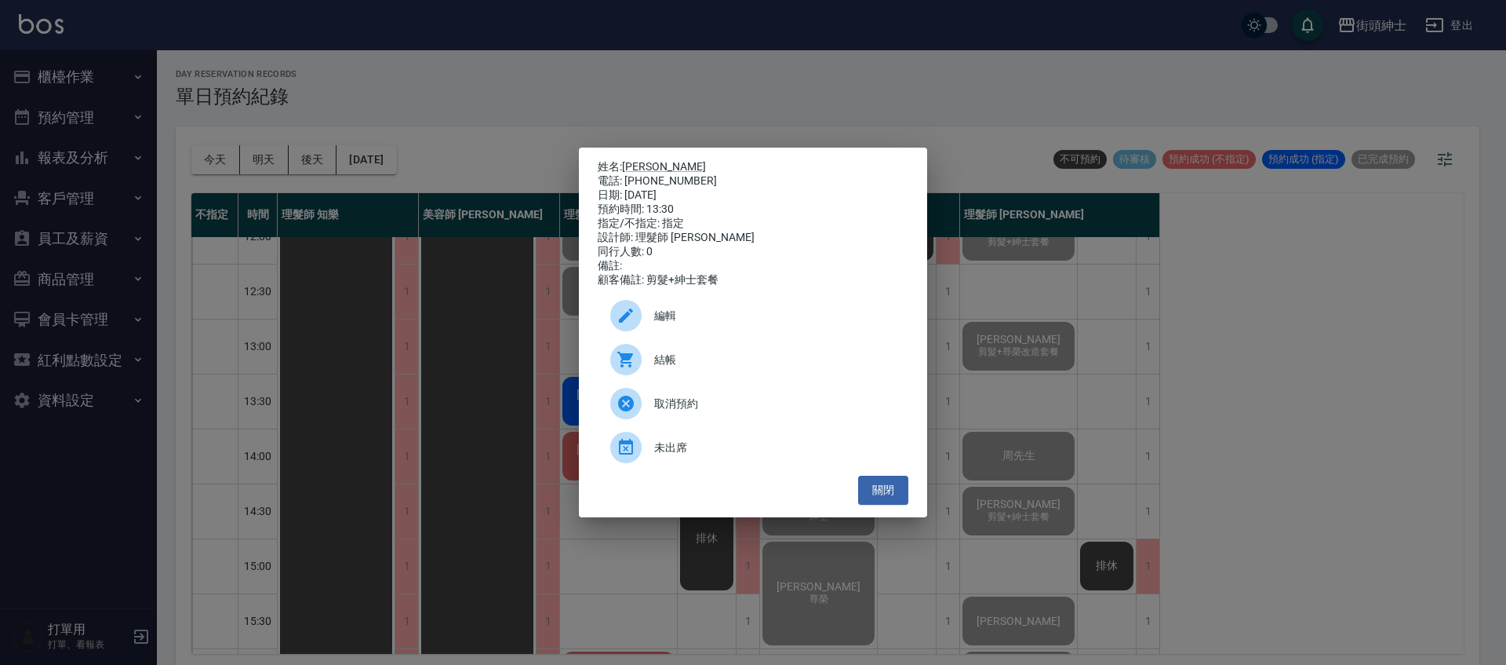
click at [748, 360] on span "結帳" at bounding box center [775, 359] width 242 height 16
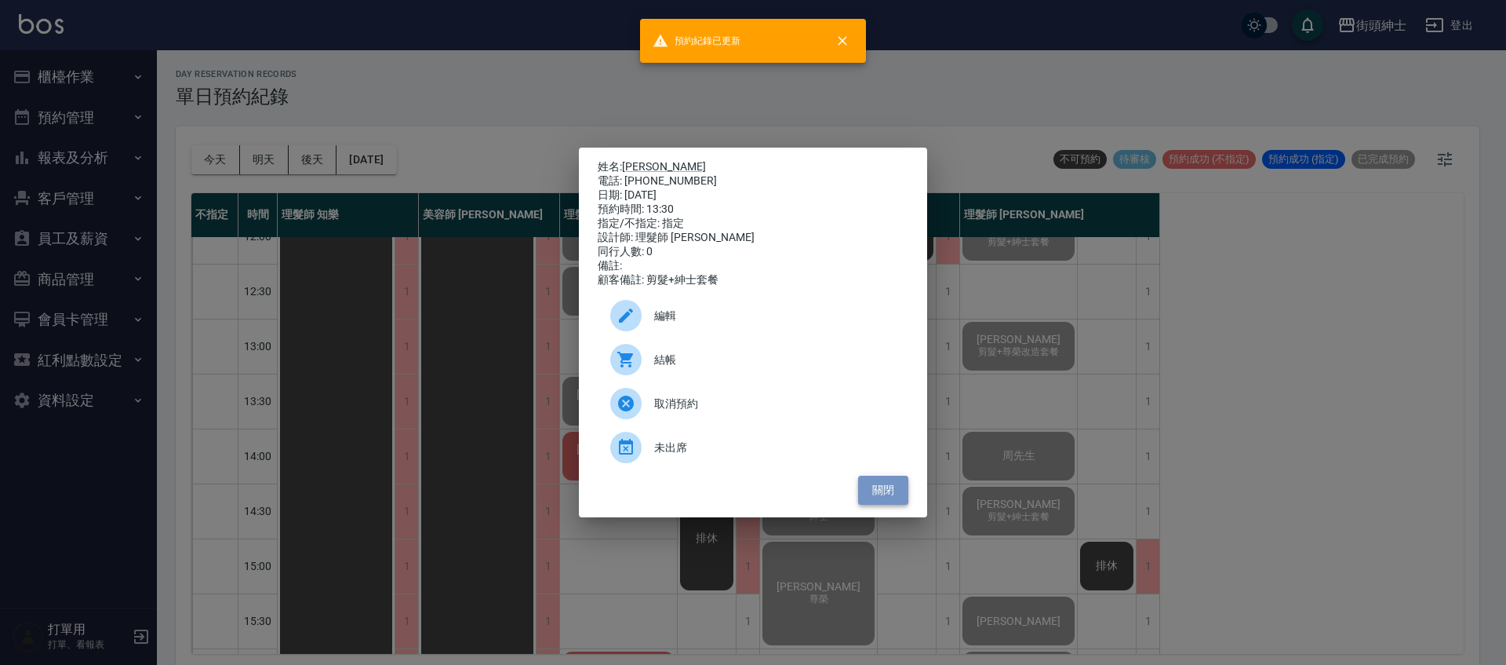
click at [889, 501] on button "關閉" at bounding box center [883, 489] width 50 height 29
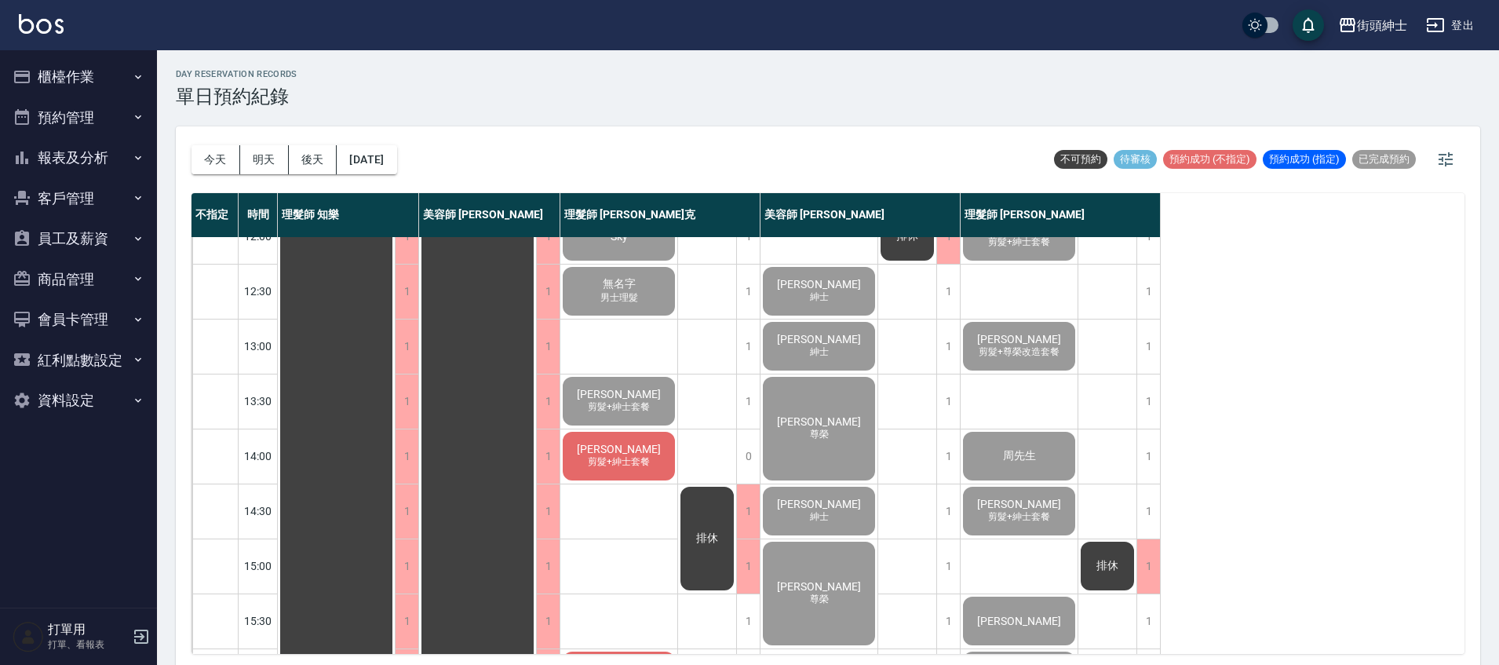
click at [648, 453] on div "[PERSON_NAME] 剪髮+紳士套餐" at bounding box center [618, 455] width 117 height 53
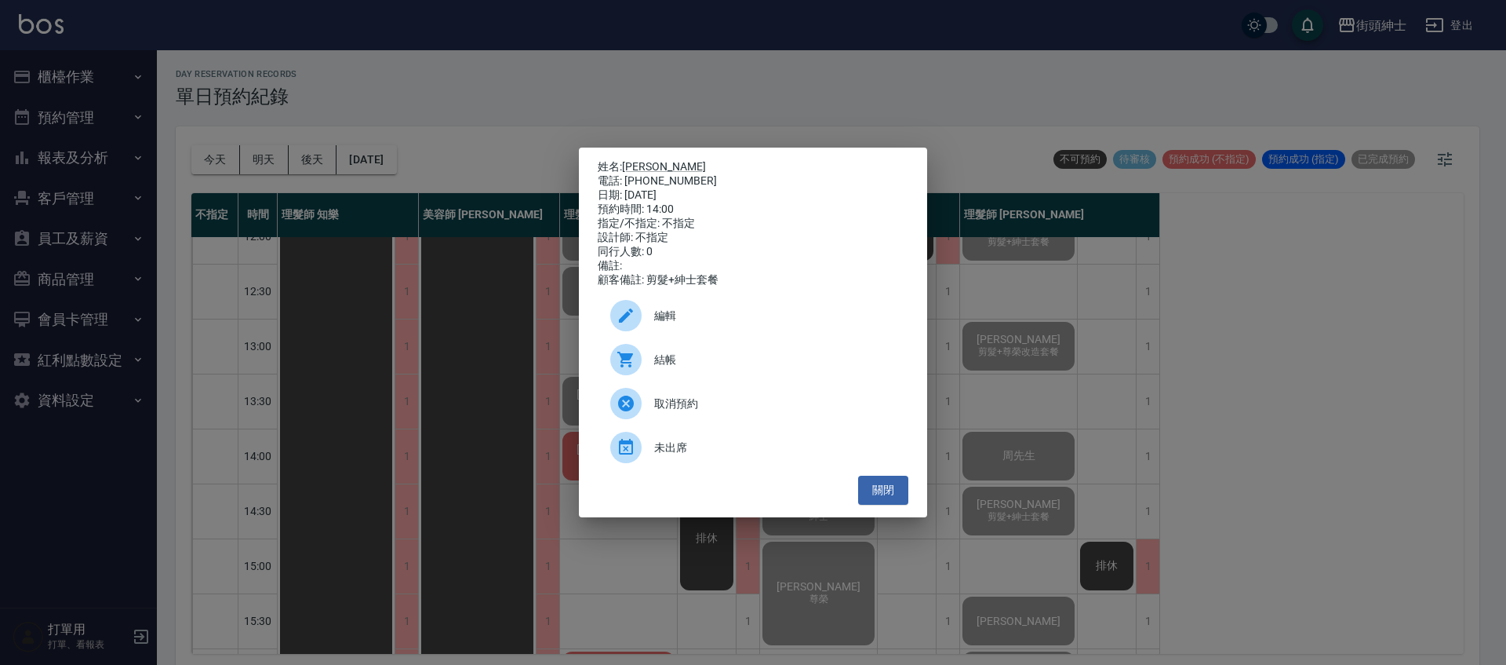
click at [690, 359] on span "結帳" at bounding box center [775, 359] width 242 height 16
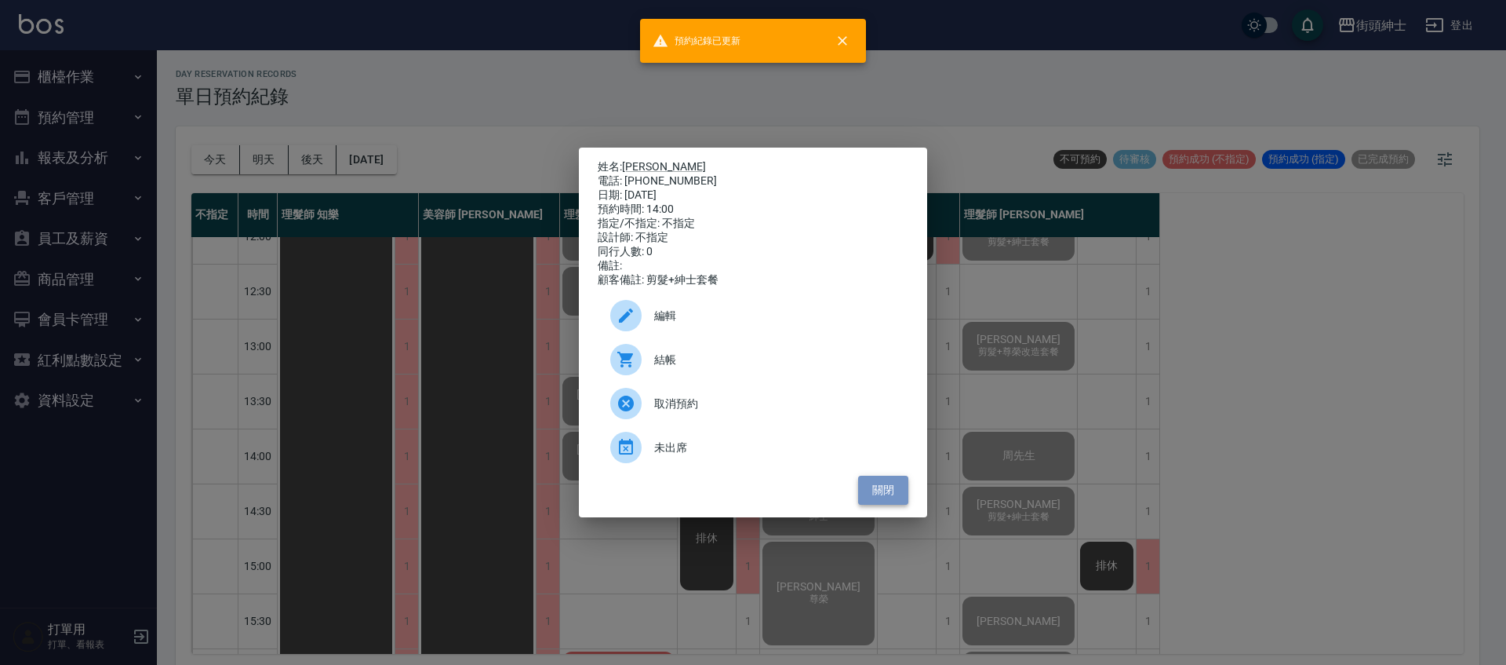
click at [898, 486] on button "關閉" at bounding box center [883, 489] width 50 height 29
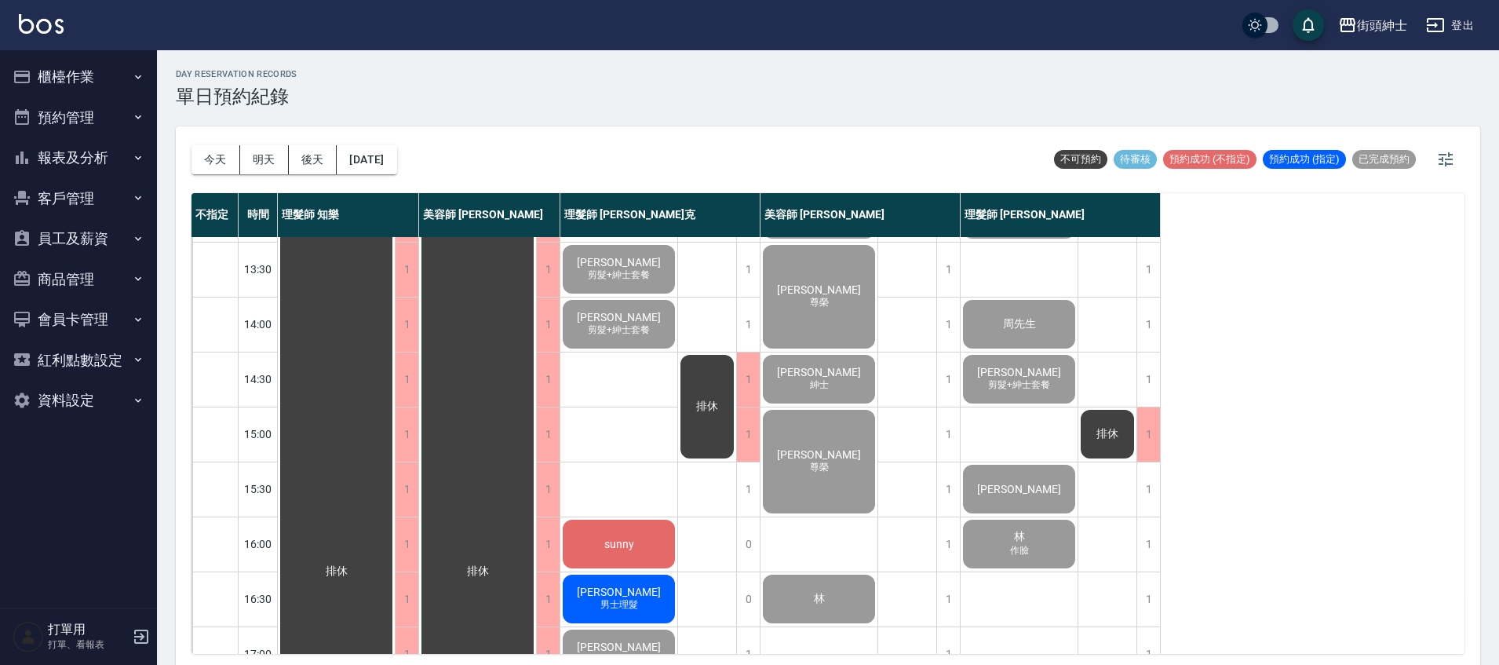
scroll to position [437, 0]
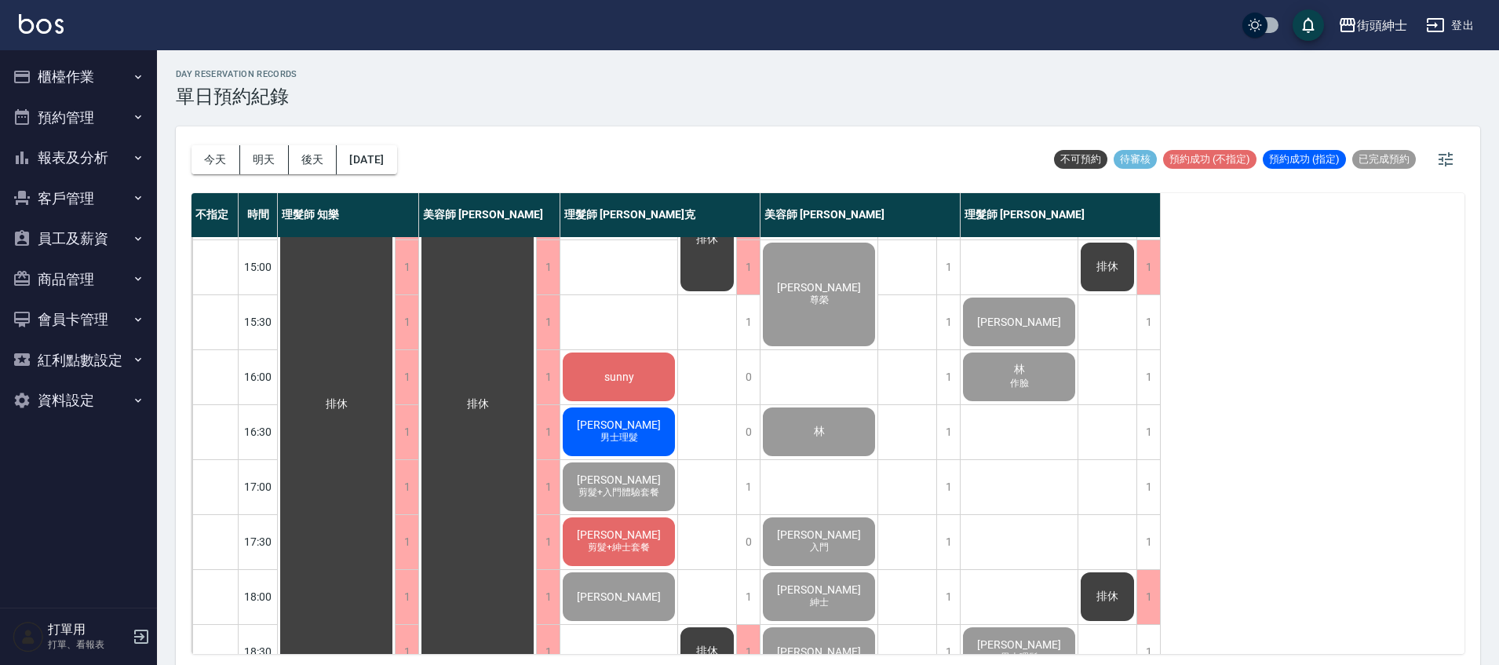
click at [661, 392] on div "sunny" at bounding box center [618, 376] width 117 height 53
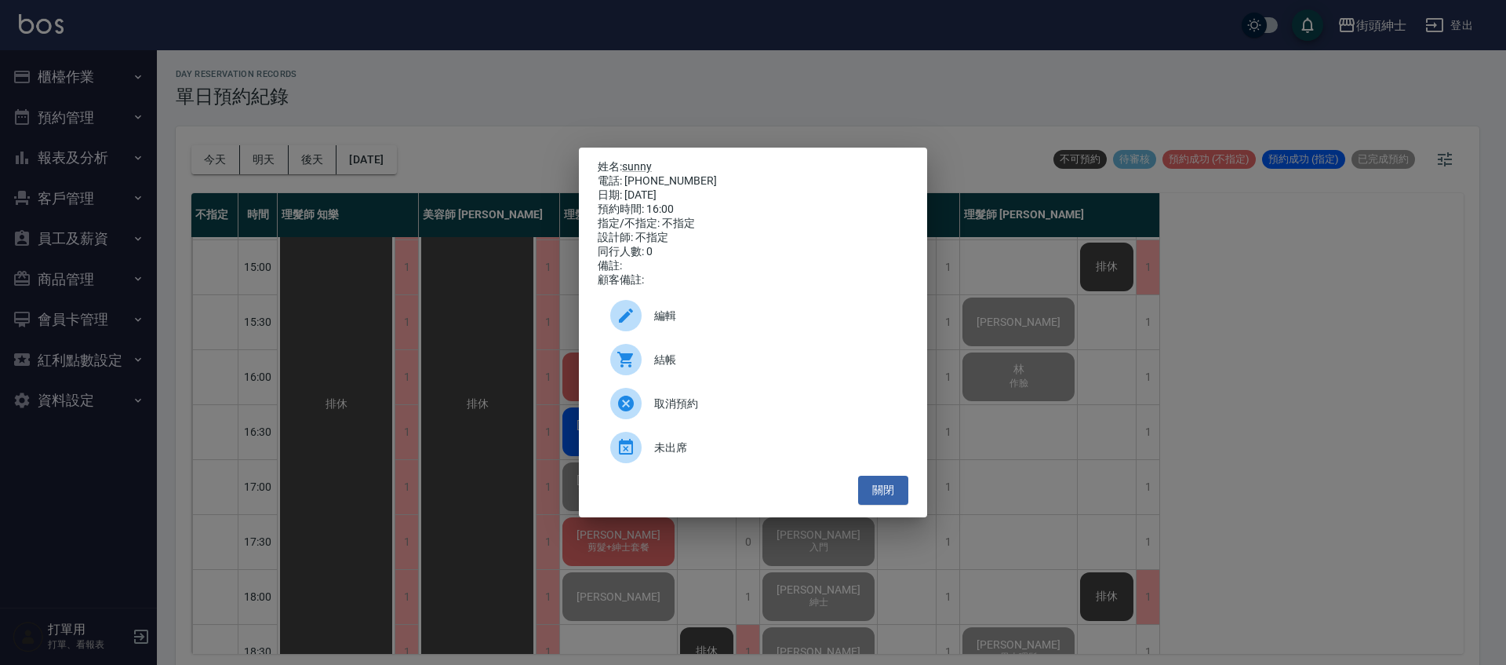
click at [681, 366] on span "結帳" at bounding box center [775, 359] width 242 height 16
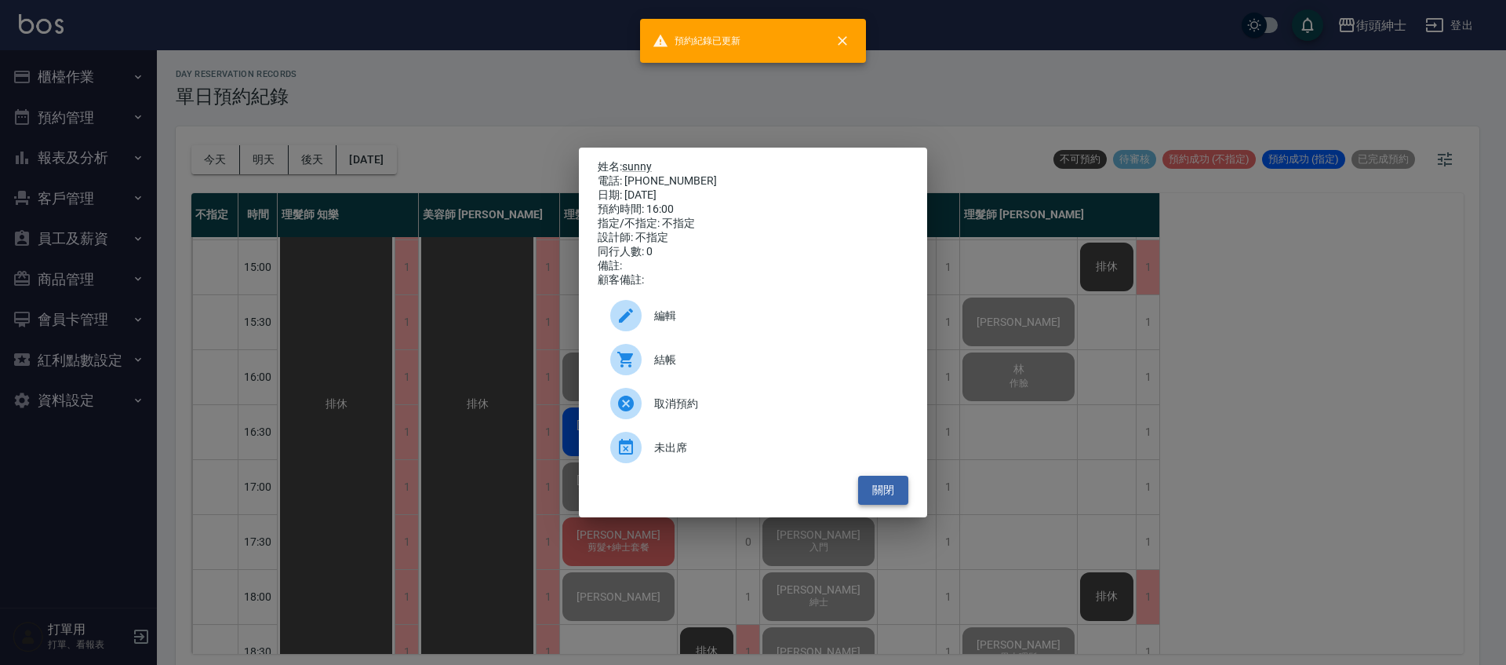
click at [901, 497] on button "關閉" at bounding box center [883, 489] width 50 height 29
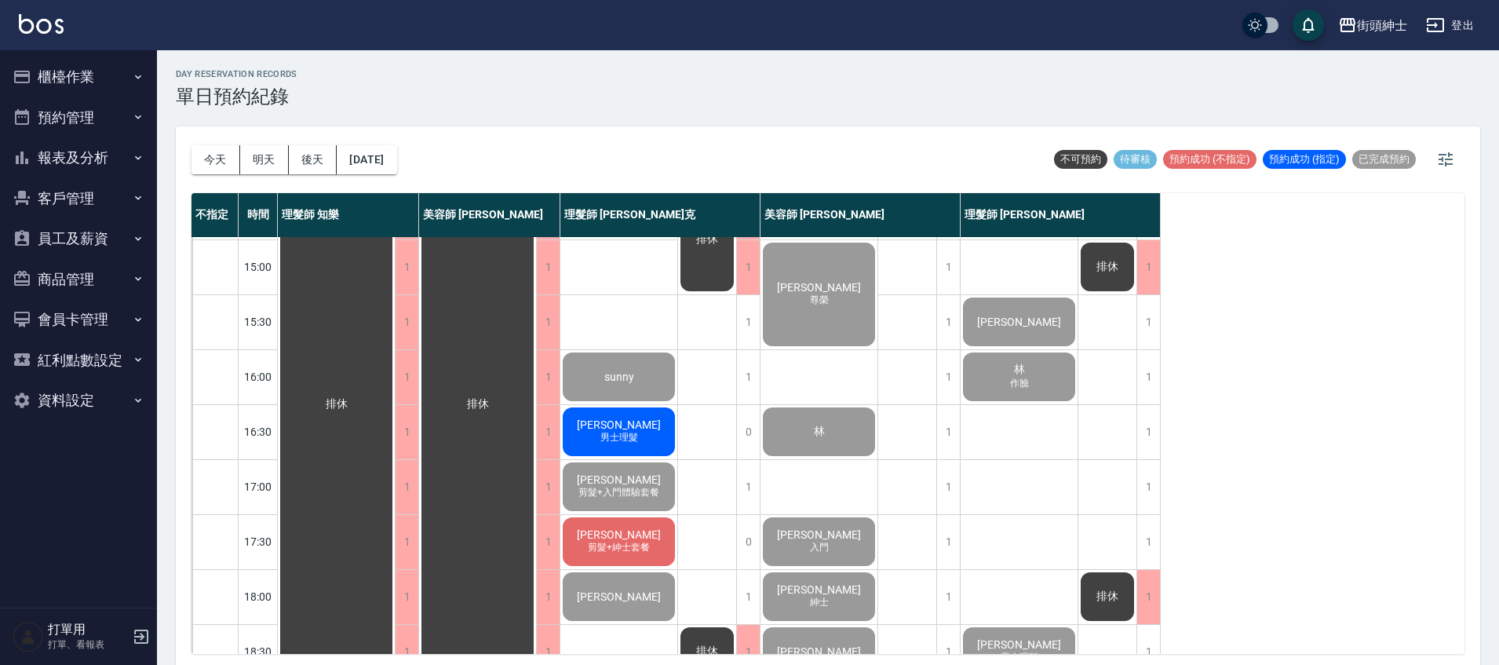
click at [639, 429] on div "[PERSON_NAME] 男士理髮" at bounding box center [618, 431] width 117 height 53
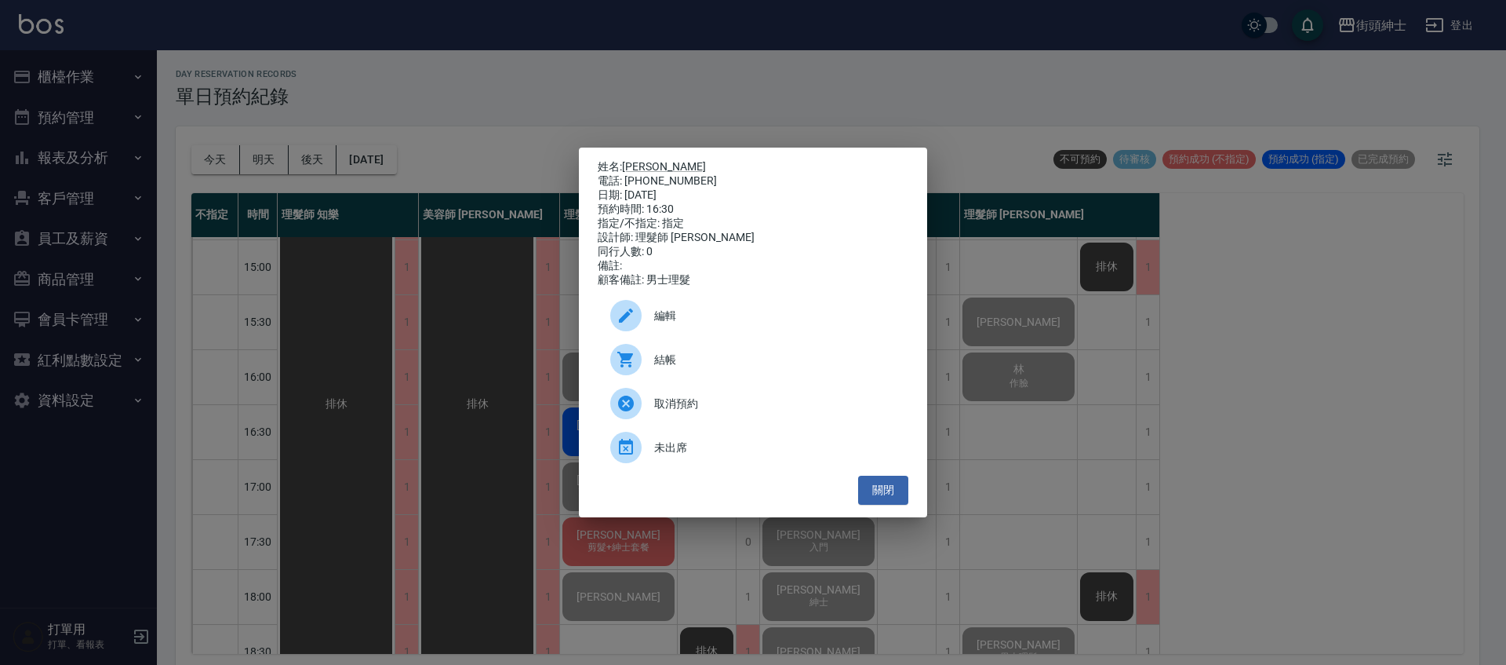
click at [690, 376] on div "結帳" at bounding box center [753, 359] width 311 height 44
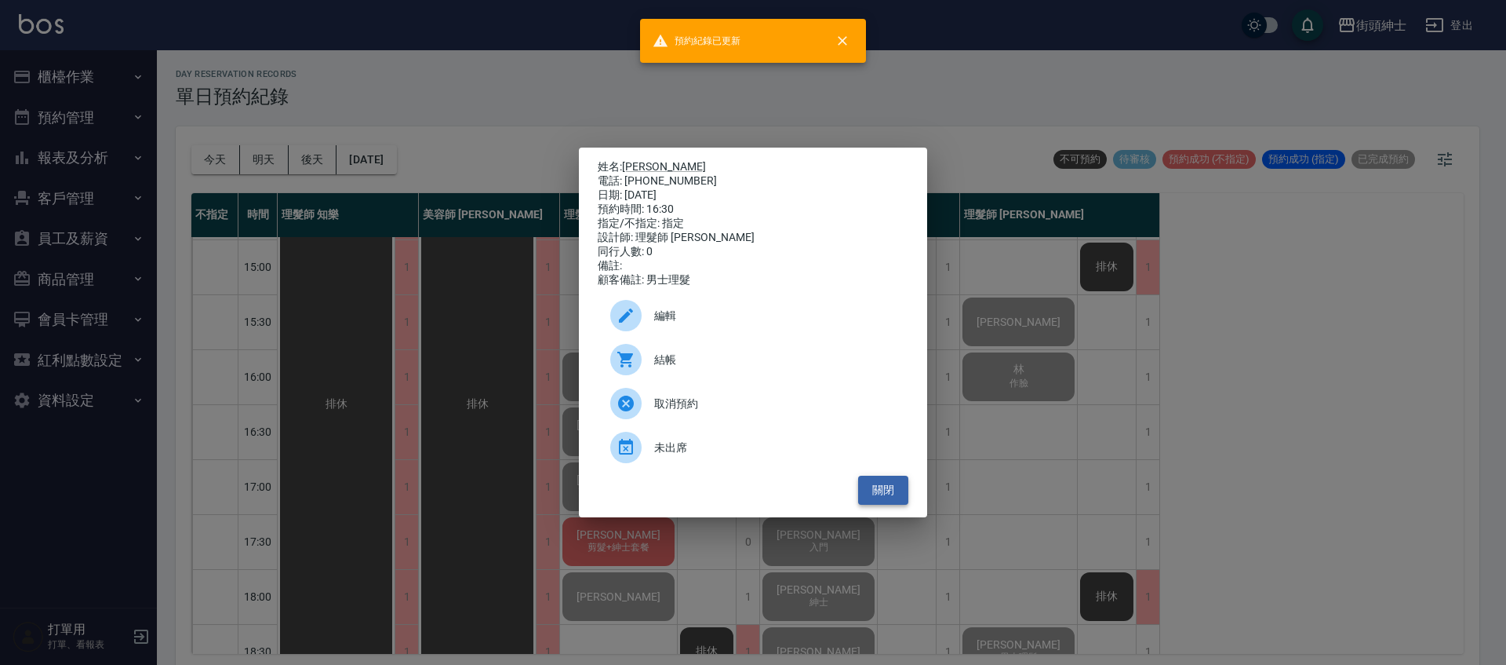
click at [898, 495] on button "關閉" at bounding box center [883, 489] width 50 height 29
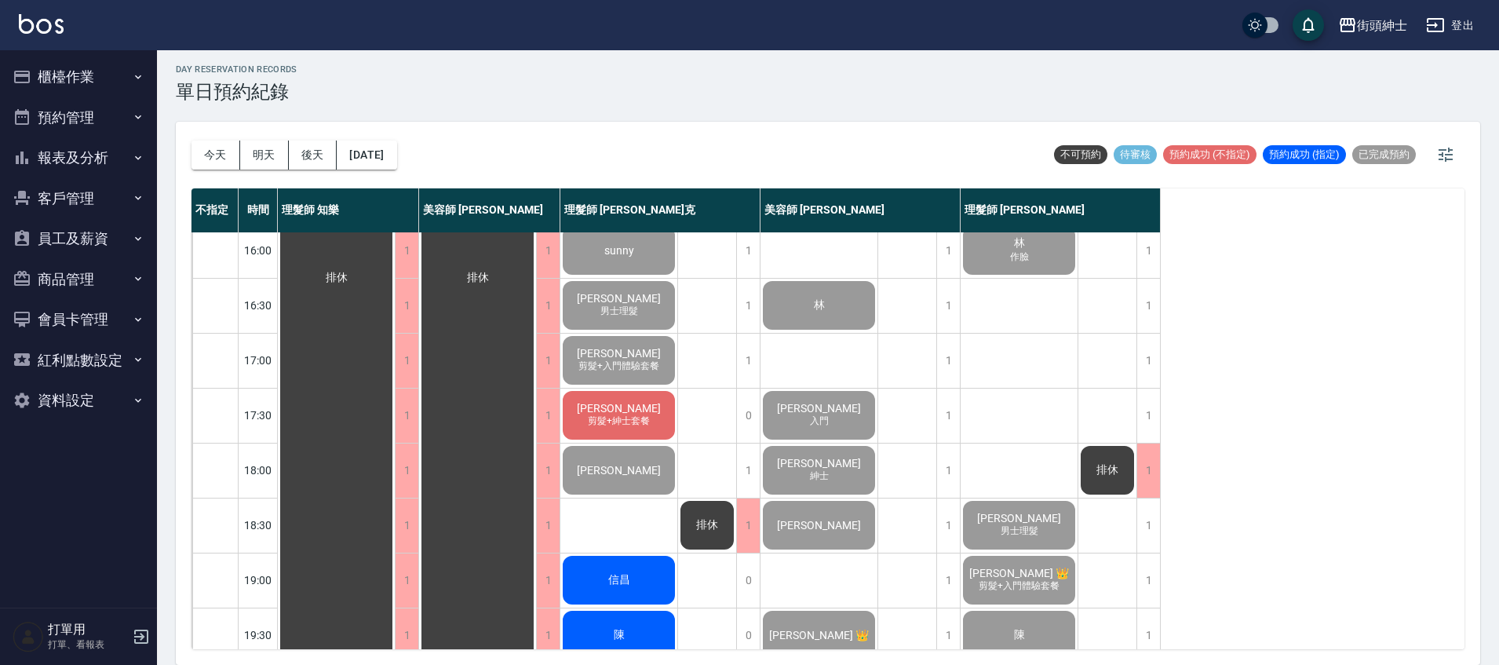
scroll to position [560, 0]
click at [657, 413] on div "[PERSON_NAME] 剪髮+紳士套餐" at bounding box center [618, 413] width 117 height 53
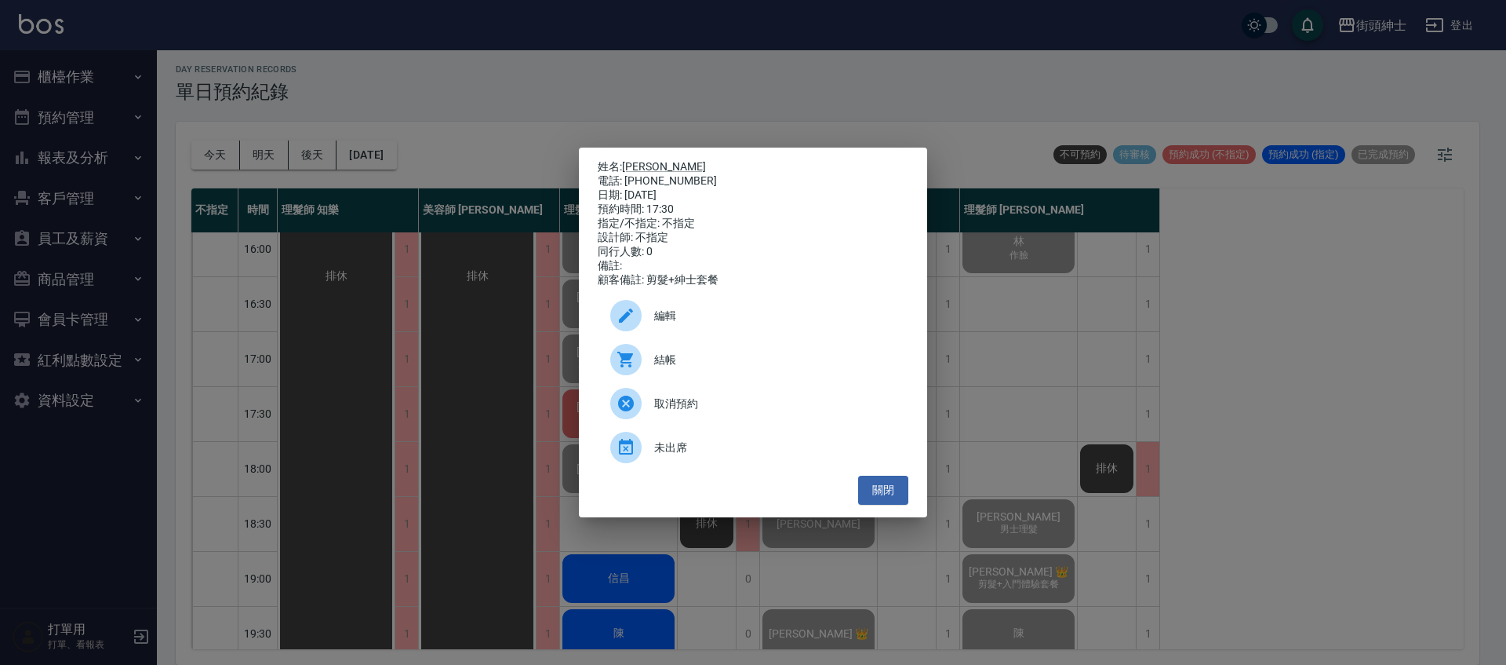
click at [717, 361] on span "結帳" at bounding box center [775, 359] width 242 height 16
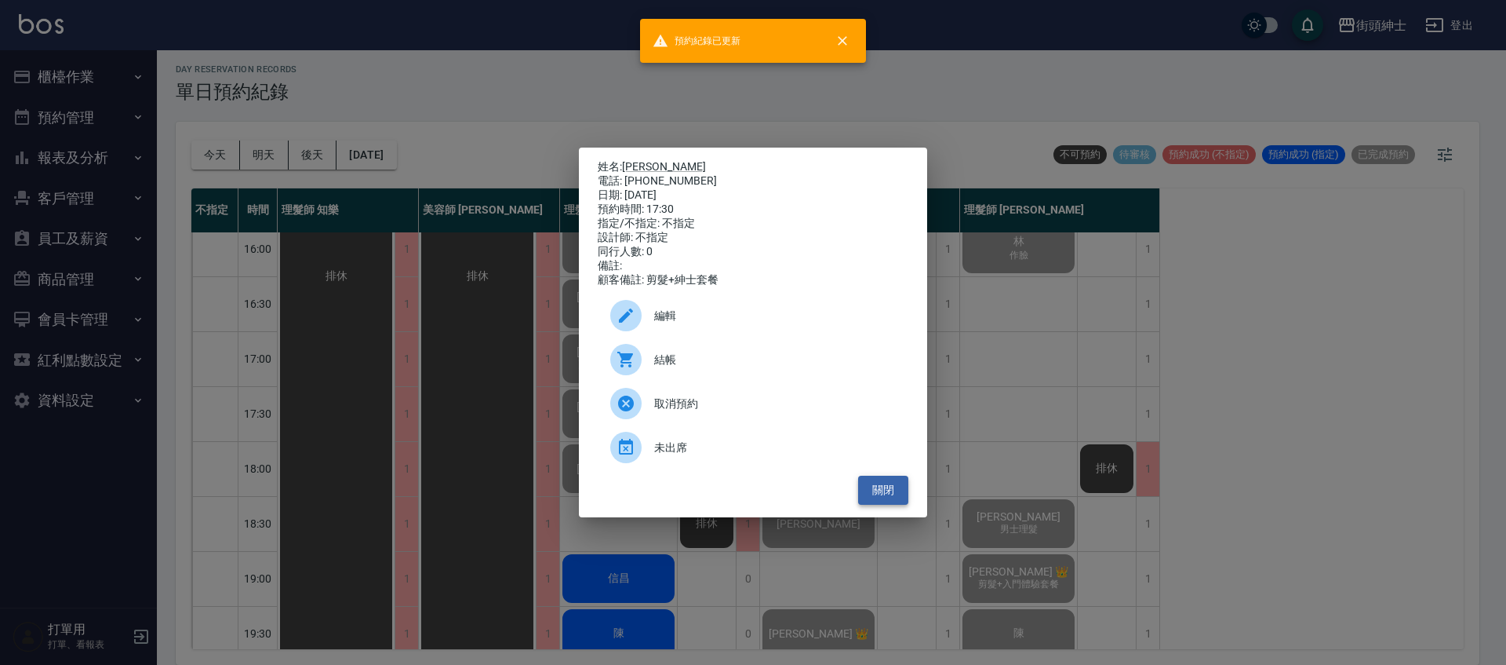
click at [894, 494] on button "關閉" at bounding box center [883, 489] width 50 height 29
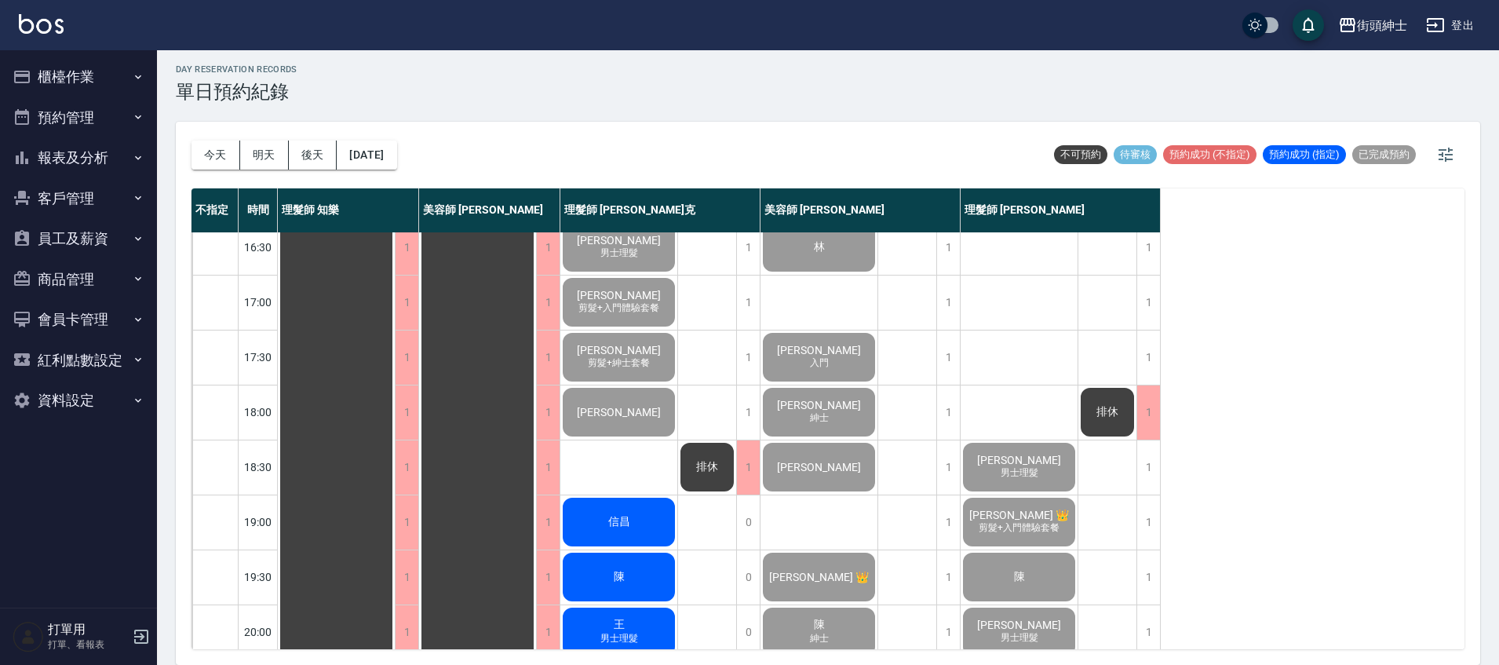
scroll to position [749, 0]
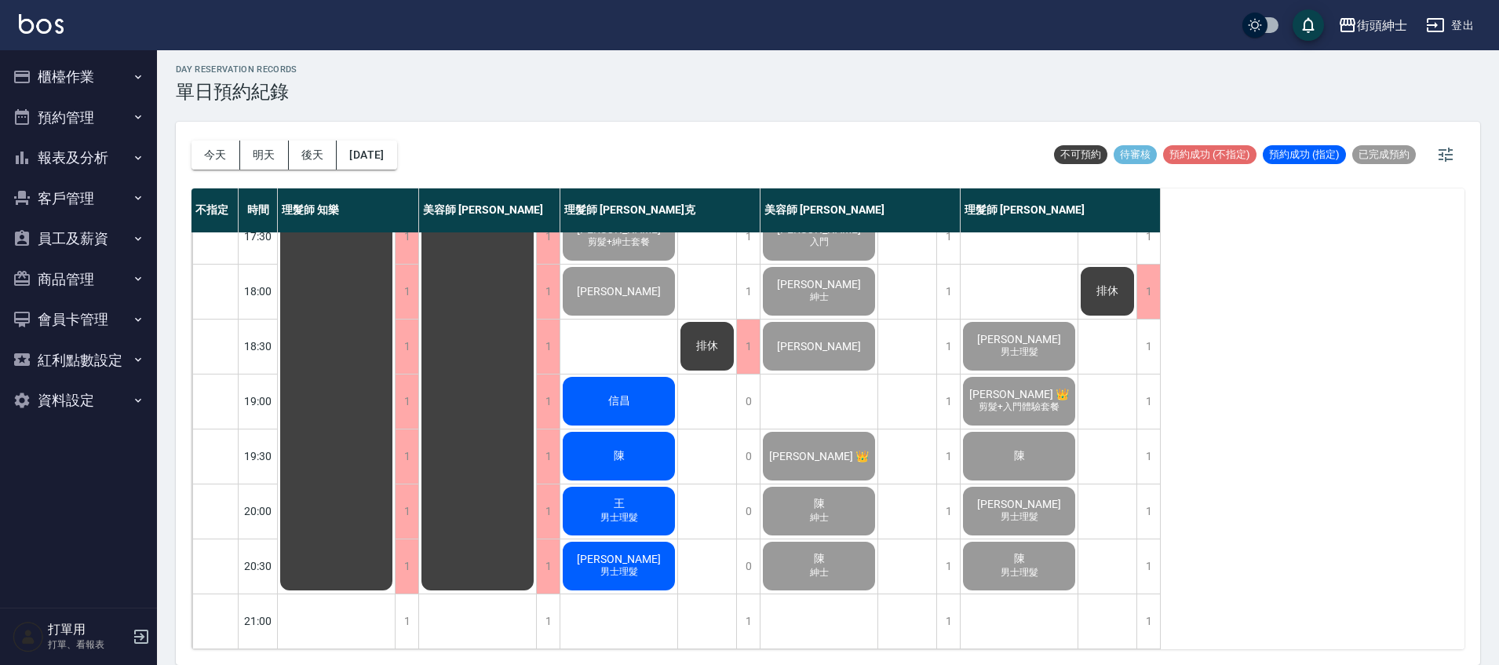
click at [654, 388] on div "信昌" at bounding box center [618, 400] width 117 height 53
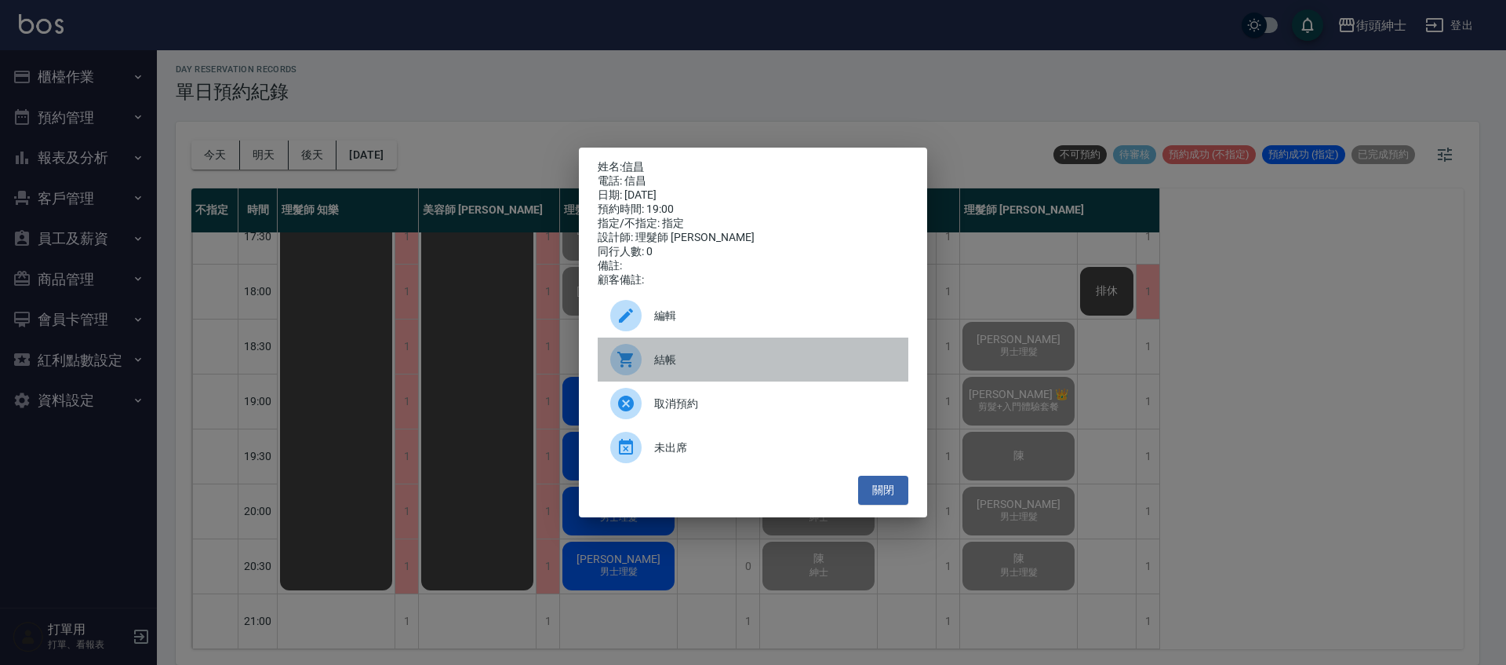
click at [690, 368] on span "結帳" at bounding box center [775, 359] width 242 height 16
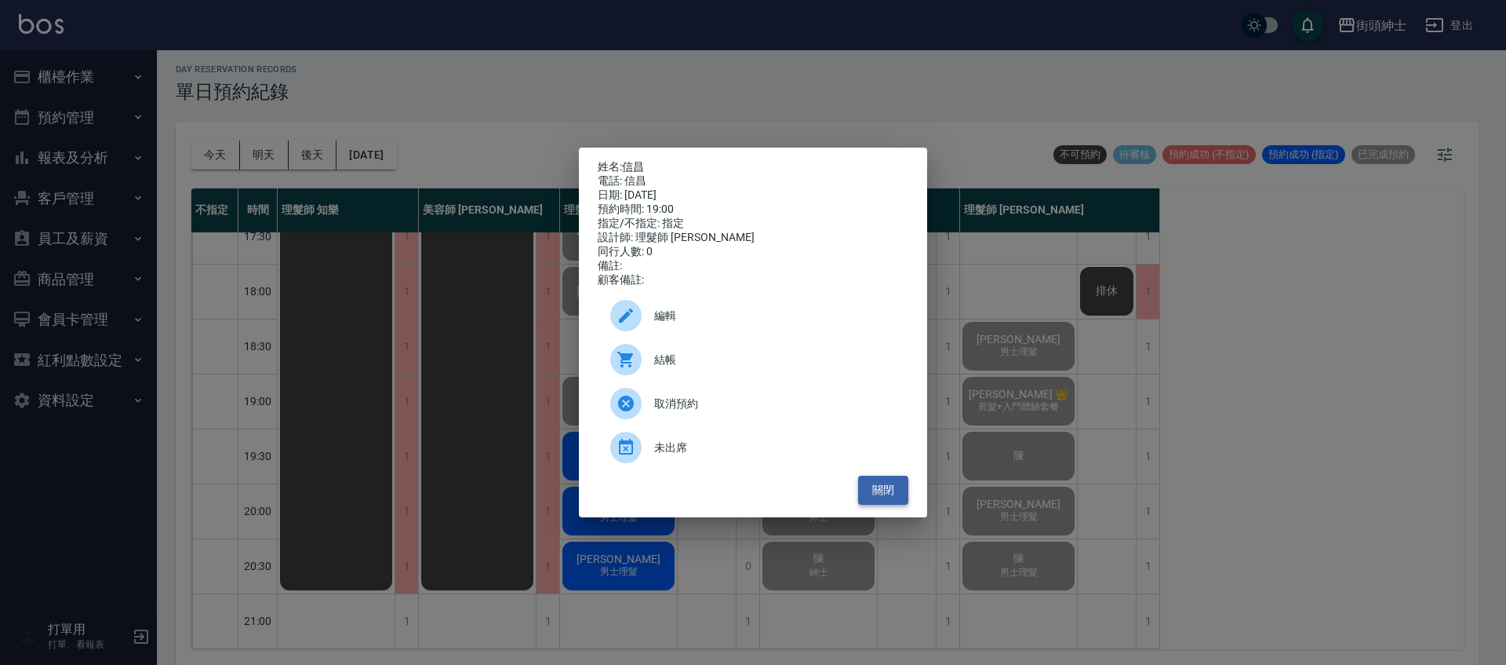
click at [883, 494] on button "關閉" at bounding box center [883, 489] width 50 height 29
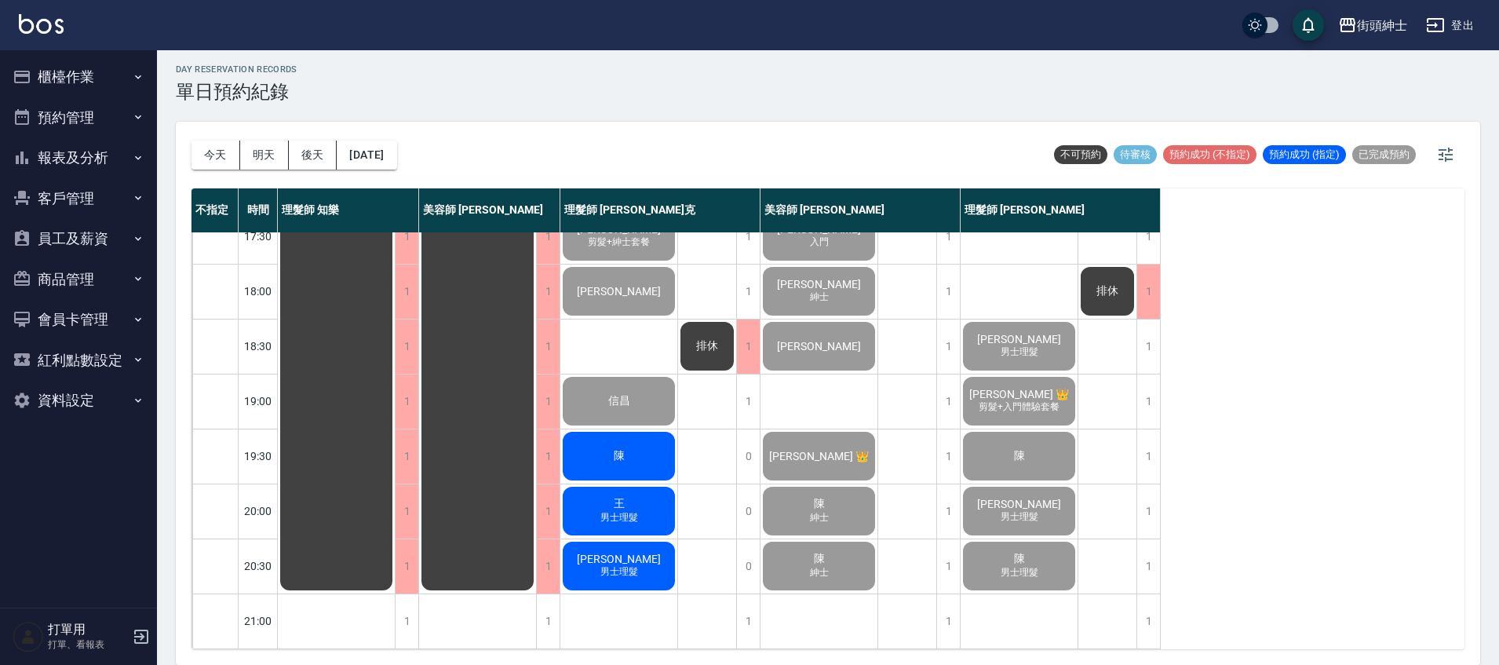
click at [654, 446] on div "陳" at bounding box center [618, 455] width 117 height 53
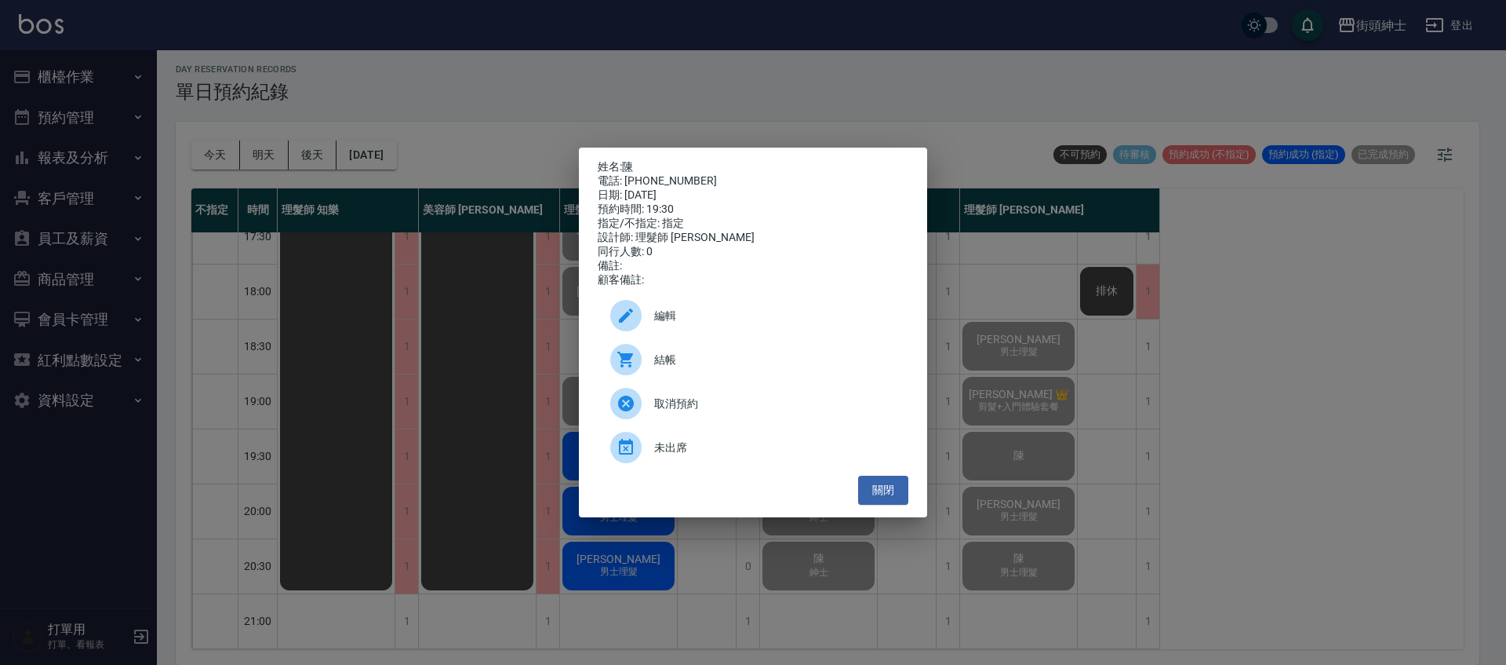
click at [693, 368] on span "結帳" at bounding box center [775, 359] width 242 height 16
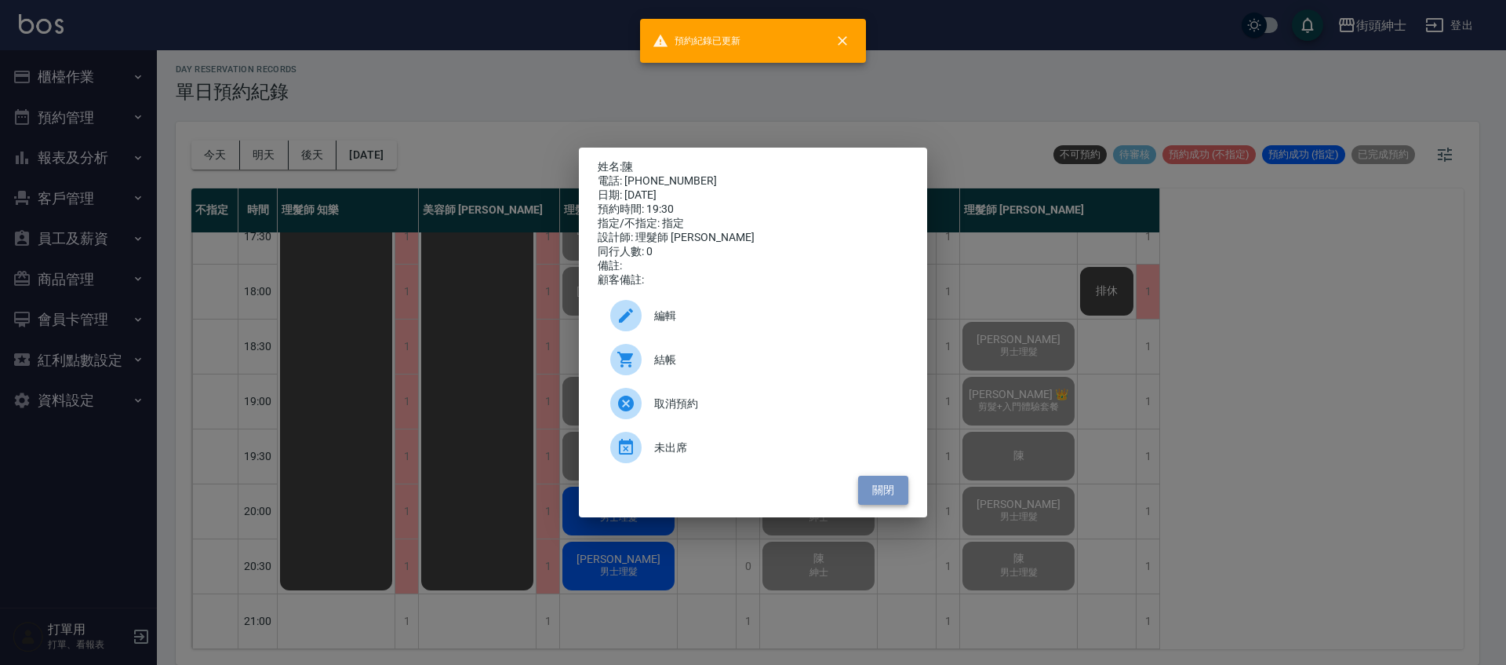
drag, startPoint x: 878, startPoint y: 486, endPoint x: 858, endPoint y: 474, distance: 24.0
click at [878, 486] on button "關閉" at bounding box center [883, 489] width 50 height 29
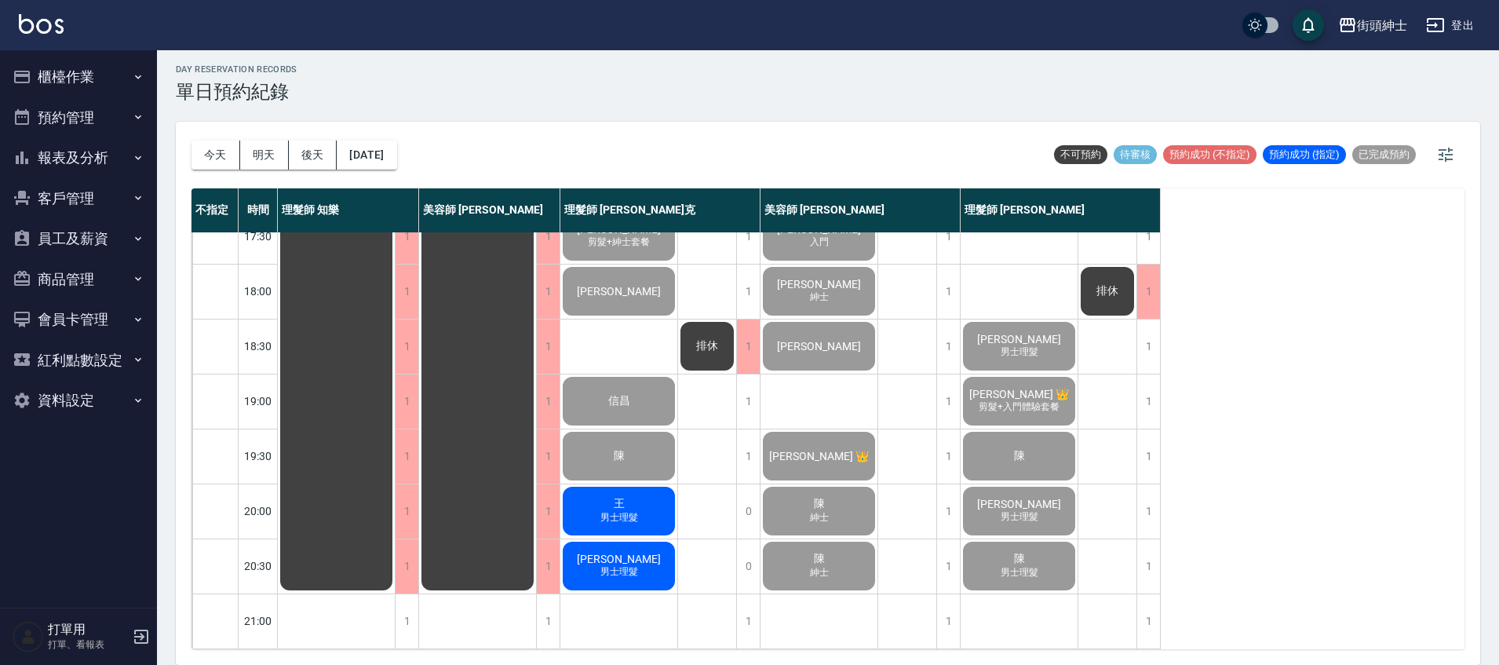
click at [654, 497] on div "王 男士理髮" at bounding box center [618, 510] width 117 height 53
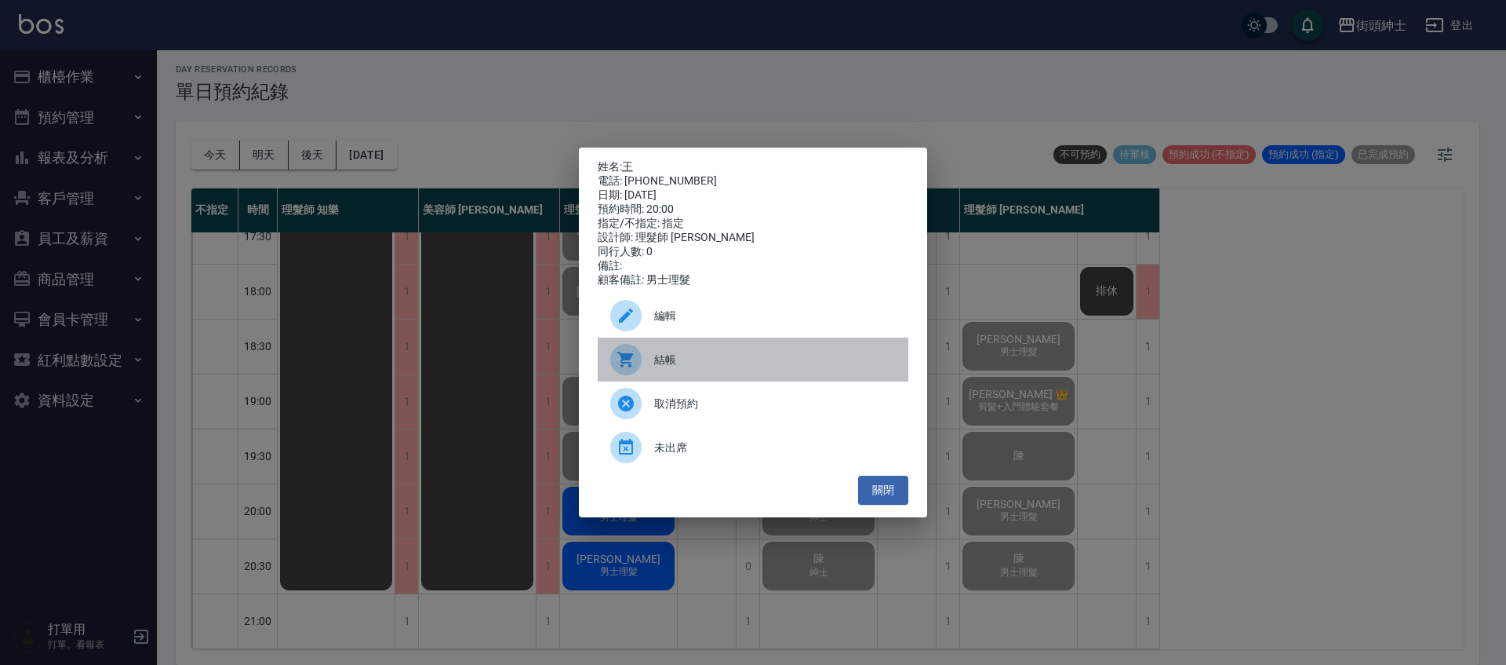
click at [747, 368] on span "結帳" at bounding box center [775, 359] width 242 height 16
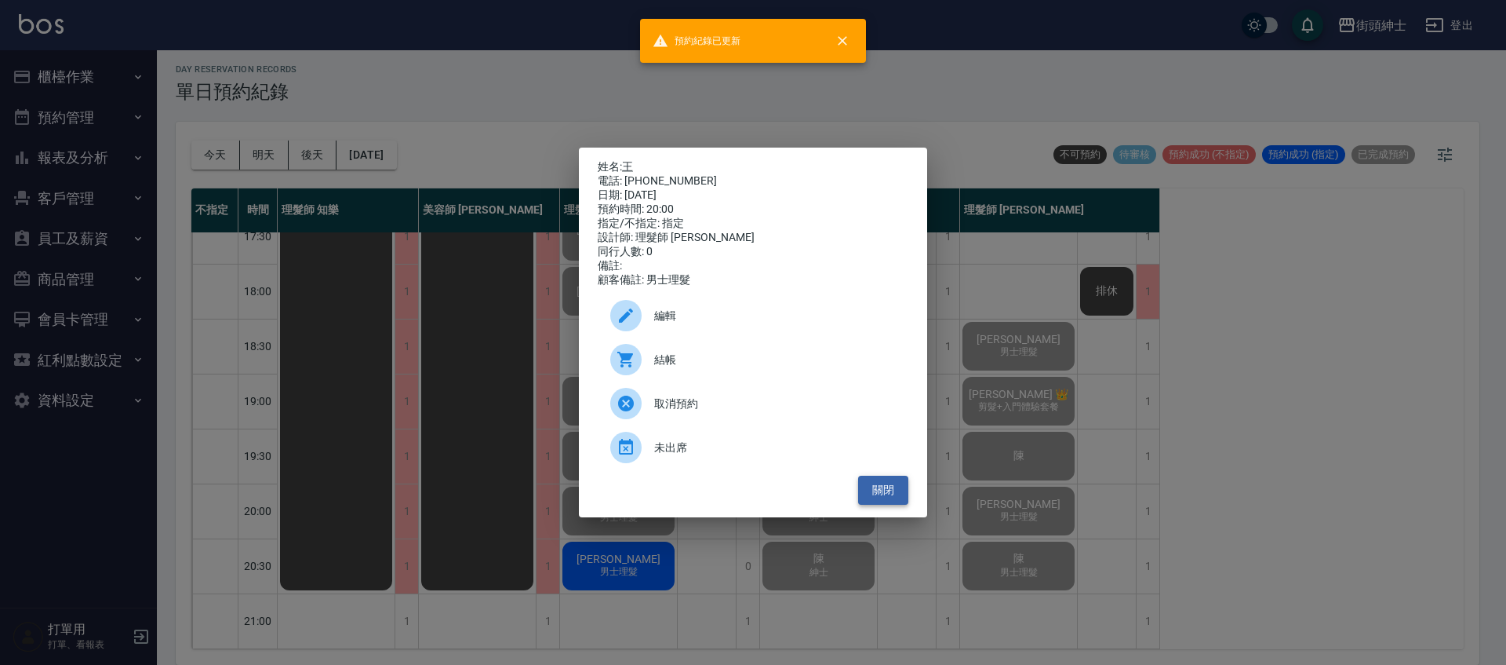
drag, startPoint x: 888, startPoint y: 495, endPoint x: 867, endPoint y: 500, distance: 21.7
click at [889, 494] on button "關閉" at bounding box center [883, 489] width 50 height 29
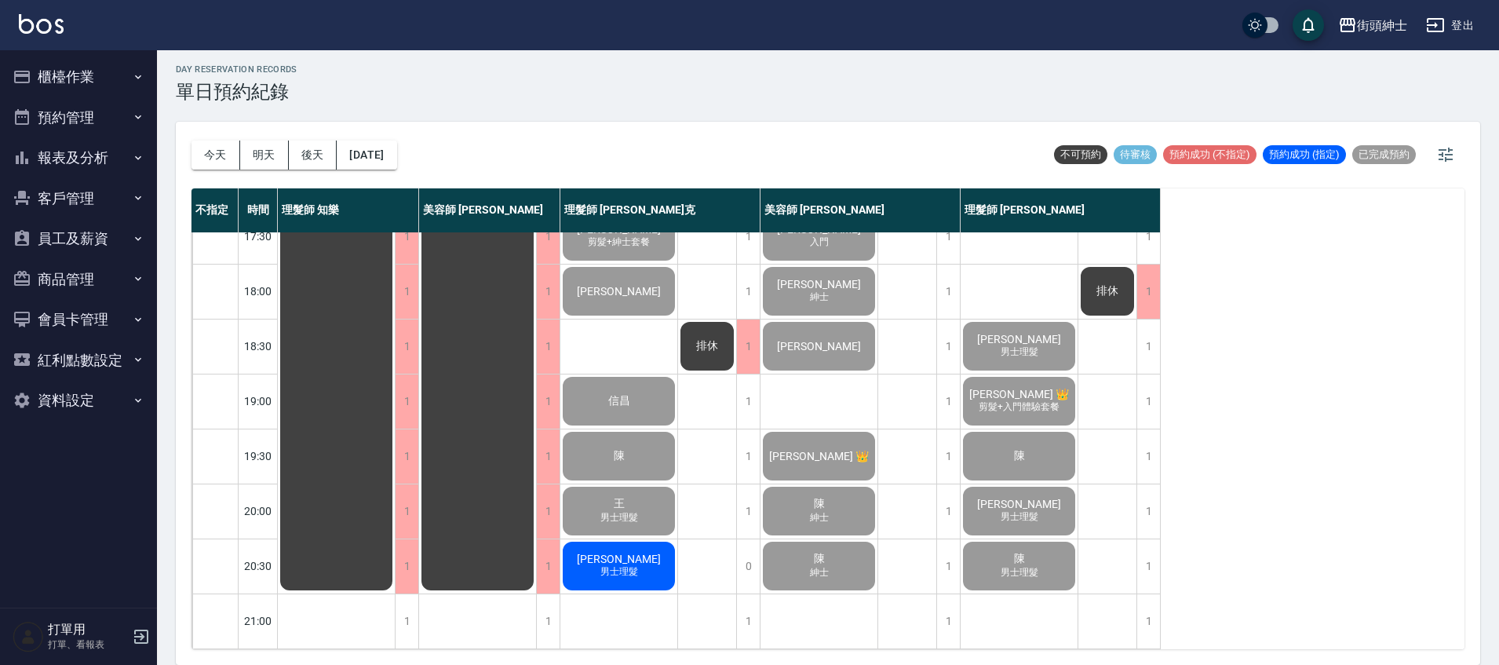
click at [649, 554] on div "[PERSON_NAME] 男士理髮" at bounding box center [618, 565] width 117 height 53
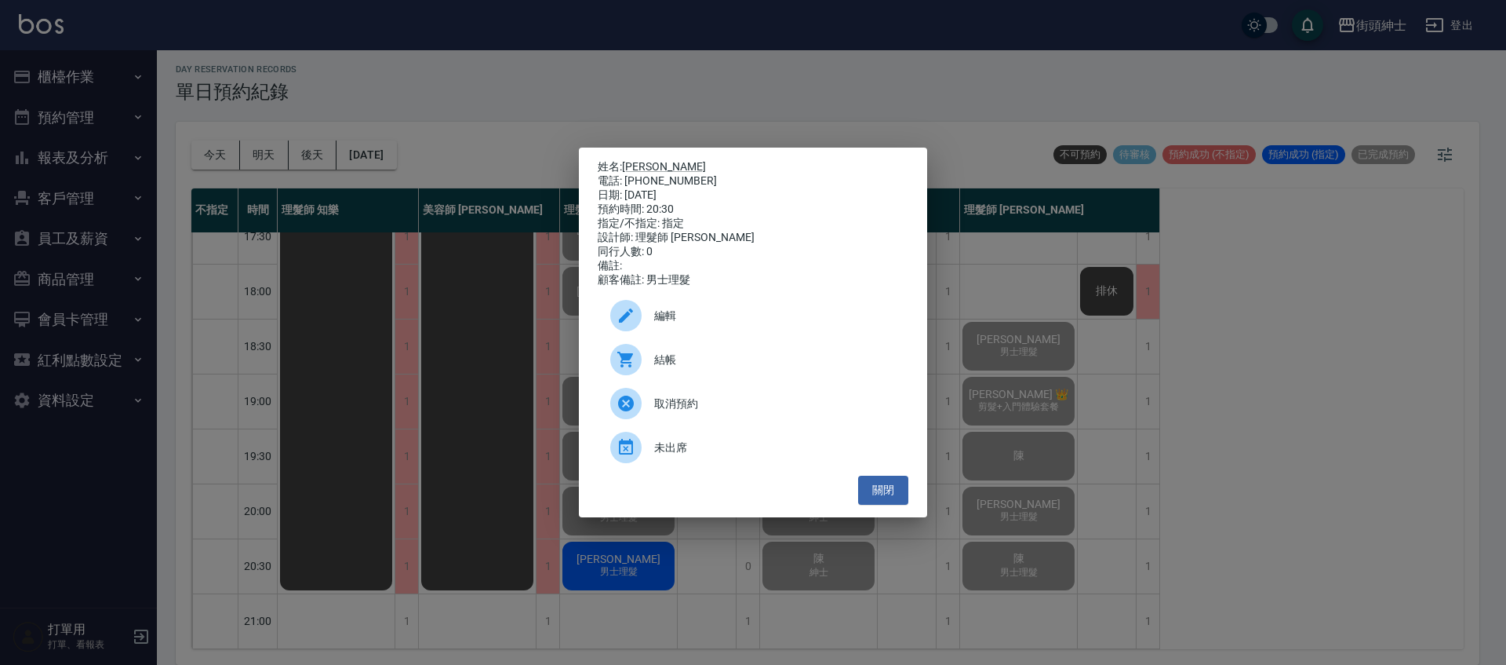
click at [689, 368] on span "結帳" at bounding box center [775, 359] width 242 height 16
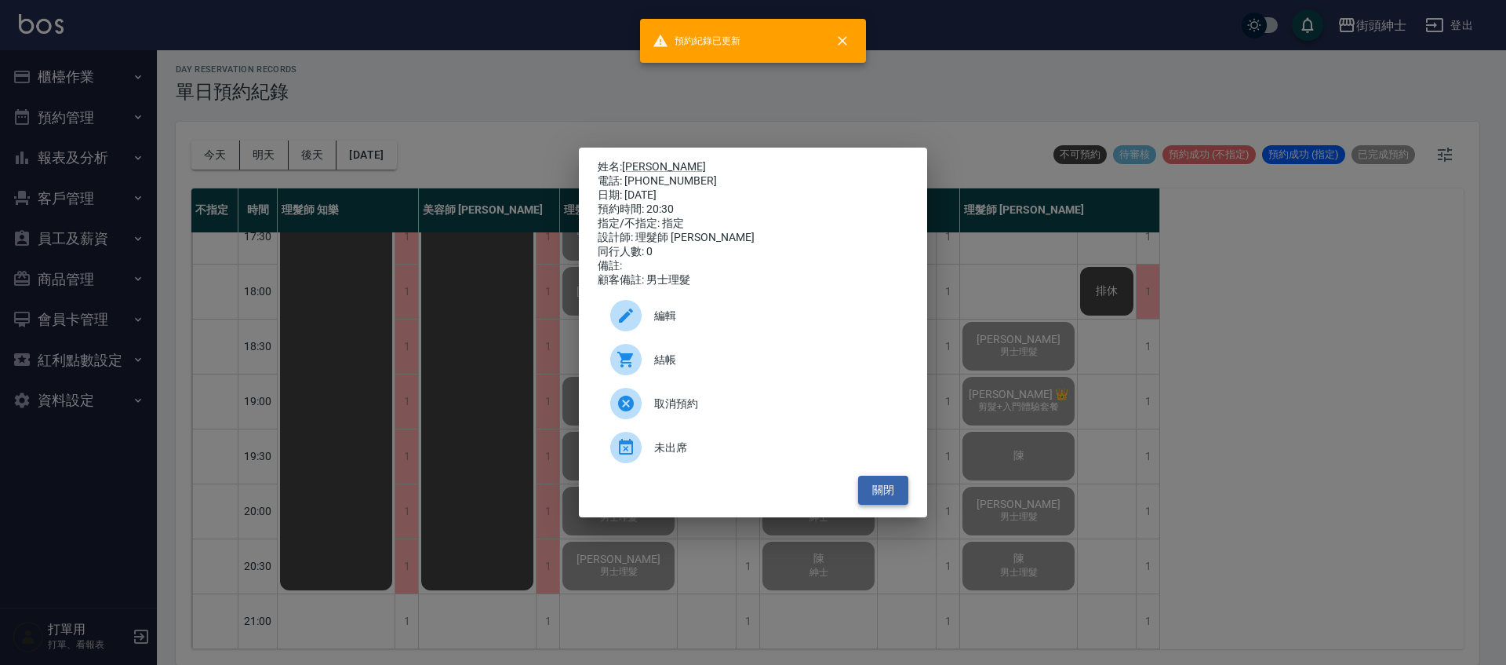
click at [904, 490] on button "關閉" at bounding box center [883, 489] width 50 height 29
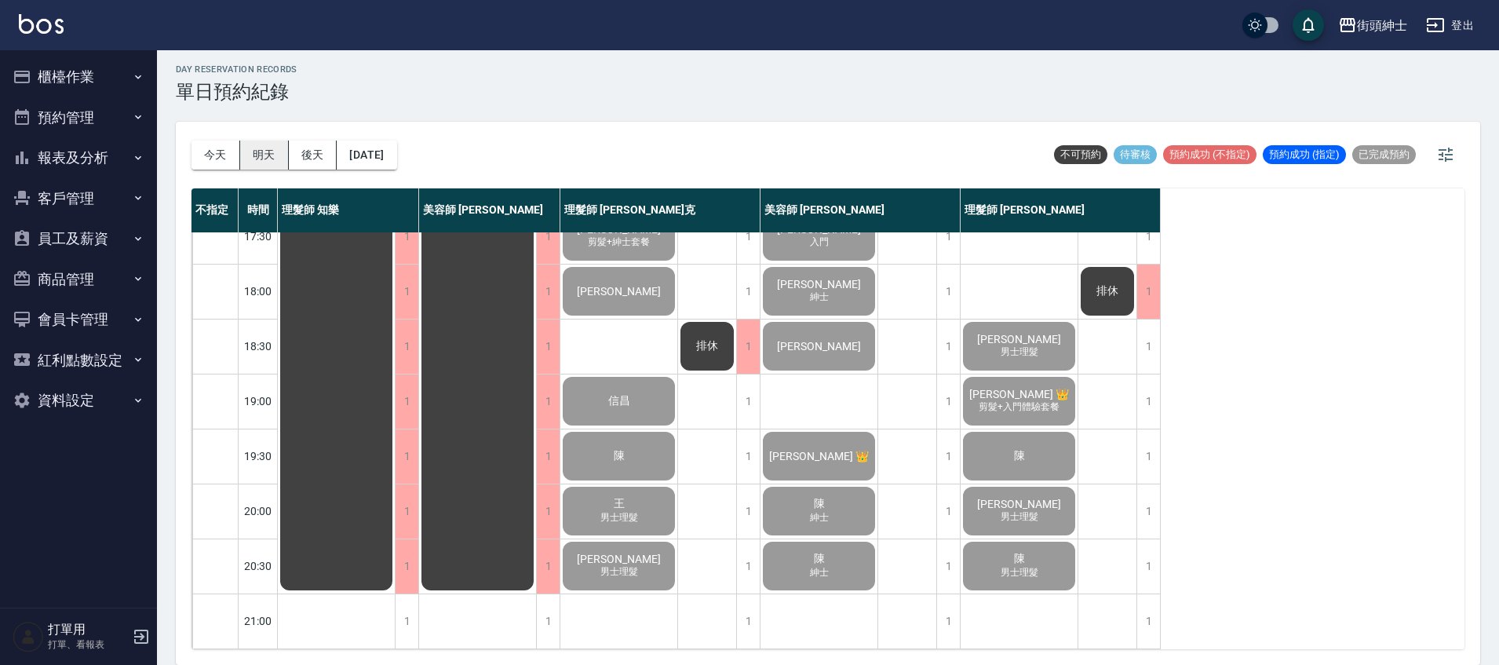
click at [261, 152] on button "明天" at bounding box center [264, 154] width 49 height 29
